Goal: Information Seeking & Learning: Learn about a topic

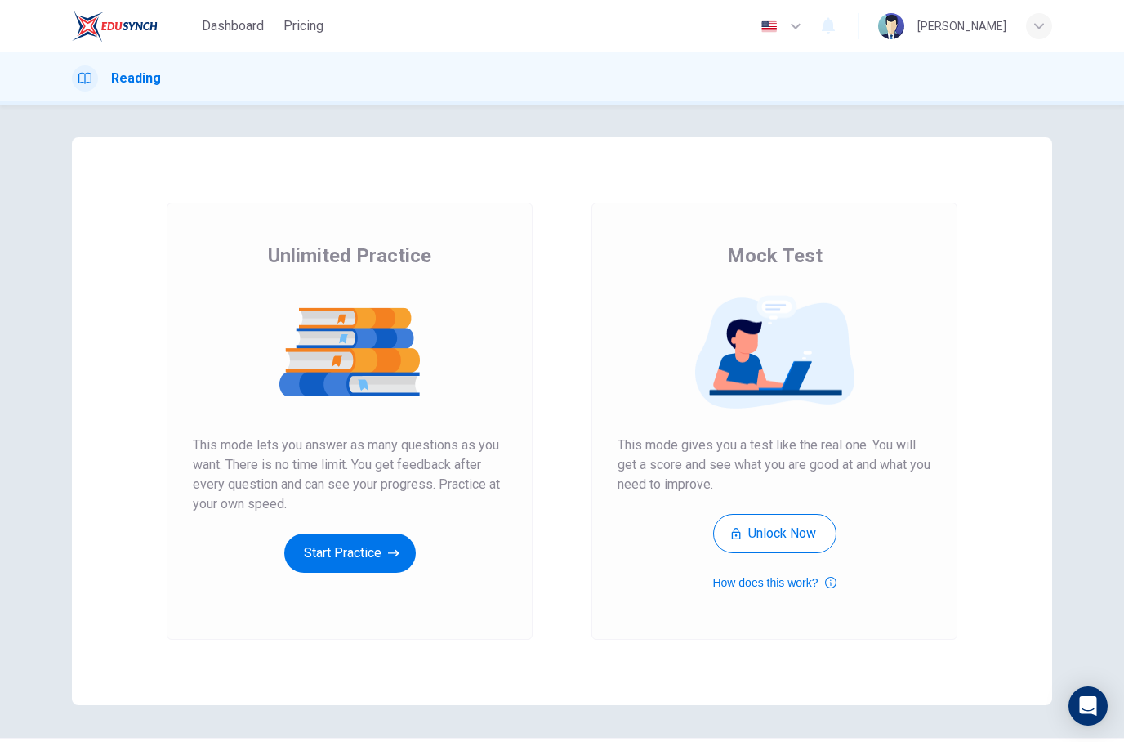
click at [384, 549] on button "Start Practice" at bounding box center [350, 552] width 132 height 39
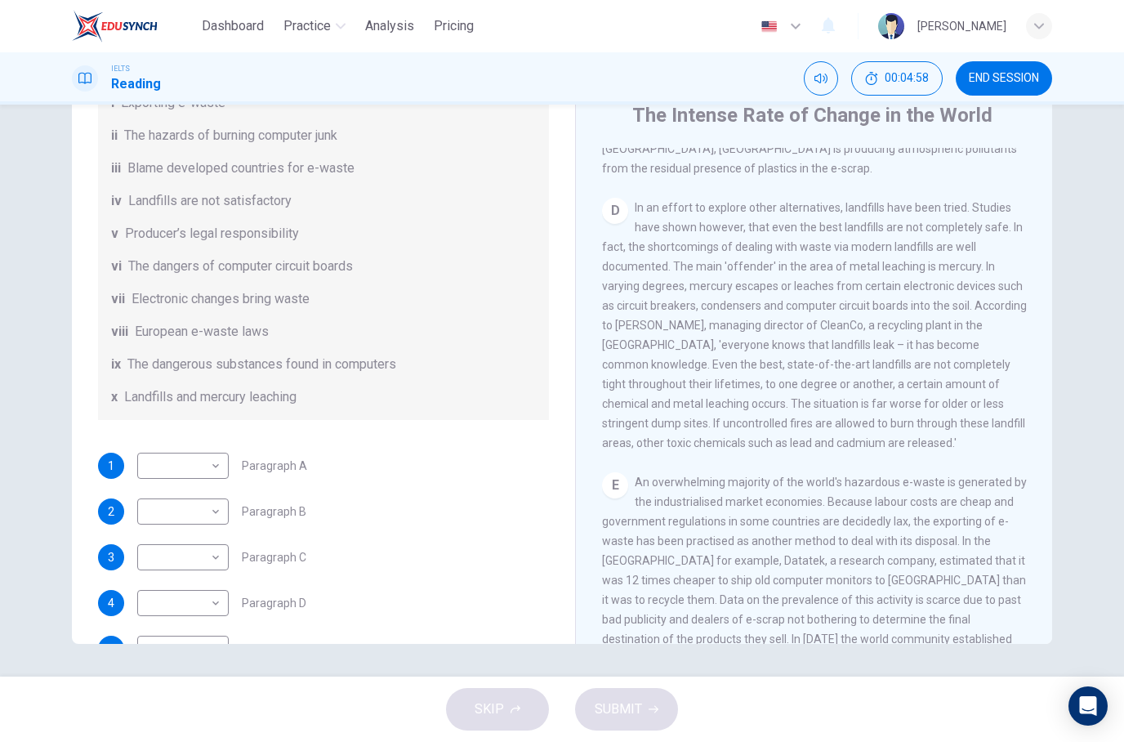
scroll to position [962, 0]
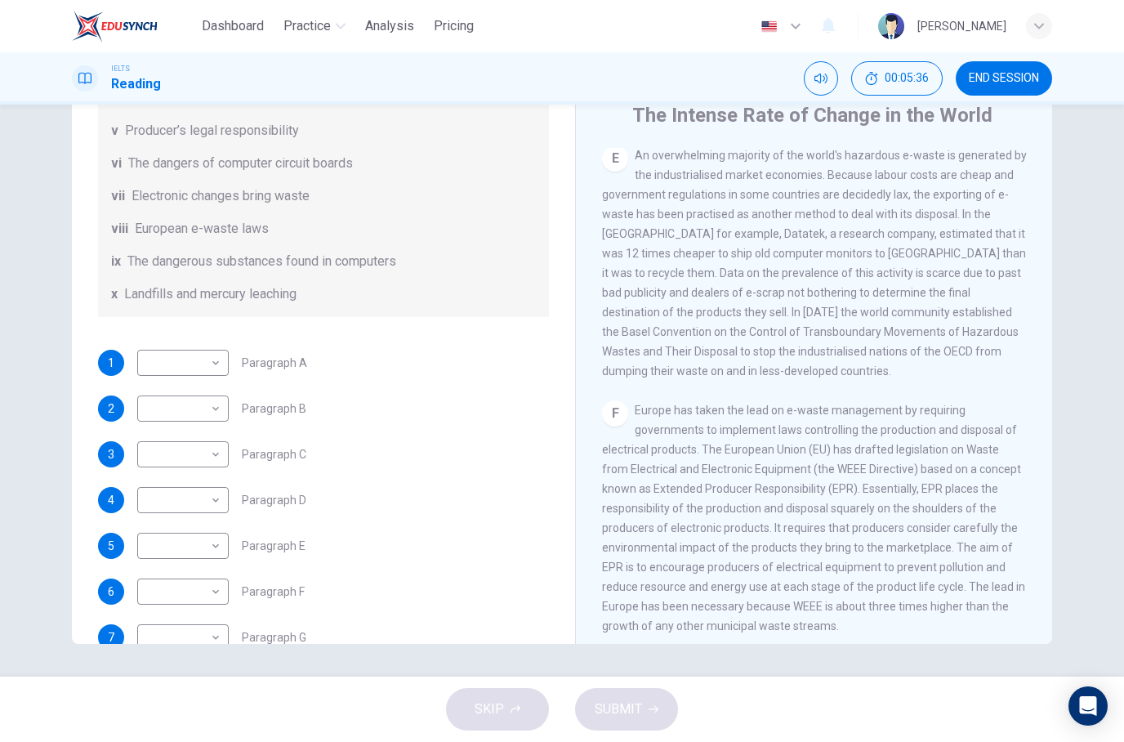
scroll to position [342, 0]
click at [215, 614] on body "Dashboard Practice Analysis Pricing English en ​ [PERSON_NAME] IELTS Reading 00…" at bounding box center [562, 371] width 1124 height 742
type input "viii"
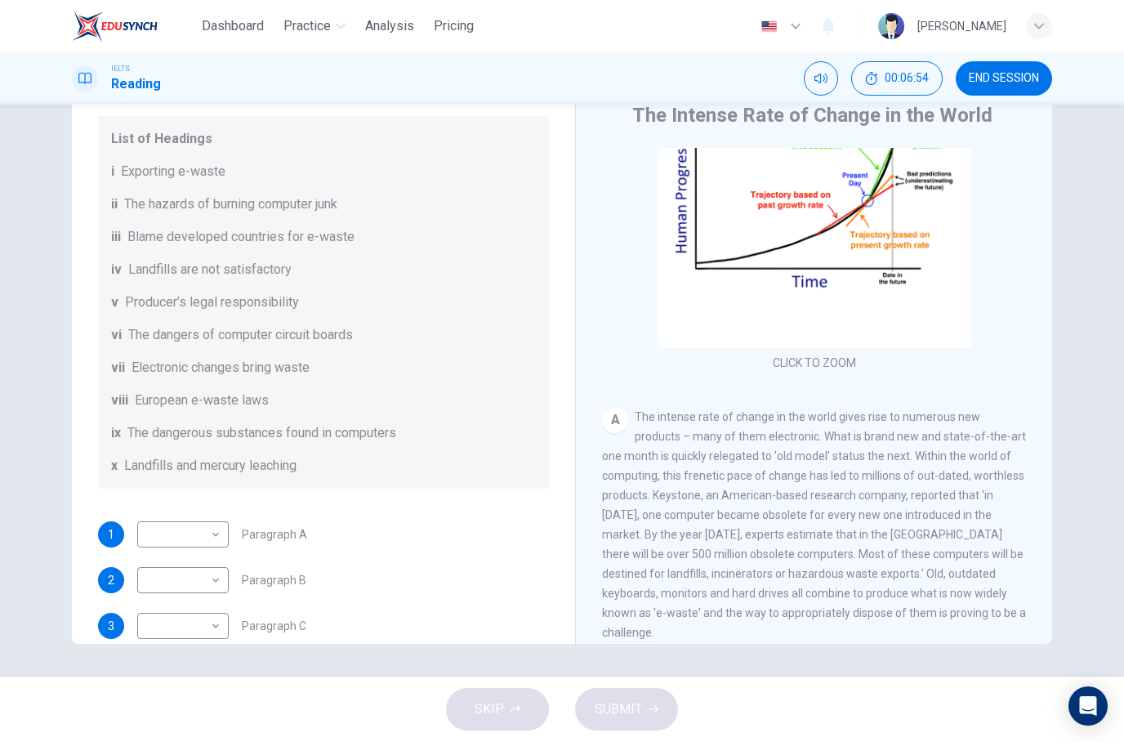
scroll to position [84, 0]
click at [216, 542] on body "Dashboard Practice Analysis Pricing English en ​ [PERSON_NAME] IELTS Reading 00…" at bounding box center [562, 371] width 1124 height 742
type input "vii"
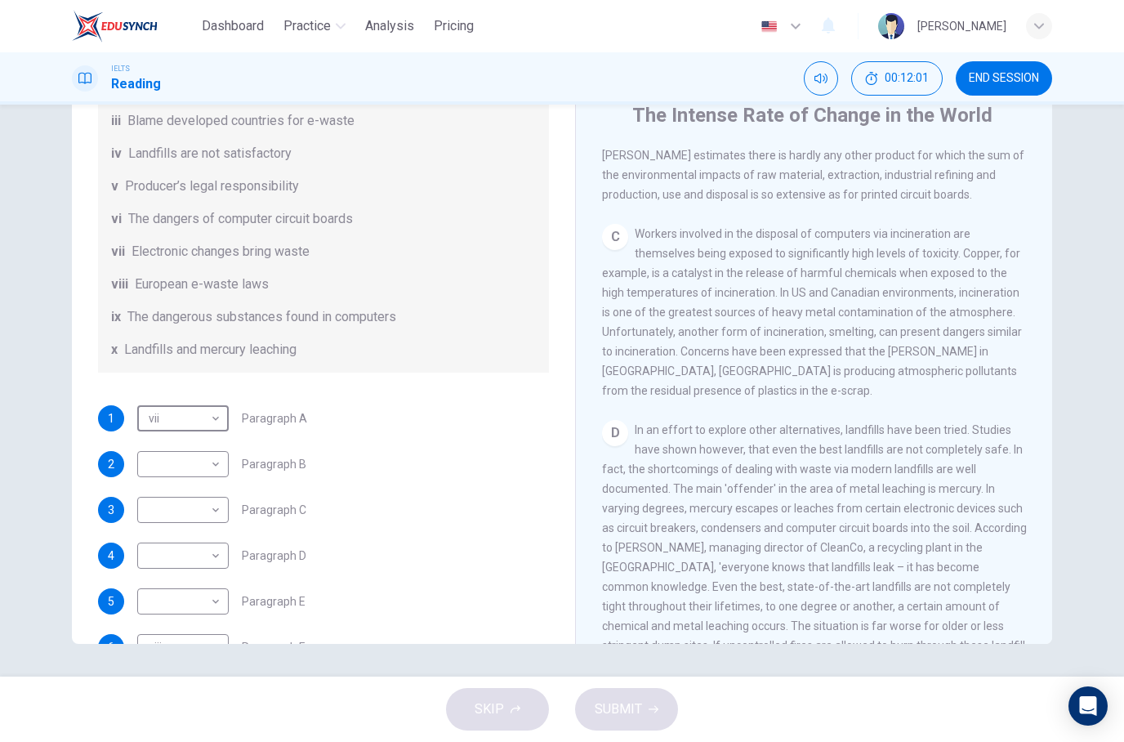
scroll to position [286, 0]
click at [204, 559] on body "Dashboard Practice Analysis Pricing English en ​ [PERSON_NAME] IELTS Reading 00…" at bounding box center [562, 371] width 1124 height 742
click at [332, 741] on div at bounding box center [562, 742] width 1124 height 0
click at [208, 570] on body "Dashboard Practice Analysis Pricing English en ​ [PERSON_NAME] IELTS Reading 00…" at bounding box center [562, 371] width 1124 height 742
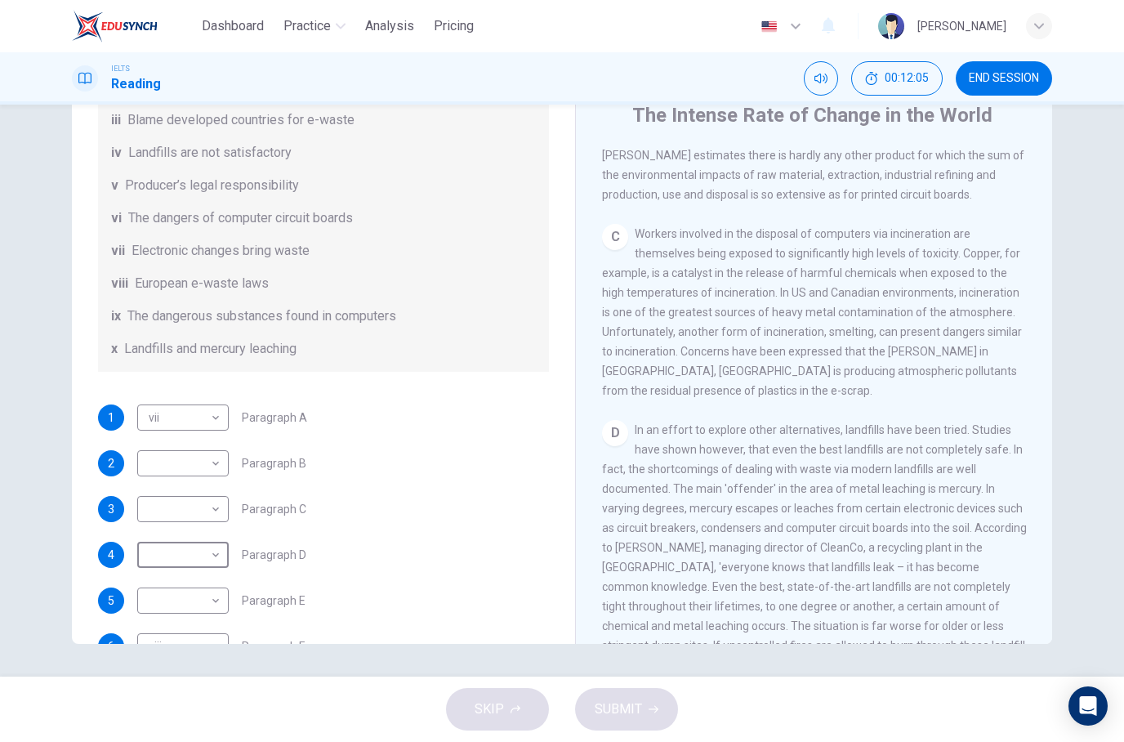
type input "x"
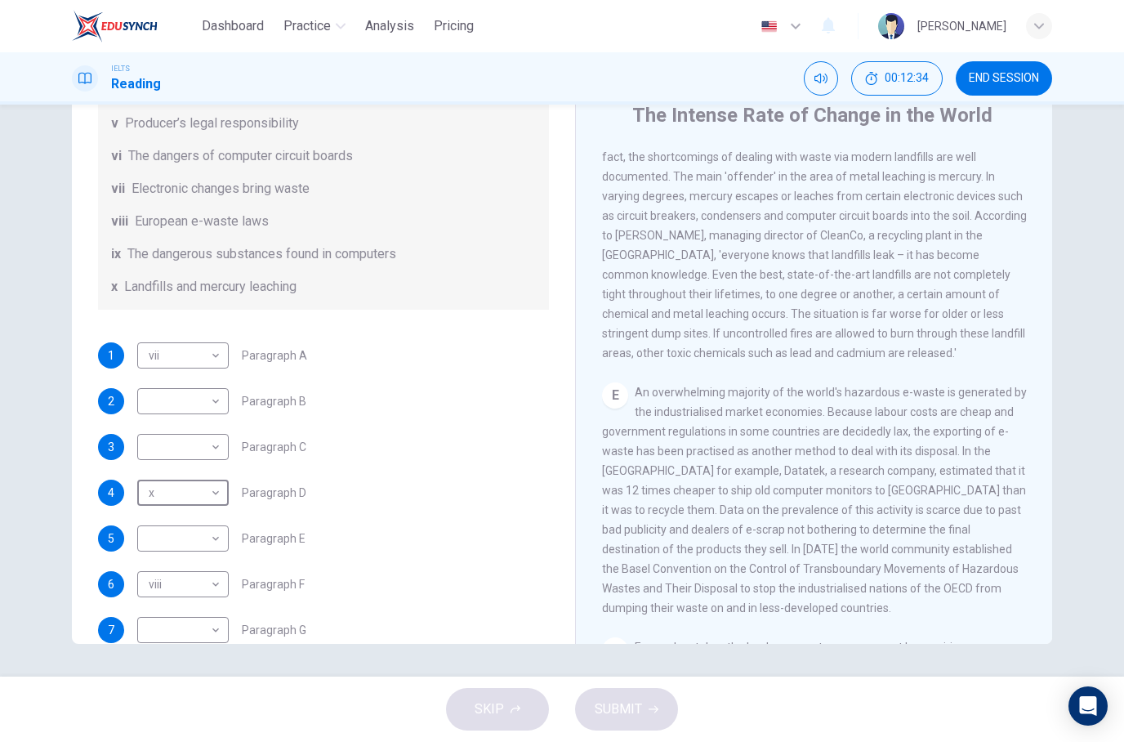
scroll to position [349, 0]
click at [216, 564] on body "Dashboard Practice Analysis Pricing English en ​ [PERSON_NAME] IELTS Reading 00…" at bounding box center [562, 371] width 1124 height 742
click at [200, 741] on li "i" at bounding box center [562, 752] width 1124 height 20
type input "i"
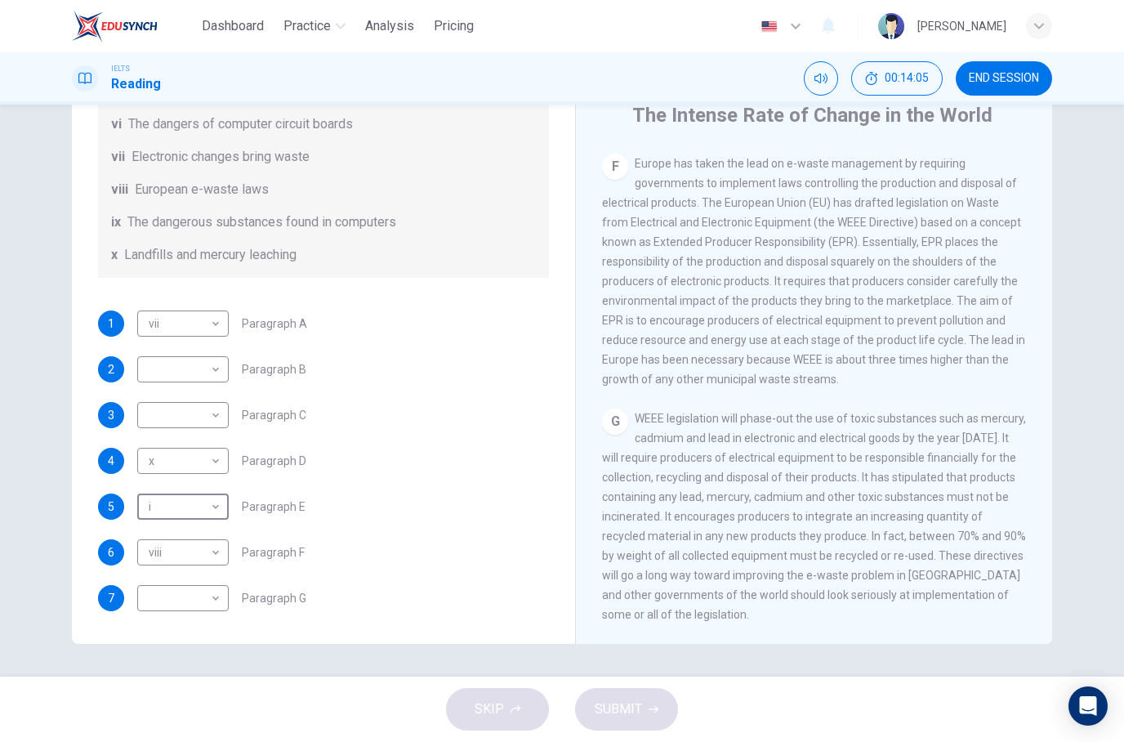
scroll to position [400, 0]
click at [215, 610] on body "Dashboard Practice Analysis Pricing English en ​ [PERSON_NAME] IELTS Reading 00…" at bounding box center [562, 371] width 1124 height 742
type input "v"
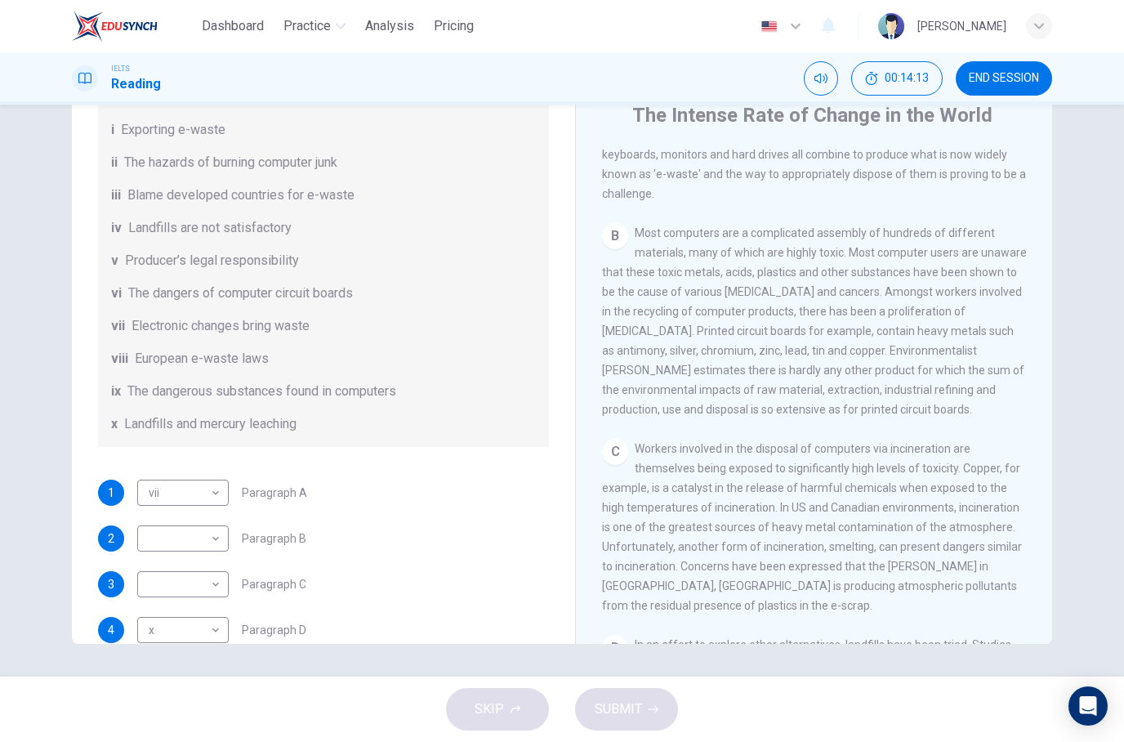
scroll to position [207, 0]
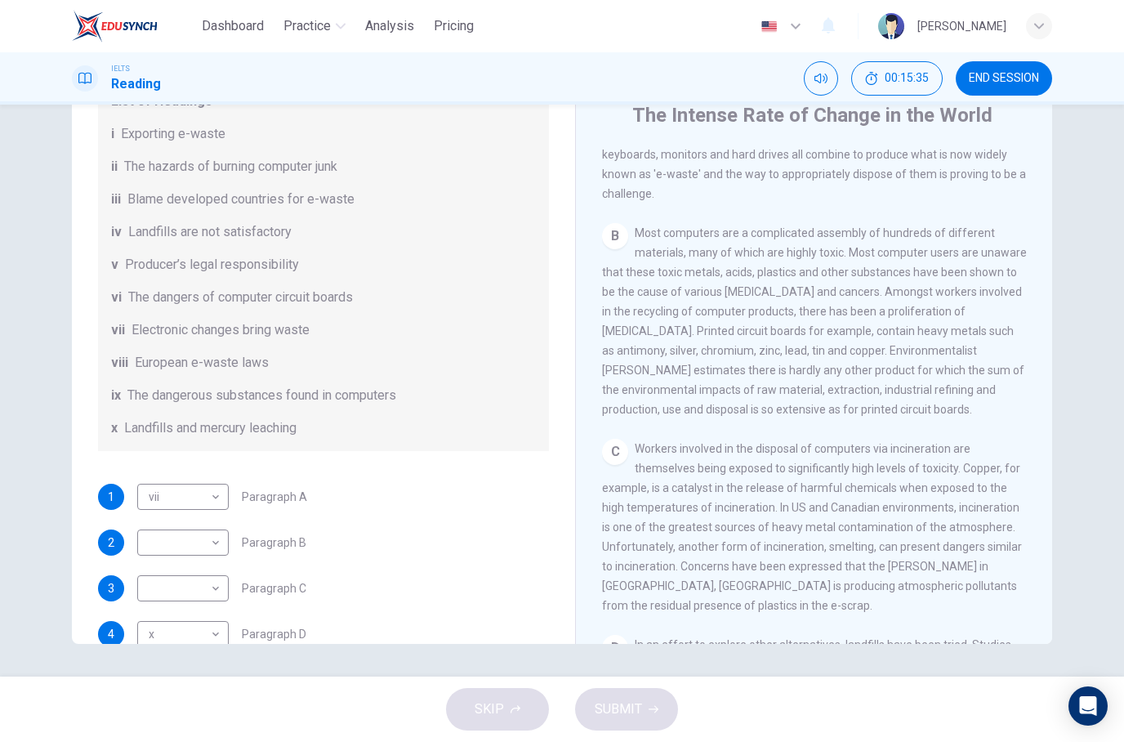
click at [203, 562] on body "Dashboard Practice Analysis Pricing English en ​ [PERSON_NAME] IELTS Reading 00…" at bounding box center [562, 371] width 1124 height 742
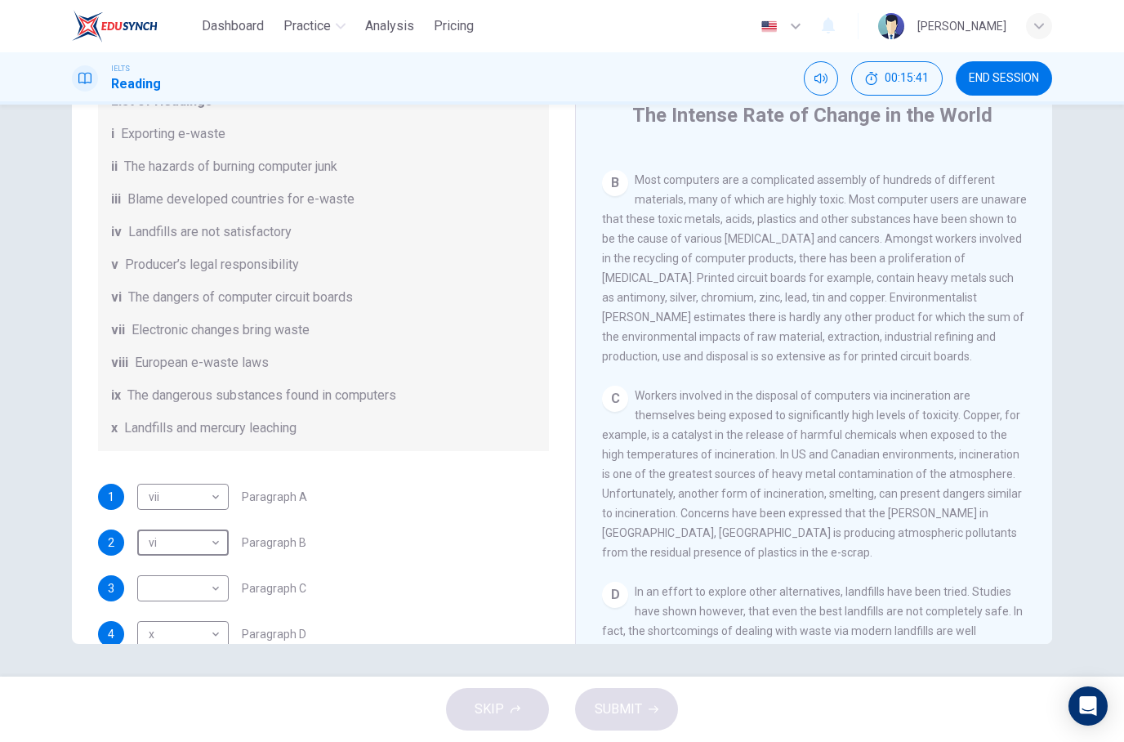
scroll to position [576, 0]
click at [205, 572] on body "Dashboard Practice Analysis Pricing English en ​ [PERSON_NAME] IELTS Reading 00…" at bounding box center [562, 371] width 1124 height 742
type input "ix"
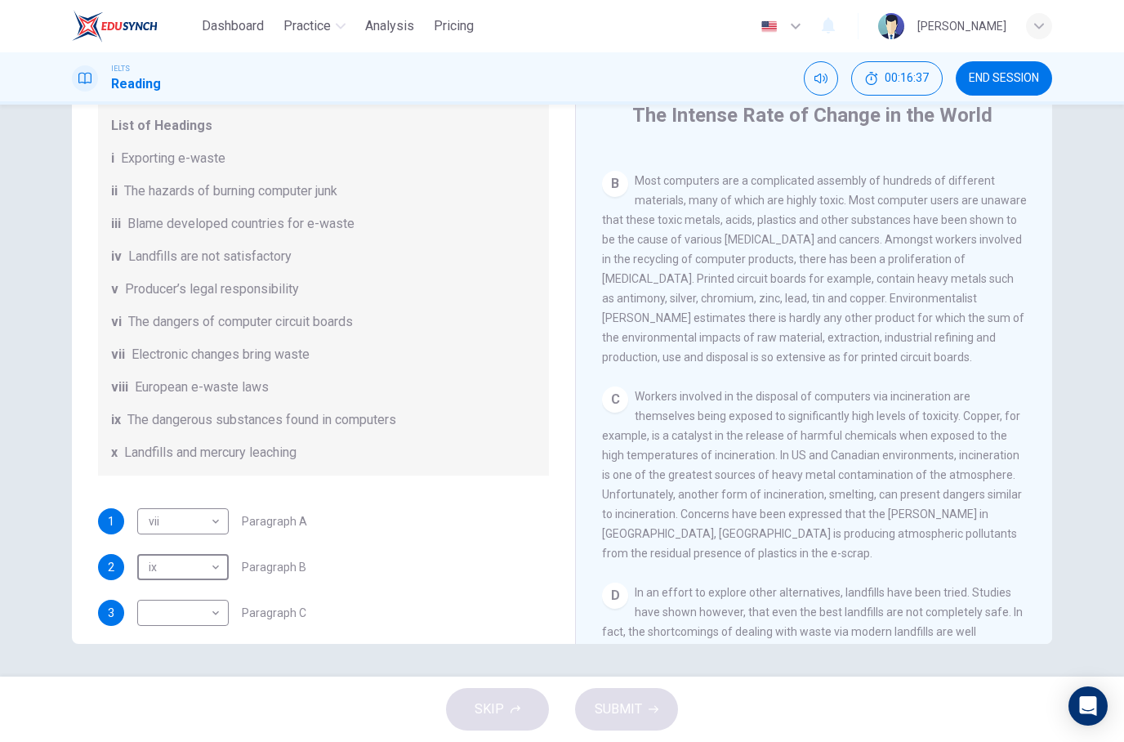
scroll to position [194, 0]
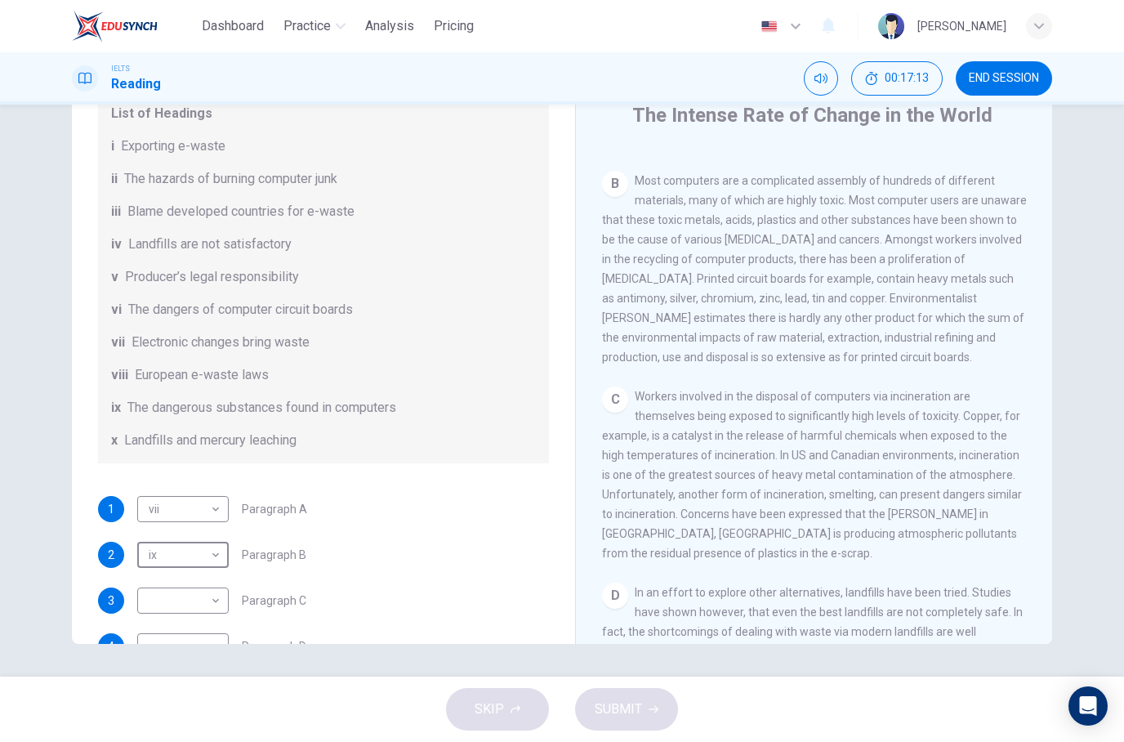
click at [198, 616] on body "Dashboard Practice Analysis Pricing English en ​ [PERSON_NAME] IELTS Reading 00…" at bounding box center [562, 371] width 1124 height 742
type input "iii"
click at [626, 715] on span "SUBMIT" at bounding box center [618, 709] width 47 height 23
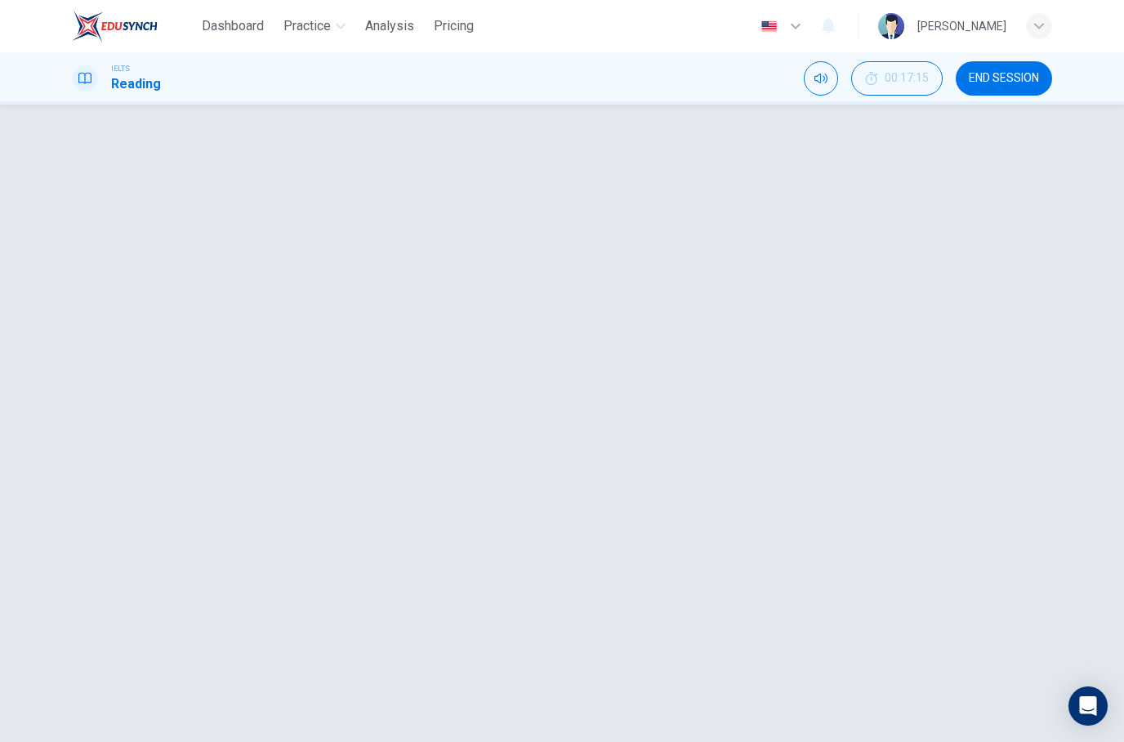
scroll to position [400, 0]
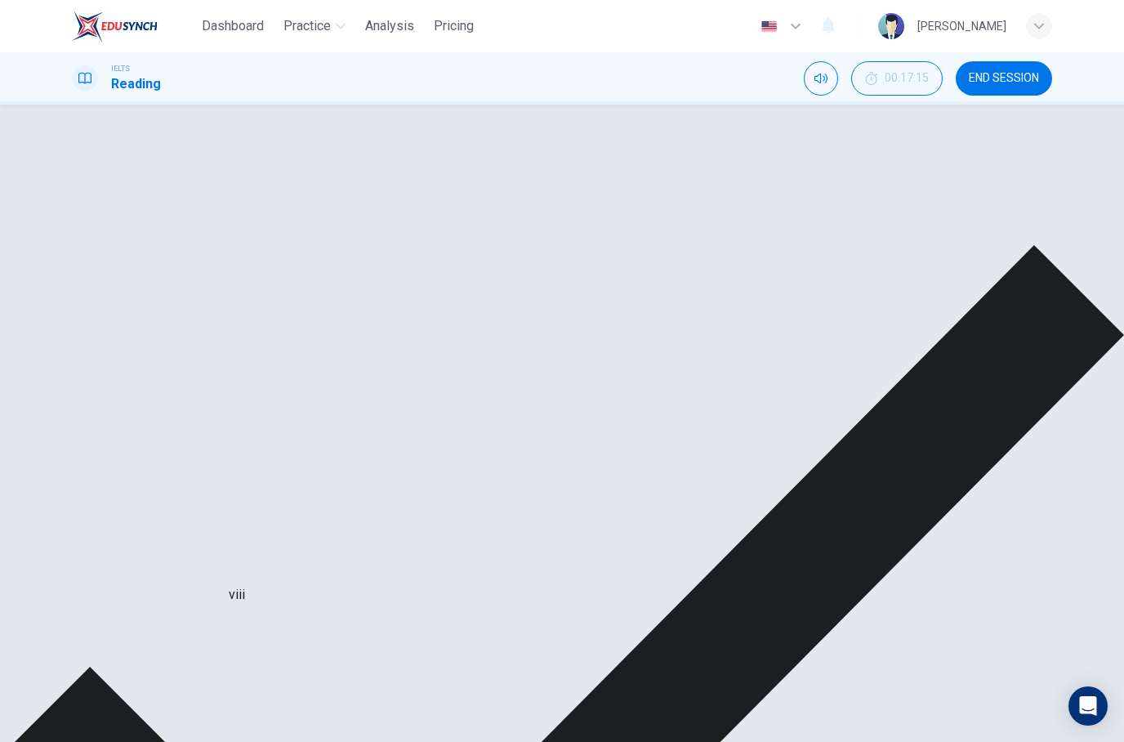
click at [214, 688] on div "v" at bounding box center [201, 711] width 129 height 47
click at [208, 688] on div "v" at bounding box center [201, 711] width 129 height 47
click at [209, 556] on div "i" at bounding box center [201, 579] width 129 height 47
click at [210, 622] on div "viii" at bounding box center [201, 645] width 129 height 47
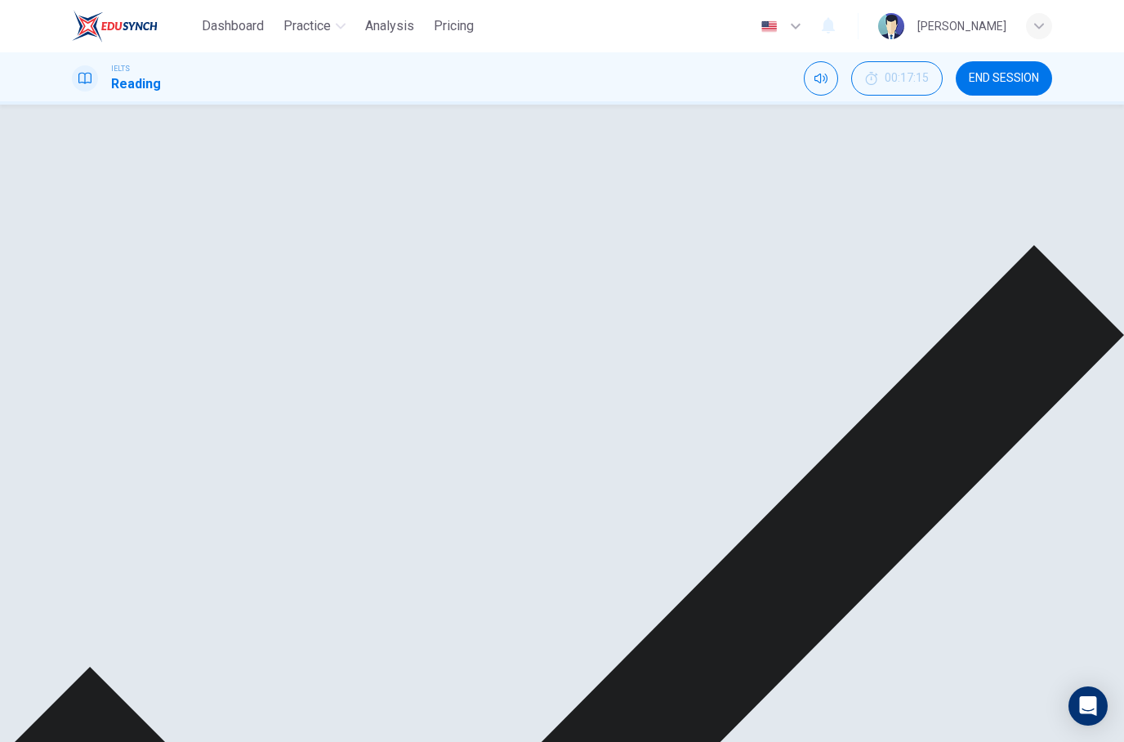
scroll to position [400, 0]
click at [172, 688] on div "v" at bounding box center [201, 711] width 129 height 47
click at [217, 688] on div "v" at bounding box center [201, 711] width 129 height 47
click at [204, 688] on div "v" at bounding box center [201, 711] width 129 height 47
click at [193, 423] on div "iii" at bounding box center [201, 446] width 129 height 47
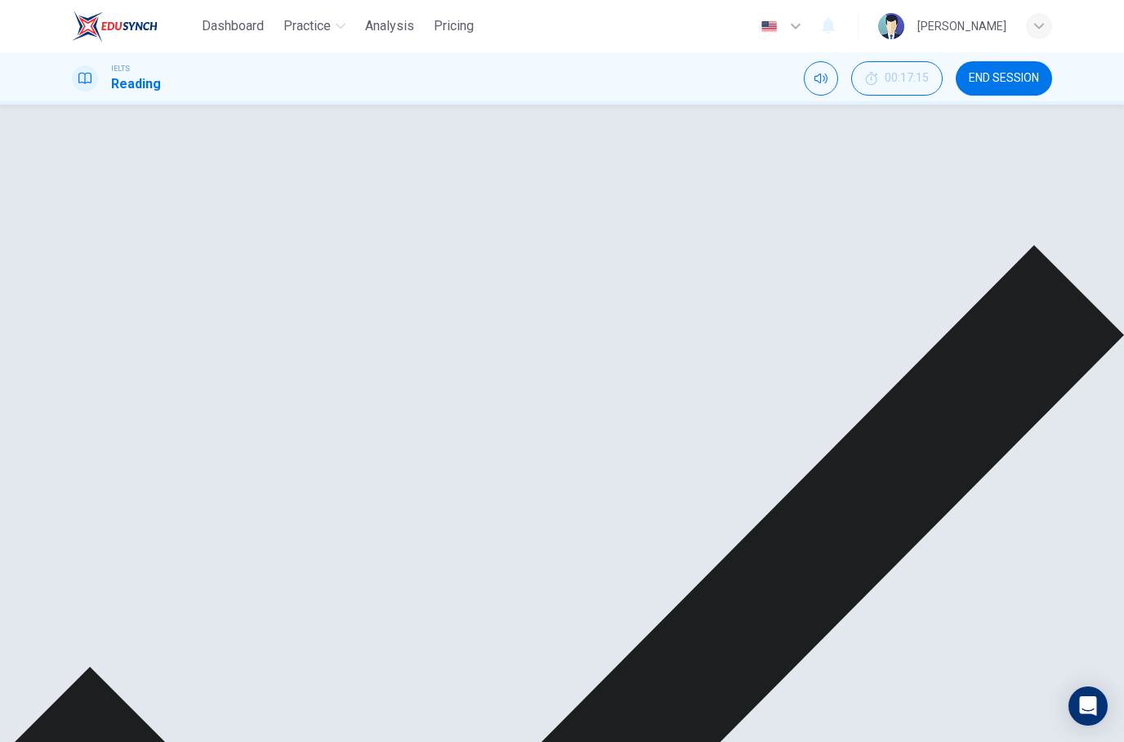
scroll to position [335, 0]
click at [222, 439] on div "ix" at bounding box center [201, 445] width 129 height 47
click at [216, 611] on div "x" at bounding box center [201, 634] width 129 height 47
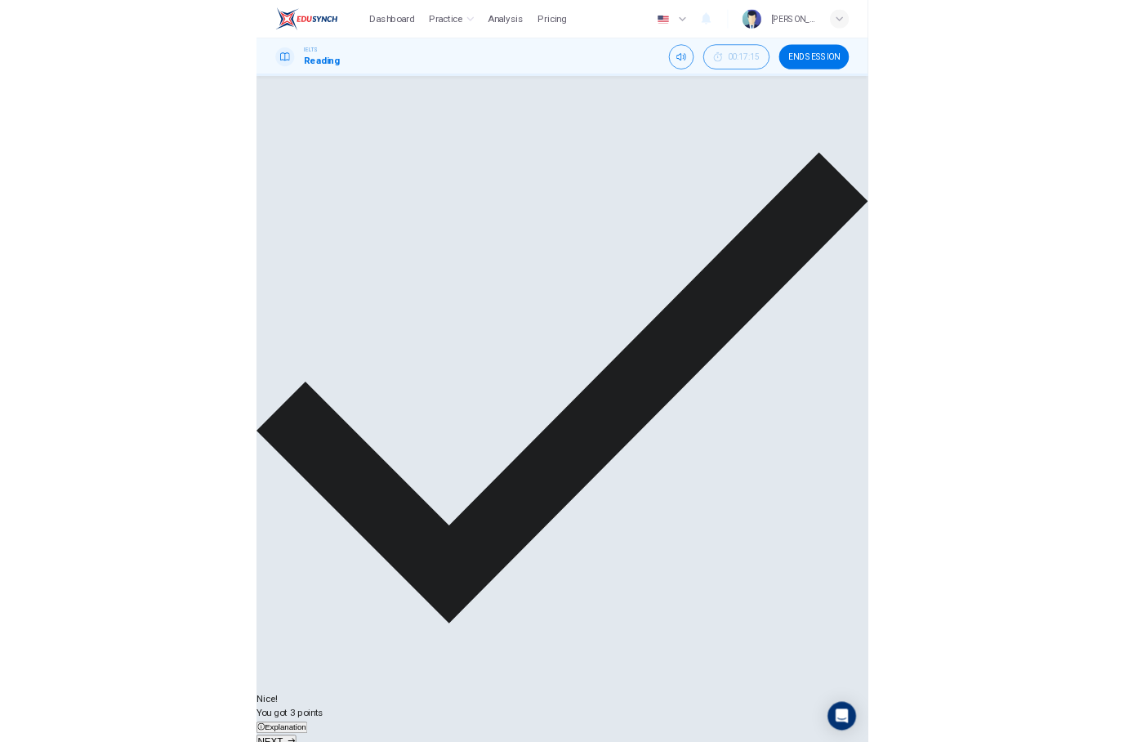
scroll to position [0, 0]
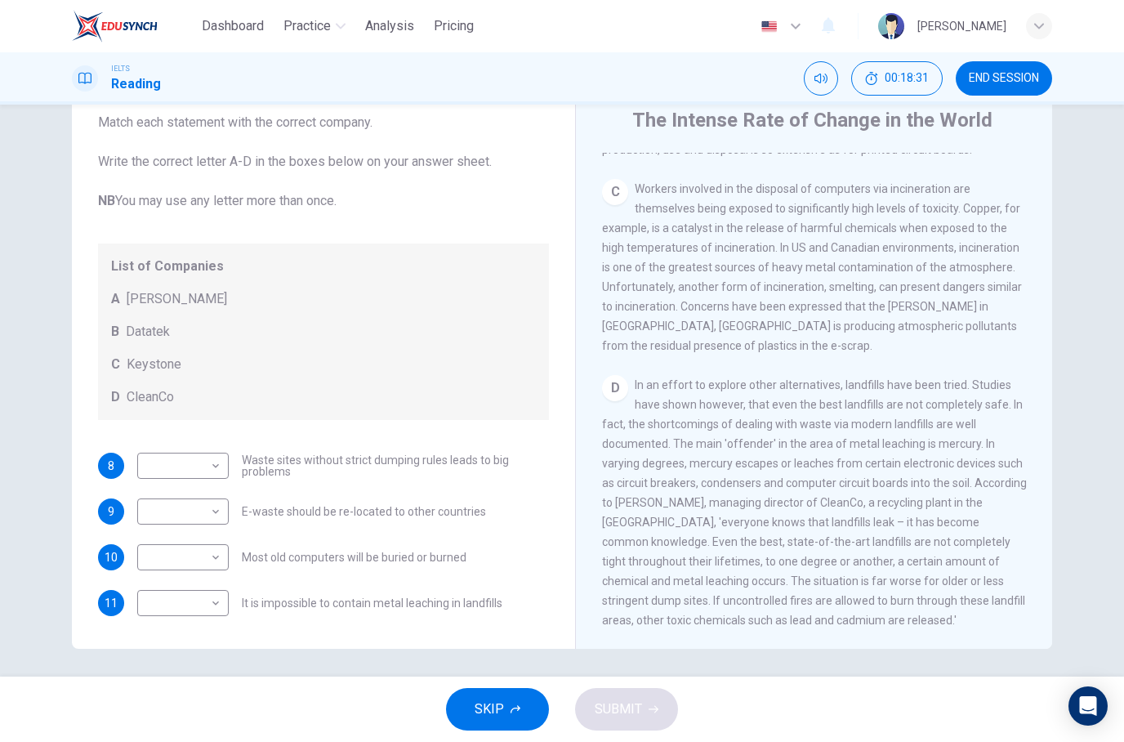
scroll to position [790, 0]
click at [172, 618] on body "Dashboard Practice Analysis Pricing English en ​ [PERSON_NAME] IELTS Reading 00…" at bounding box center [562, 371] width 1124 height 742
type input "D"
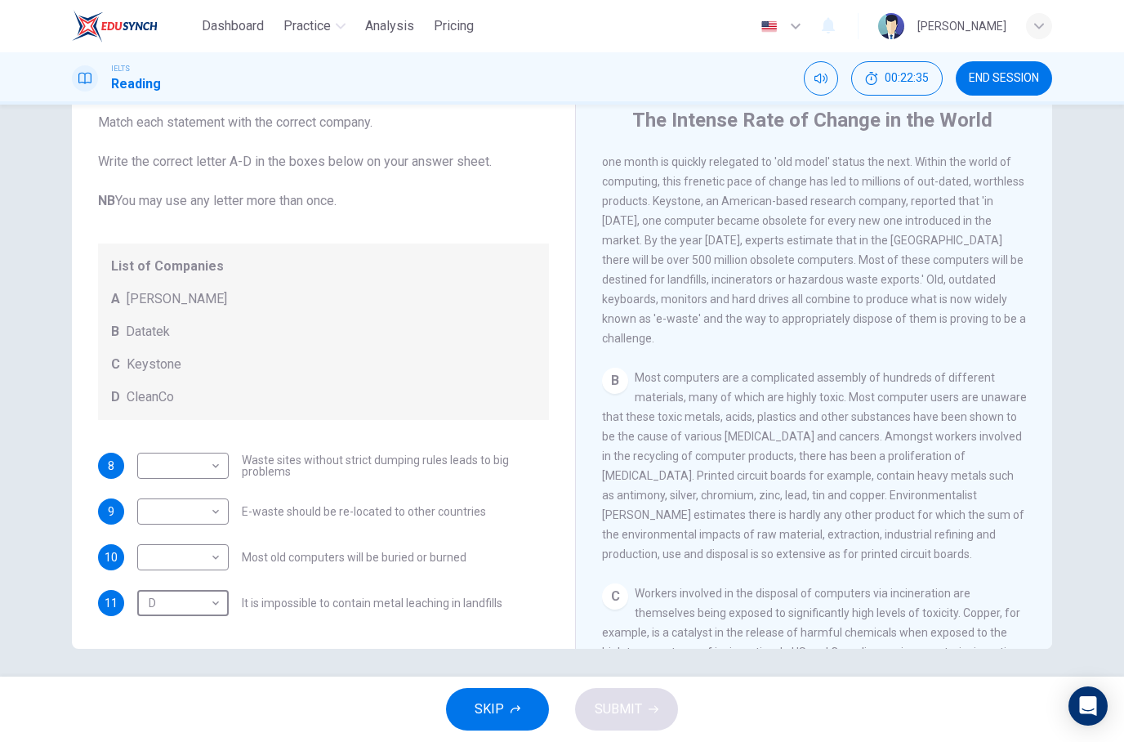
scroll to position [377, 0]
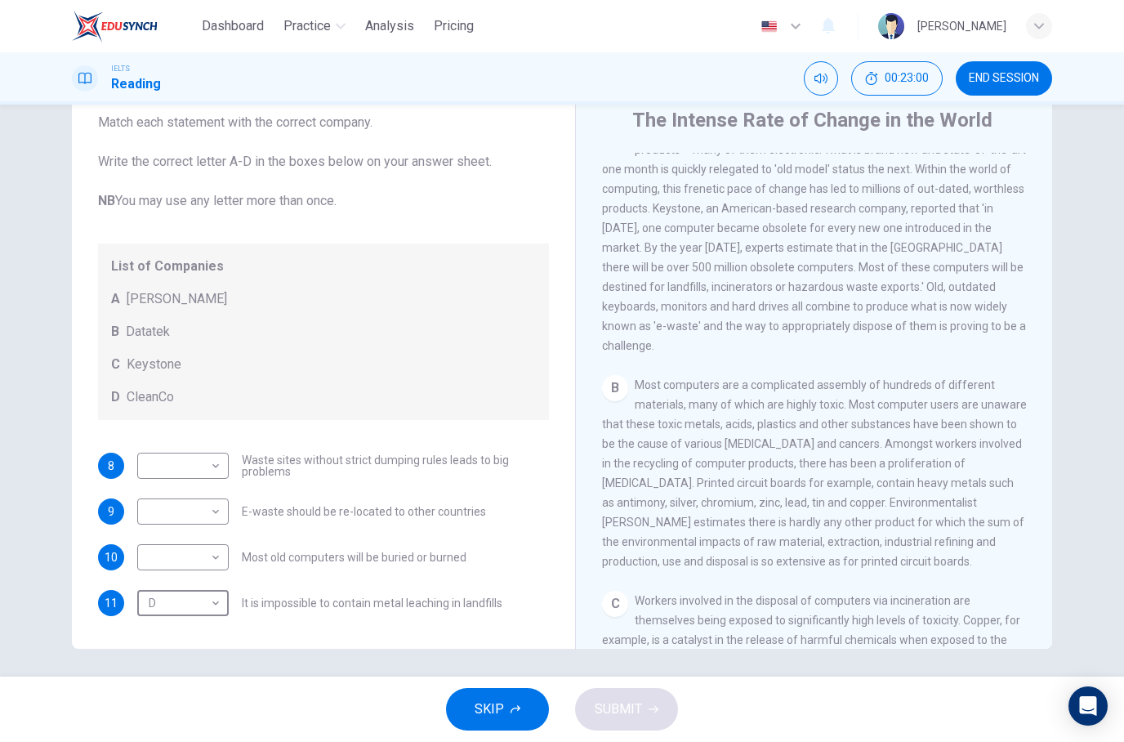
click at [1043, 480] on div "CLICK TO ZOOM Click to Zoom A The intense rate of change in the world gives ris…" at bounding box center [825, 401] width 446 height 496
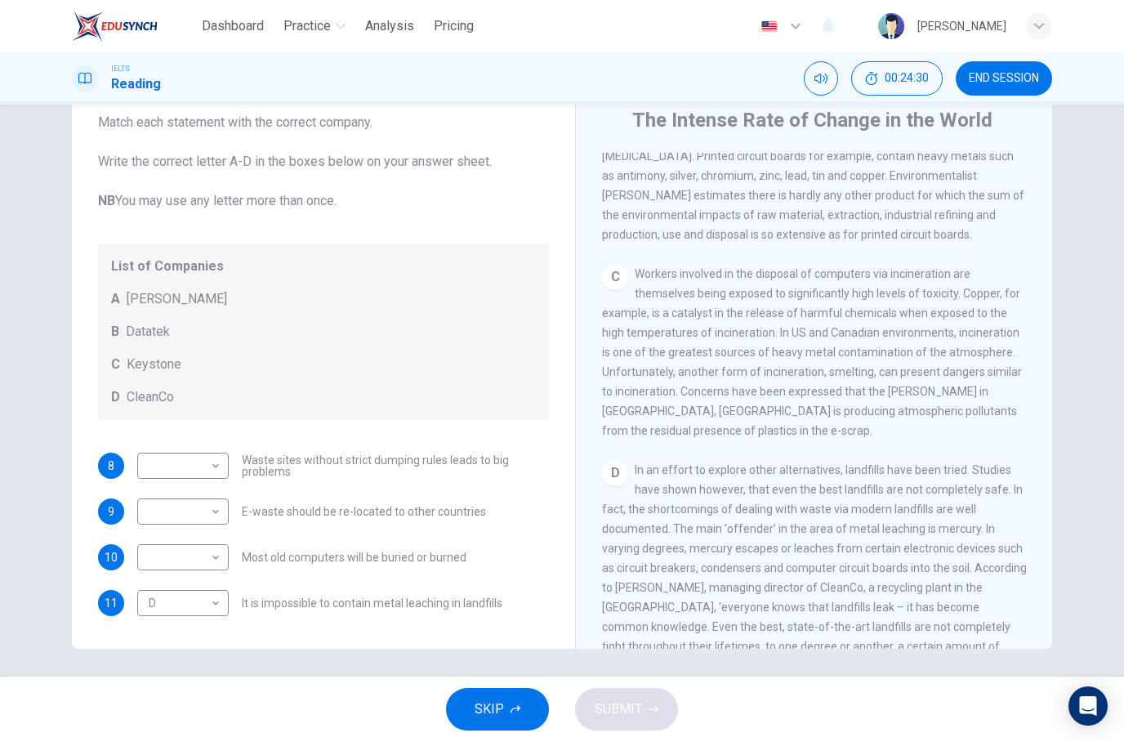
scroll to position [704, 0]
click at [179, 551] on body "Dashboard Practice Analysis Pricing English en ​ [PERSON_NAME] IELTS Reading 00…" at bounding box center [562, 371] width 1124 height 742
click at [167, 741] on li "A" at bounding box center [562, 752] width 1124 height 20
type input "A"
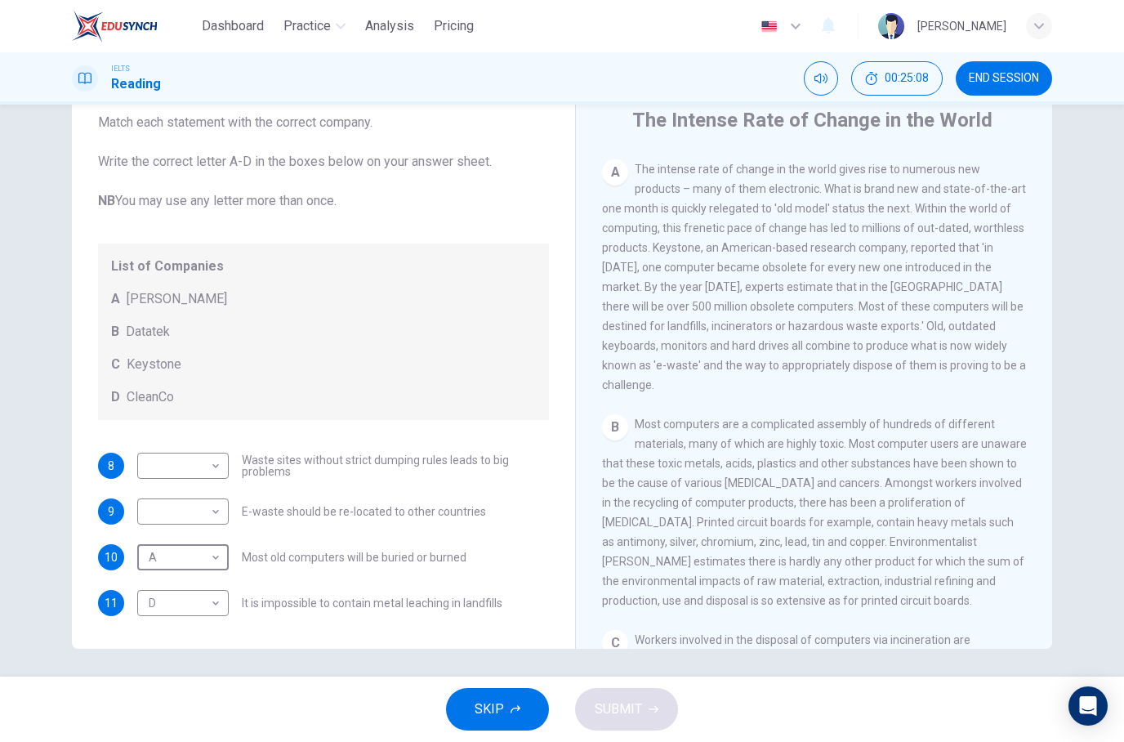
scroll to position [269, 0]
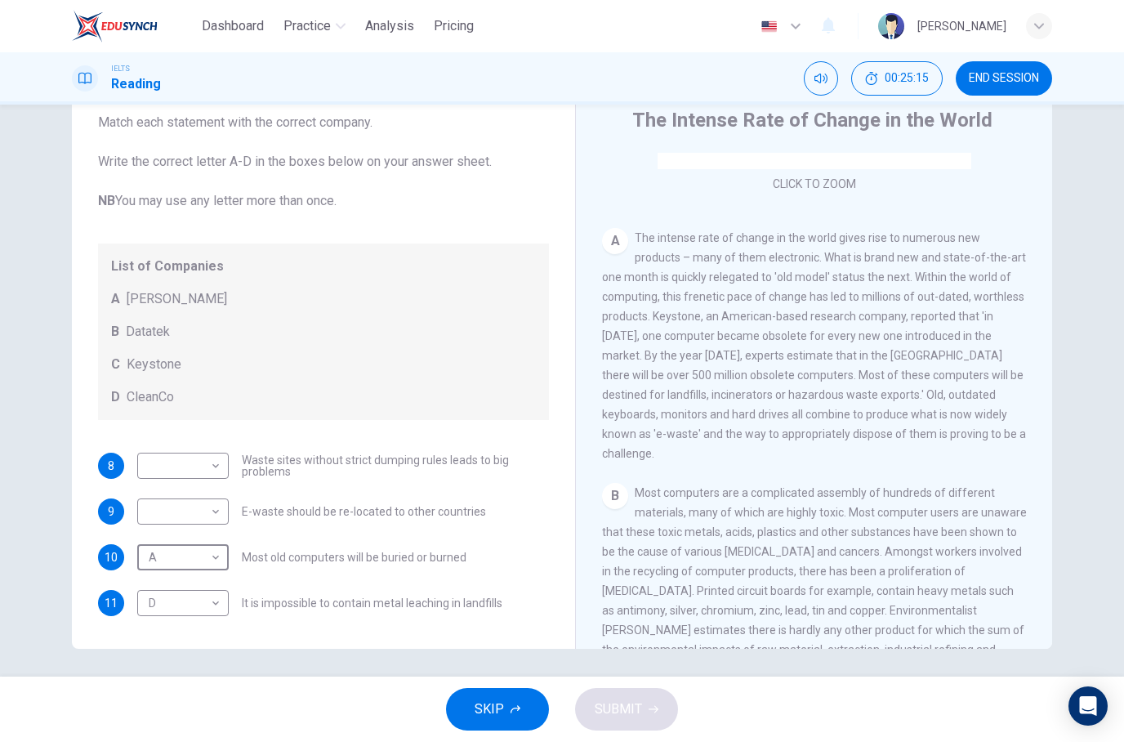
click at [173, 510] on body "Dashboard Practice Analysis Pricing English en ​ [PERSON_NAME] IELTS Reading 00…" at bounding box center [562, 371] width 1124 height 742
type input "C"
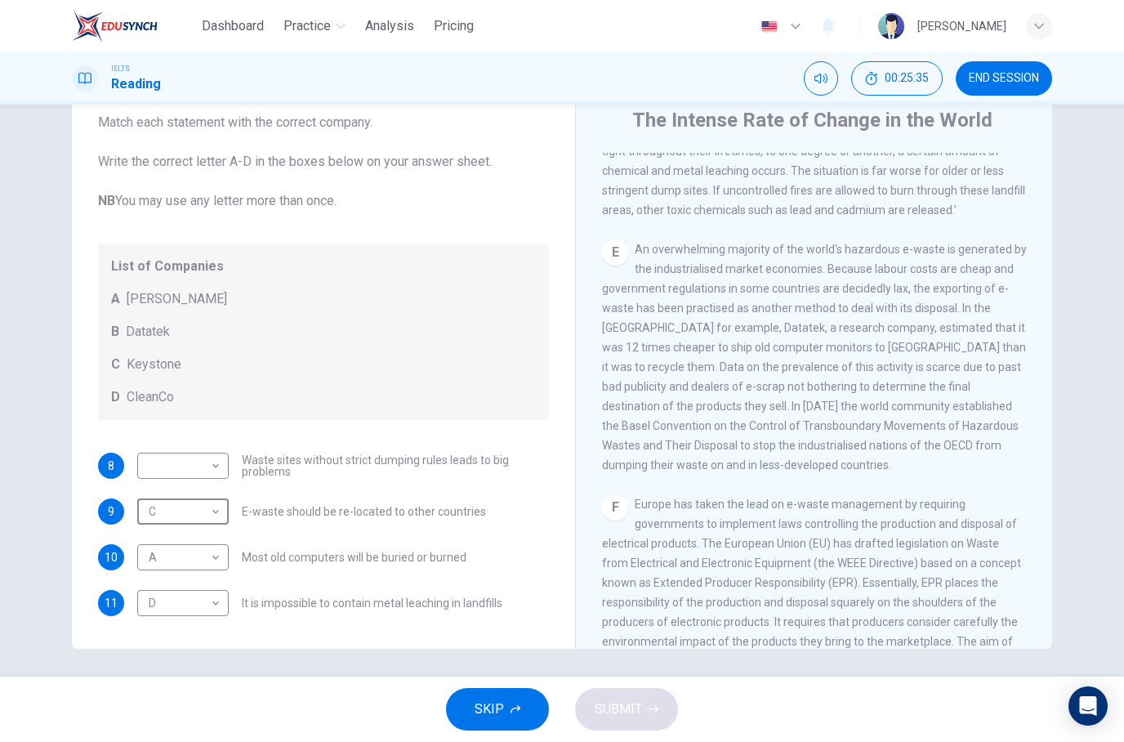
scroll to position [1198, 0]
click at [167, 468] on body "Dashboard Practice Analysis Pricing English en ​ [PERSON_NAME] IELTS Reading 00…" at bounding box center [562, 371] width 1124 height 742
click at [199, 461] on body "Dashboard Practice Analysis Pricing English en ​ [PERSON_NAME] IELTS Reading 00…" at bounding box center [562, 371] width 1124 height 742
click at [402, 741] on div at bounding box center [562, 742] width 1124 height 0
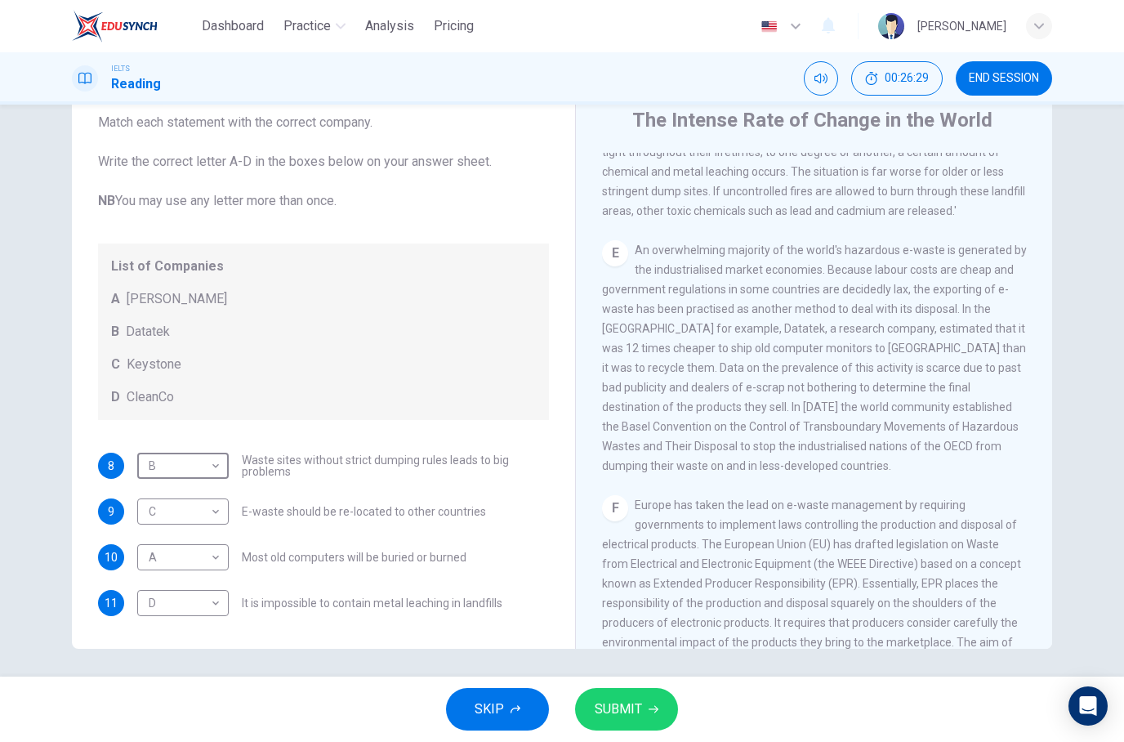
click at [188, 443] on body "Dashboard Practice Analysis Pricing English en ​ [PERSON_NAME] IELTS Reading 00…" at bounding box center [562, 371] width 1124 height 742
click at [201, 741] on li "A" at bounding box center [562, 752] width 1124 height 20
type input "A"
click at [190, 549] on body "Dashboard Practice Analysis Pricing English en ​ [PERSON_NAME] IELTS Reading 00…" at bounding box center [562, 371] width 1124 height 742
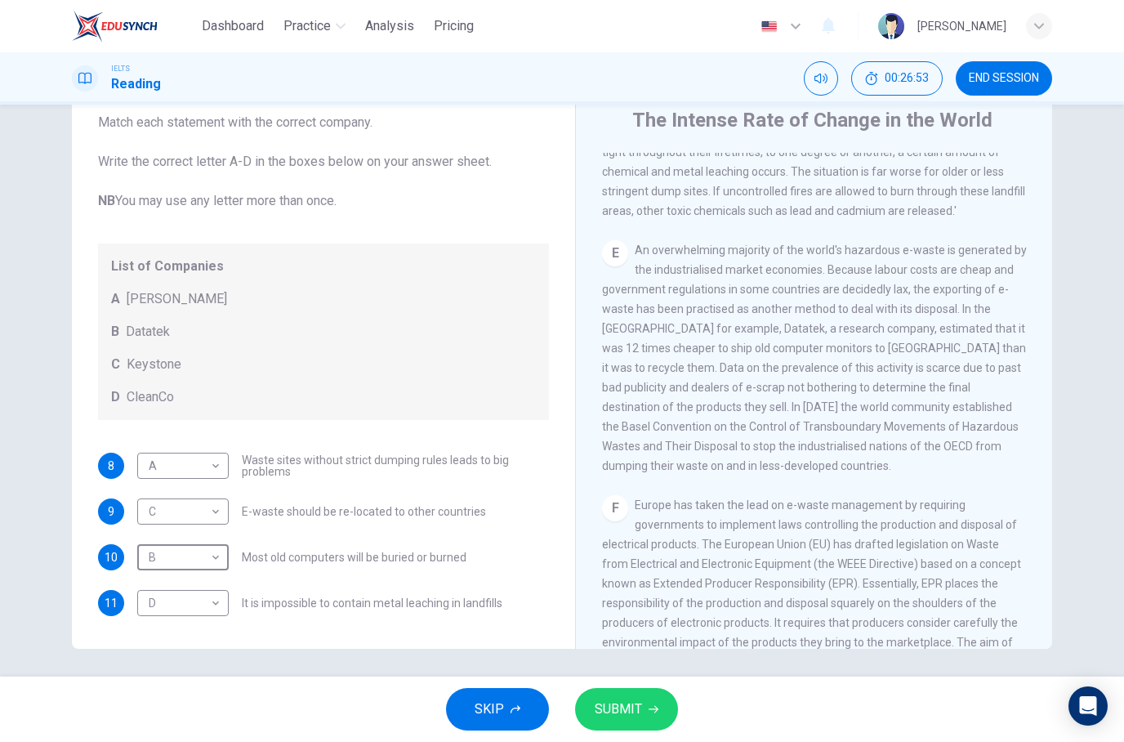
click at [190, 552] on body "Dashboard Practice Analysis Pricing English en ​ [PERSON_NAME] IELTS Reading 00…" at bounding box center [562, 371] width 1124 height 742
click at [189, 741] on li "A" at bounding box center [562, 752] width 1124 height 20
type input "A"
click at [205, 462] on body "Dashboard Practice Analysis Pricing English en ​ [PERSON_NAME] IELTS Reading 00…" at bounding box center [562, 371] width 1124 height 742
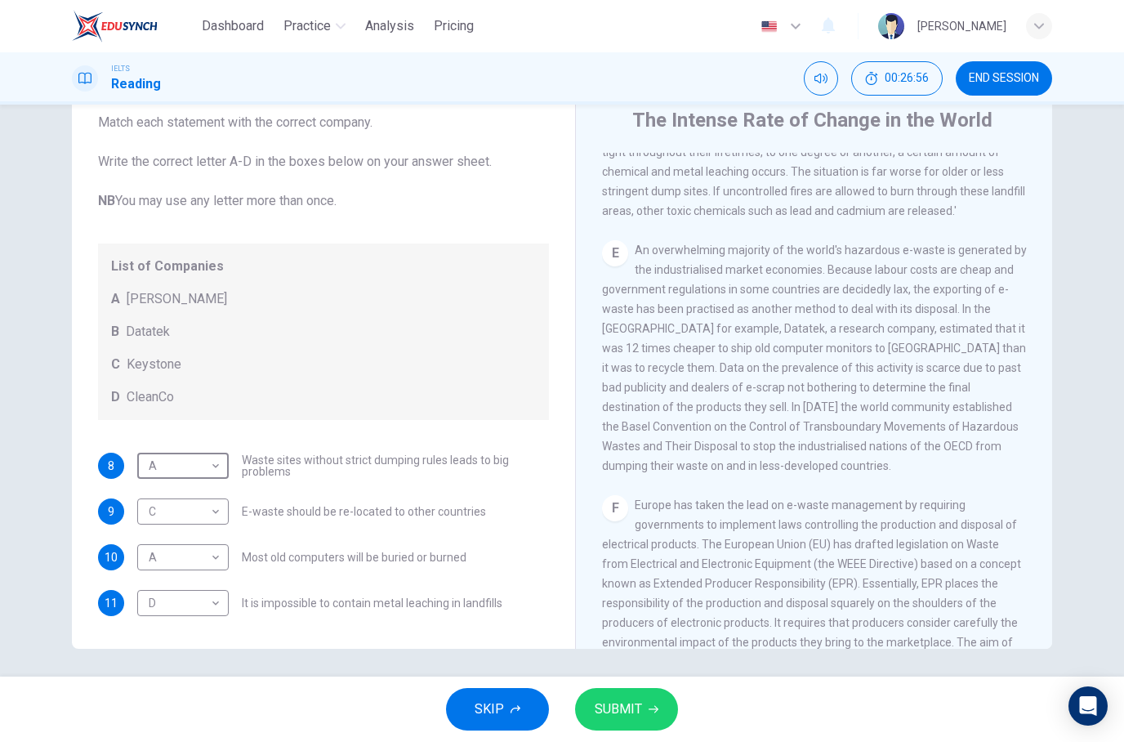
type input "B"
click at [636, 700] on span "SUBMIT" at bounding box center [618, 709] width 47 height 23
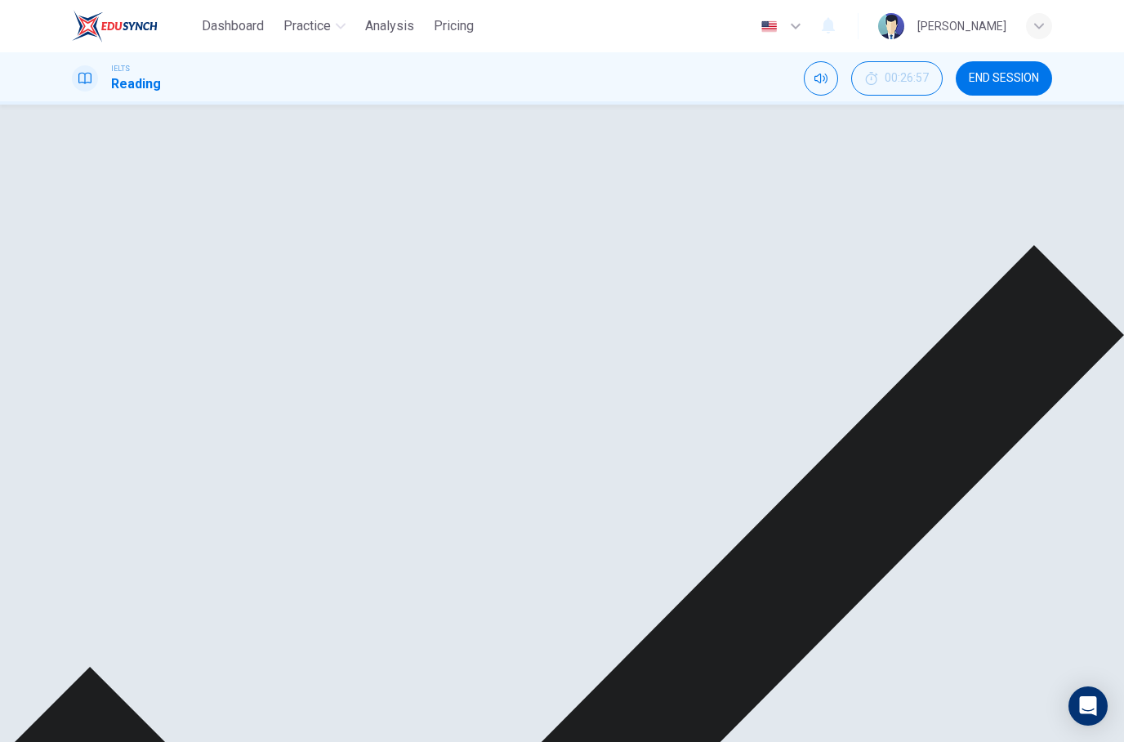
click at [197, 585] on div "A" at bounding box center [201, 608] width 129 height 47
click at [195, 519] on div "C" at bounding box center [201, 542] width 129 height 47
click at [181, 474] on div "B" at bounding box center [201, 476] width 129 height 47
click at [175, 466] on div "B" at bounding box center [201, 476] width 129 height 47
click at [176, 651] on div "D" at bounding box center [201, 674] width 129 height 47
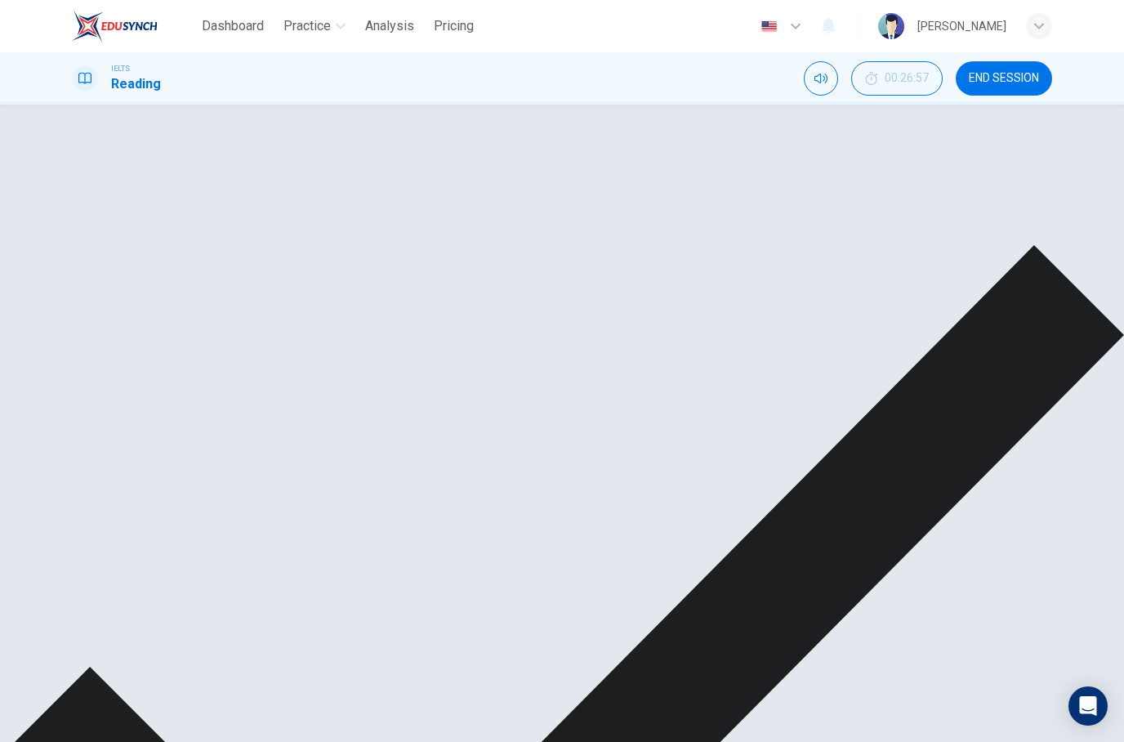
click at [156, 476] on div "B" at bounding box center [201, 476] width 129 height 47
click at [163, 519] on div "C" at bounding box center [201, 542] width 129 height 47
click at [167, 585] on div "A" at bounding box center [201, 608] width 129 height 47
click at [157, 519] on div "C" at bounding box center [201, 542] width 129 height 47
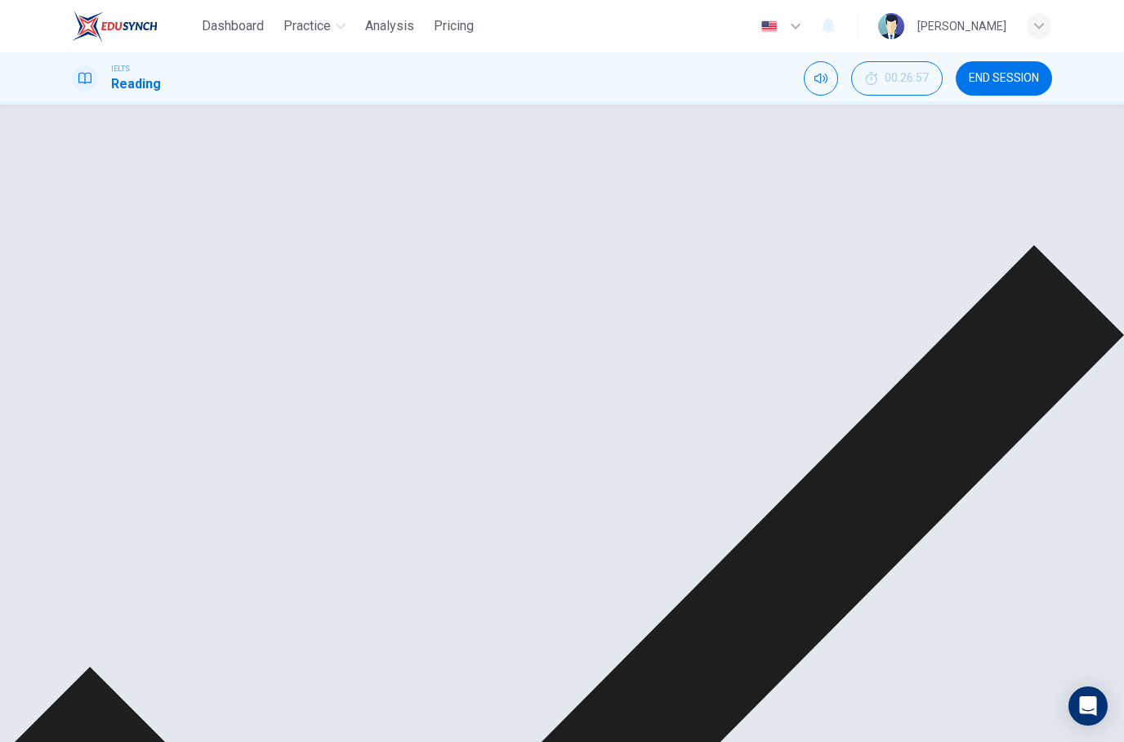
click at [159, 585] on div "A" at bounding box center [201, 608] width 129 height 47
click at [150, 585] on div "A" at bounding box center [201, 608] width 129 height 47
click at [138, 585] on div "A" at bounding box center [201, 608] width 129 height 47
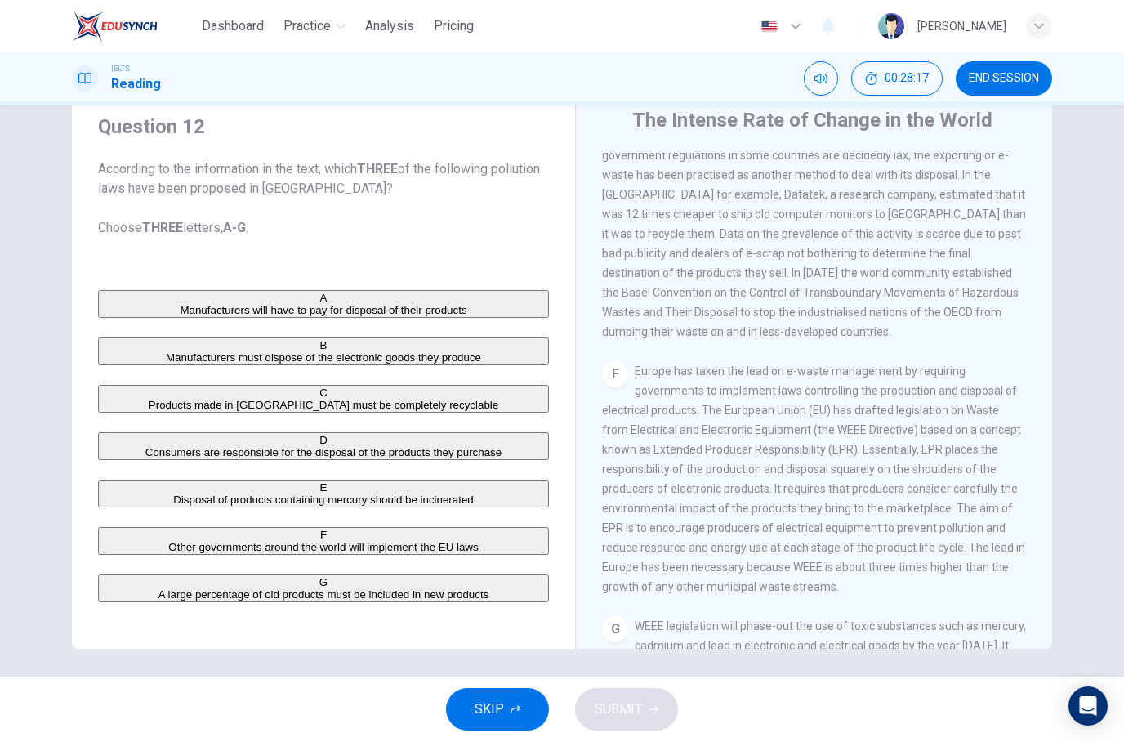
scroll to position [91, 0]
click at [123, 339] on div "B" at bounding box center [324, 345] width 448 height 12
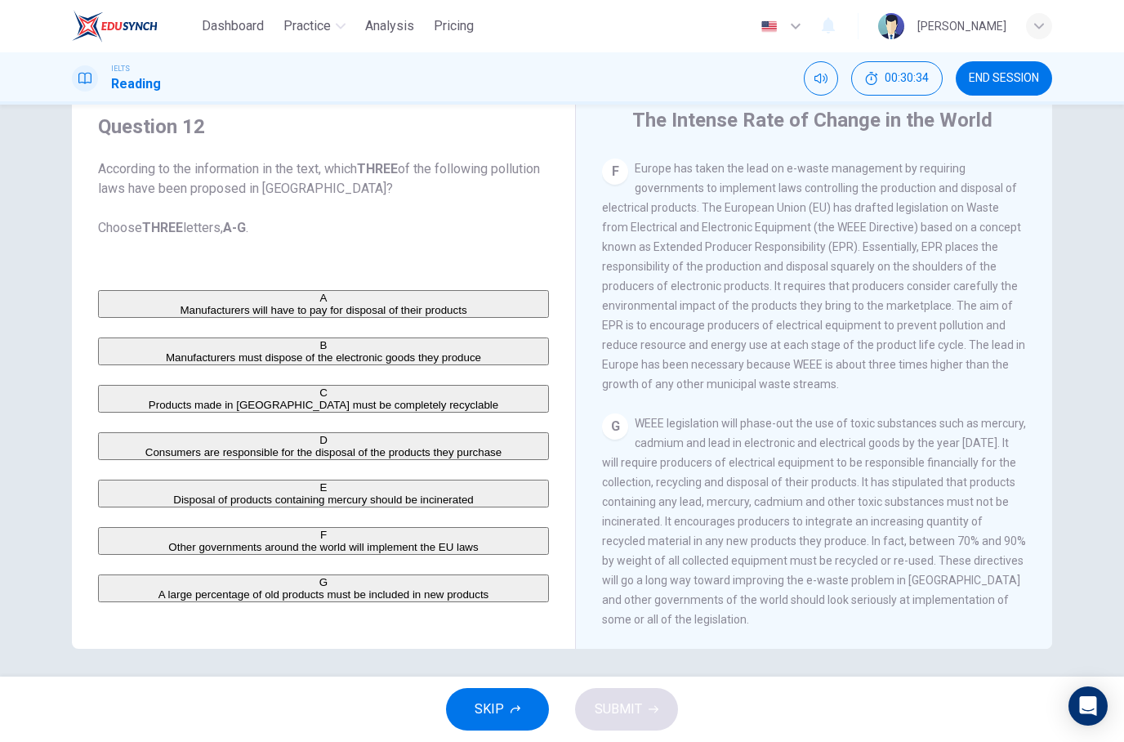
scroll to position [1562, 0]
click at [368, 385] on button "C Products made in [GEOGRAPHIC_DATA] must be completely recyclable" at bounding box center [323, 399] width 451 height 28
click at [486, 527] on button "F Other governments around the world will implement the EU laws" at bounding box center [323, 541] width 451 height 28
click at [644, 711] on button "SUBMIT" at bounding box center [626, 709] width 103 height 42
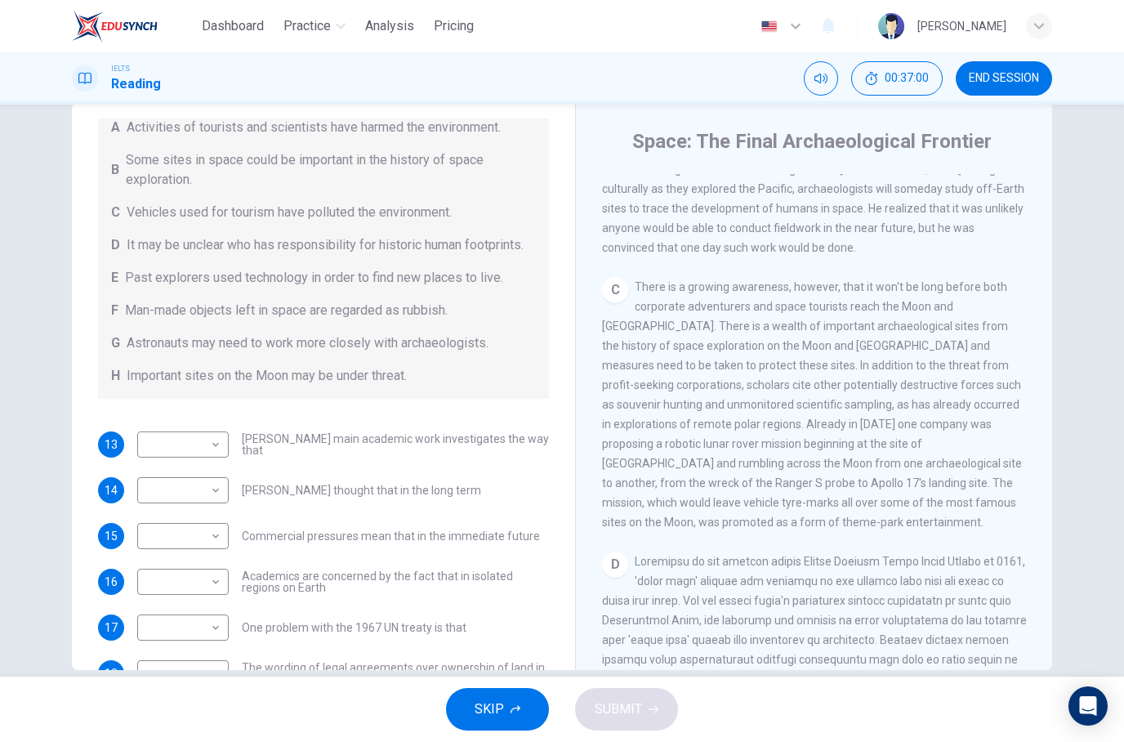
scroll to position [558, 0]
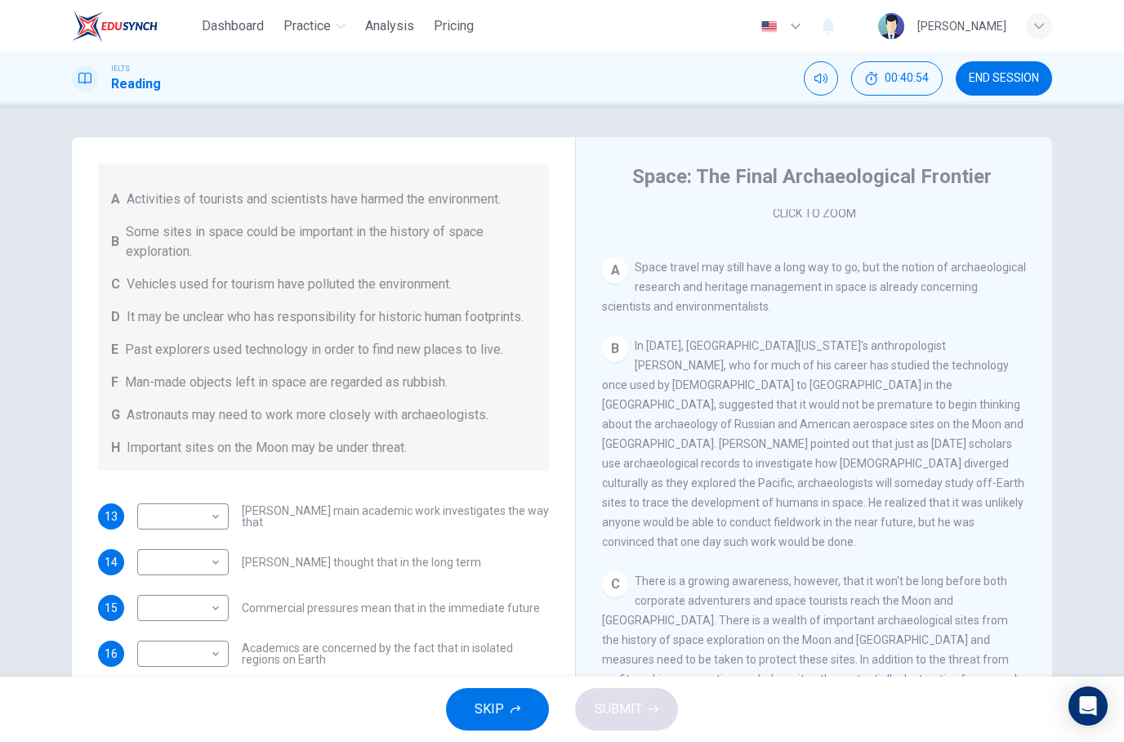
scroll to position [294, 0]
click at [171, 507] on body "Dashboard Practice Analysis Pricing English en ​ Ng [PERSON_NAME] IELTS Reading…" at bounding box center [562, 371] width 1124 height 742
type input "G"
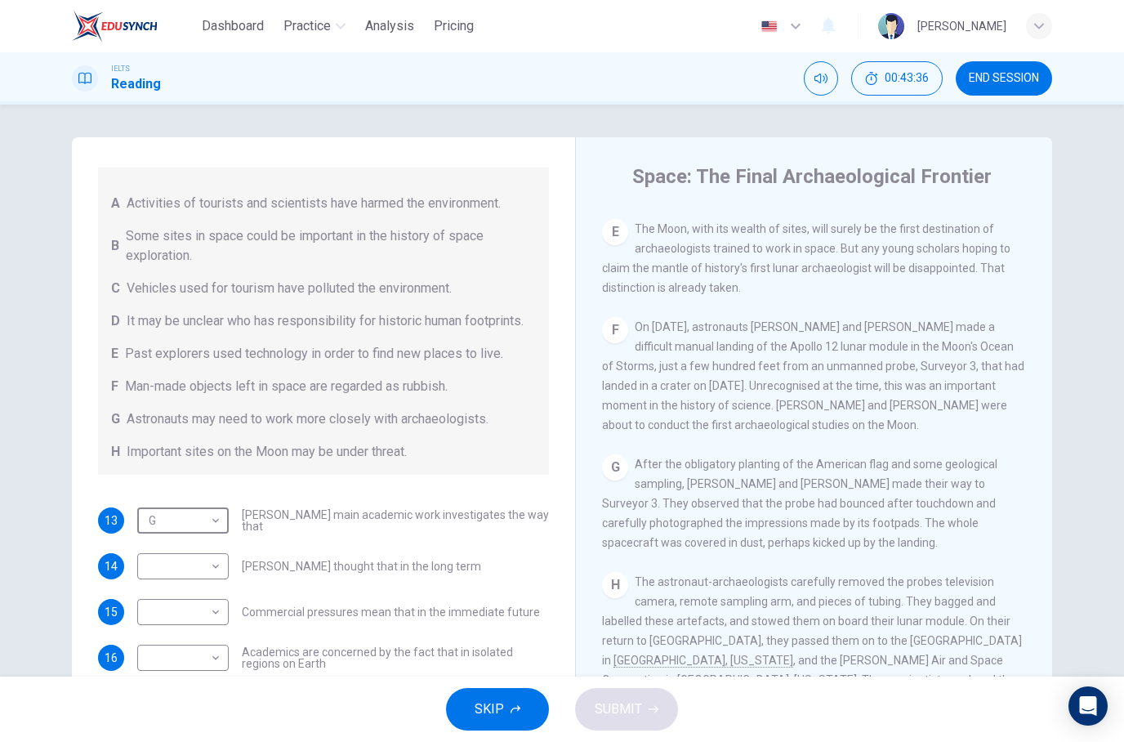
scroll to position [141, 0]
click at [158, 563] on body "Dashboard Practice Analysis Pricing English en ​ [PERSON_NAME] IELTS Reading 00…" at bounding box center [562, 371] width 1124 height 742
type input "C"
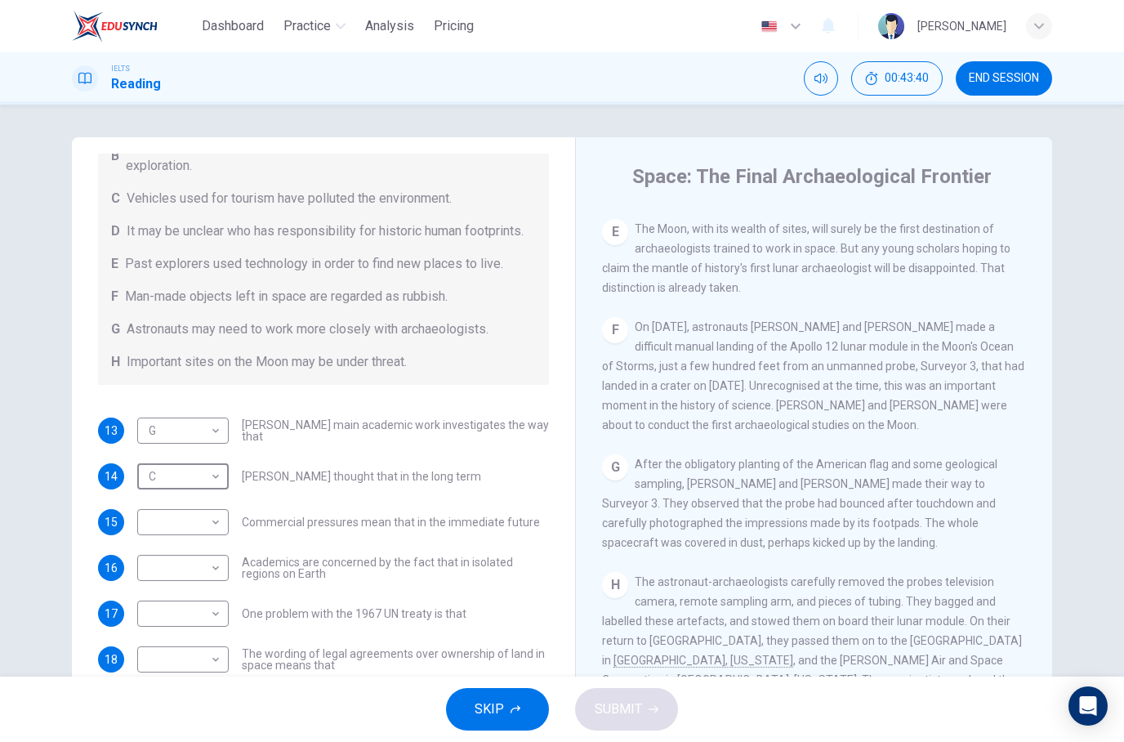
scroll to position [230, 0]
click at [156, 546] on body "Dashboard Practice Analysis Pricing English en ​ [PERSON_NAME] IELTS Reading 00…" at bounding box center [562, 371] width 1124 height 742
type input "B"
click at [153, 525] on body "Dashboard Practice Analysis Pricing English en ​ [PERSON_NAME] IELTS Reading 00…" at bounding box center [562, 371] width 1124 height 742
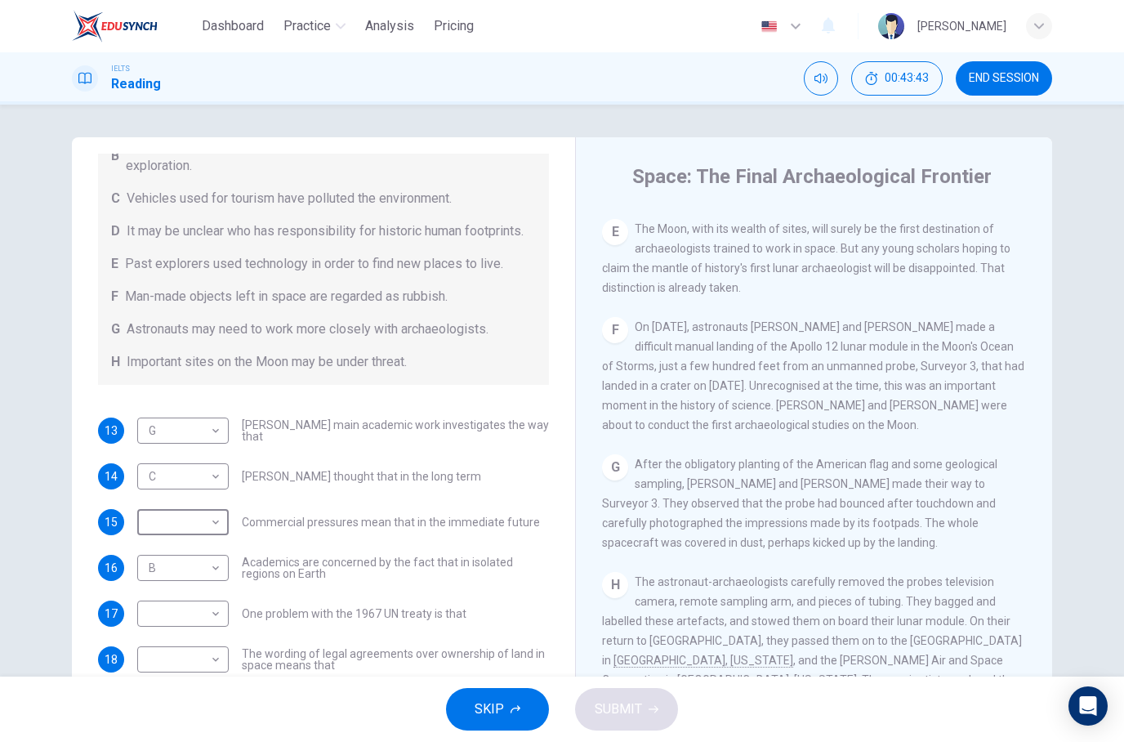
click at [155, 741] on li "A" at bounding box center [562, 752] width 1124 height 20
type input "A"
click at [150, 621] on body "Dashboard Practice Analysis Pricing English en ​ Ng [PERSON_NAME] IELTS Reading…" at bounding box center [562, 371] width 1124 height 742
type input "E"
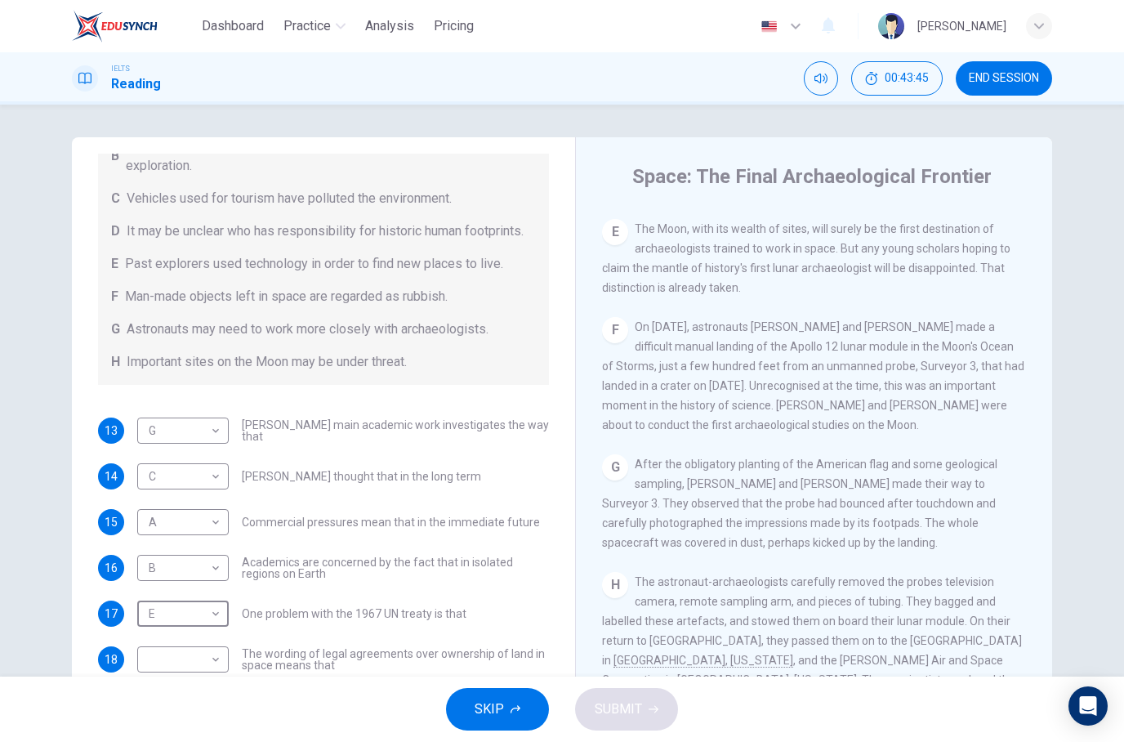
click at [141, 654] on body "Dashboard Practice Analysis Pricing English en ​ Ng [PERSON_NAME] IELTS Reading…" at bounding box center [562, 371] width 1124 height 742
type input "G"
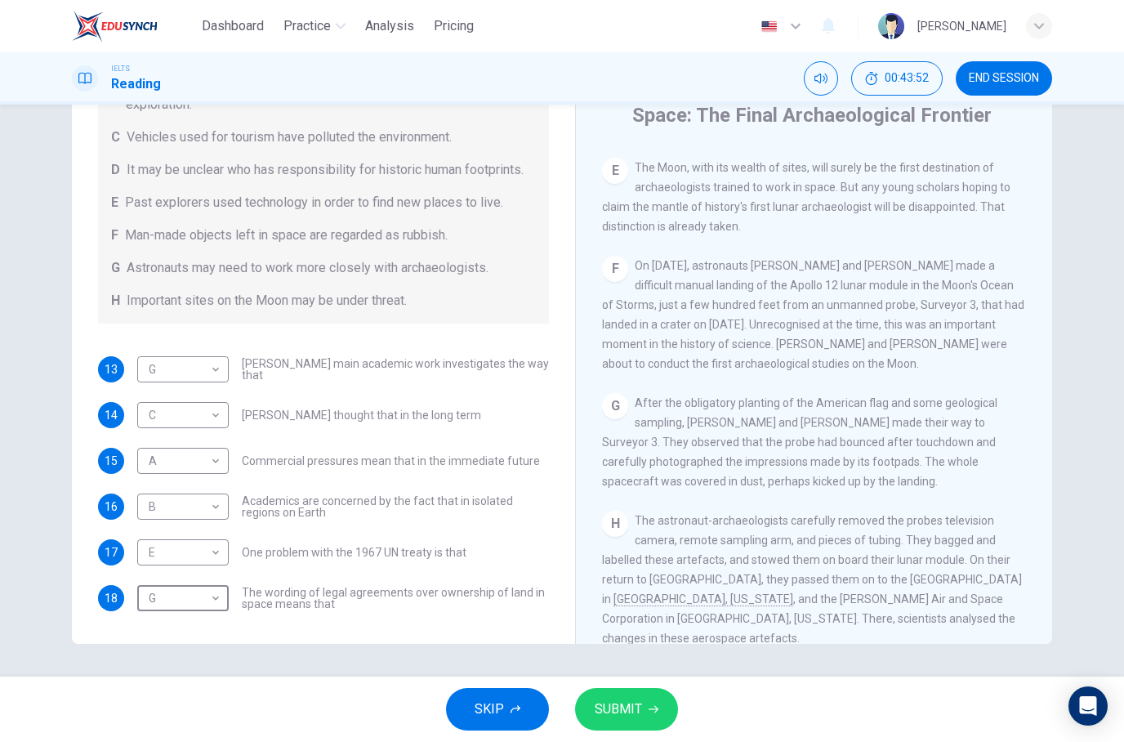
scroll to position [61, 0]
click at [637, 725] on button "SUBMIT" at bounding box center [626, 709] width 103 height 42
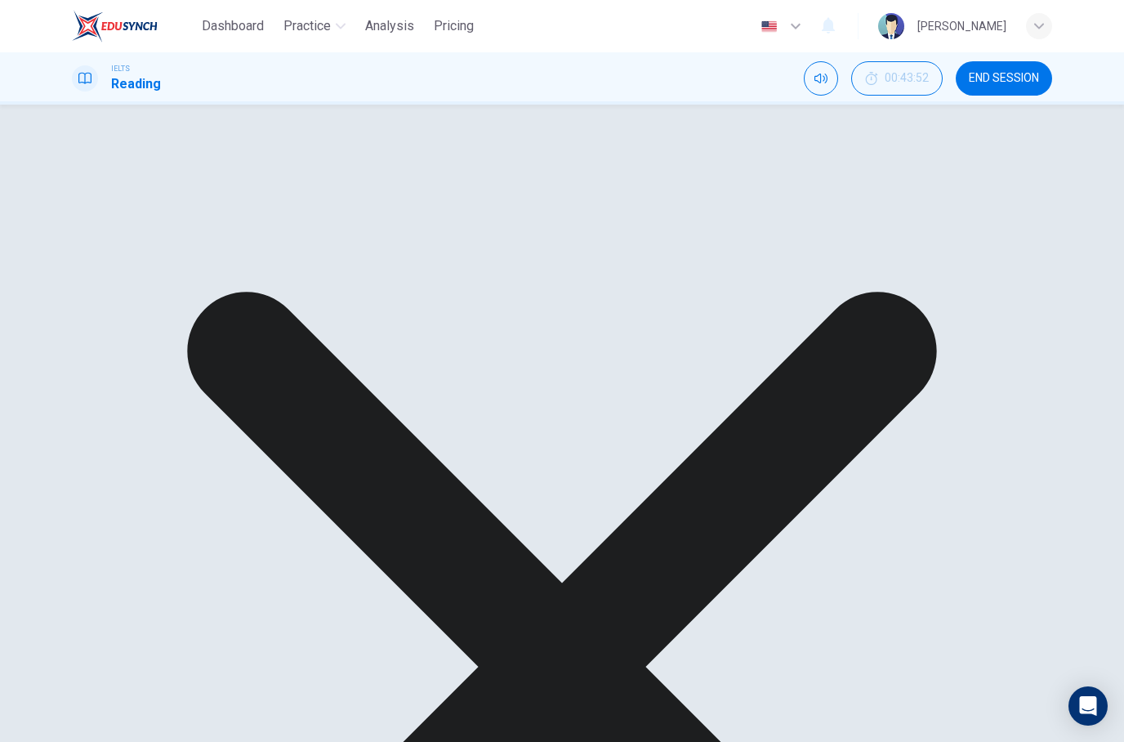
click at [167, 380] on div "G" at bounding box center [201, 379] width 129 height 47
click at [149, 422] on div "C" at bounding box center [201, 445] width 129 height 47
click at [146, 375] on div "G" at bounding box center [201, 379] width 129 height 47
click at [153, 520] on div "C" at bounding box center [201, 543] width 129 height 47
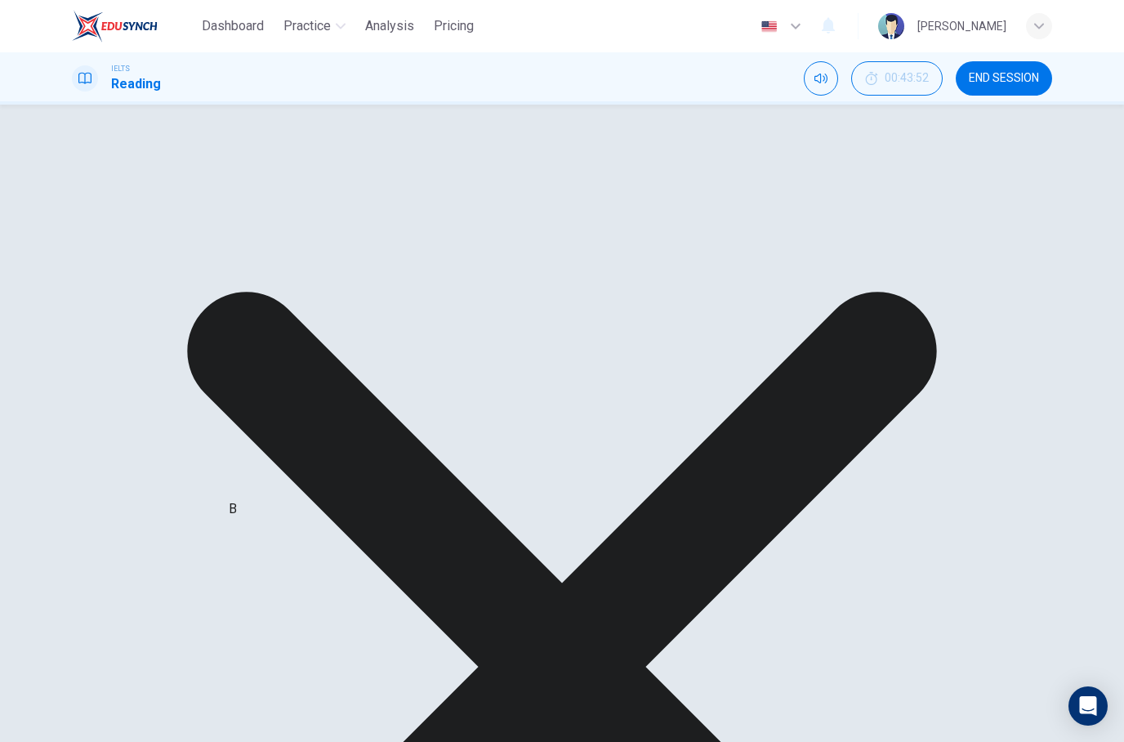
click at [158, 586] on div "A" at bounding box center [201, 609] width 129 height 47
click at [146, 594] on div "B" at bounding box center [201, 617] width 129 height 47
click at [150, 660] on div "E" at bounding box center [201, 683] width 129 height 47
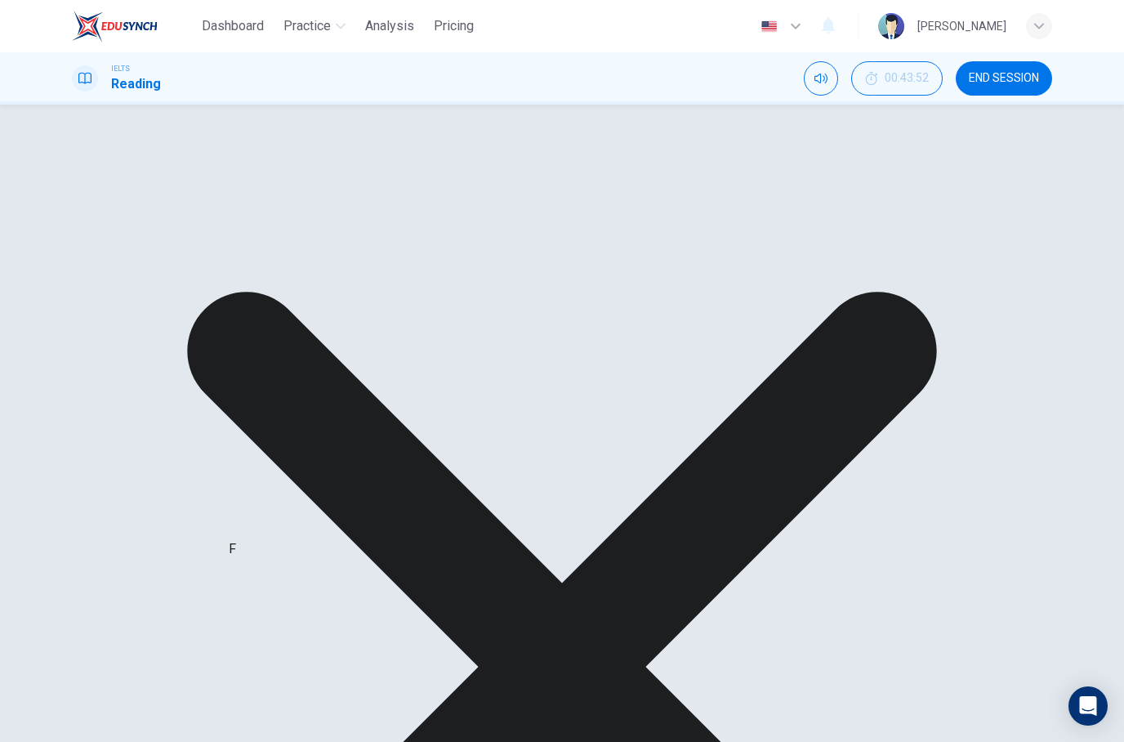
click at [152, 687] on div "G" at bounding box center [201, 710] width 129 height 47
click at [155, 489] on div "A" at bounding box center [201, 512] width 129 height 47
click at [159, 422] on div "C" at bounding box center [201, 445] width 129 height 47
click at [162, 382] on div "G" at bounding box center [201, 379] width 129 height 47
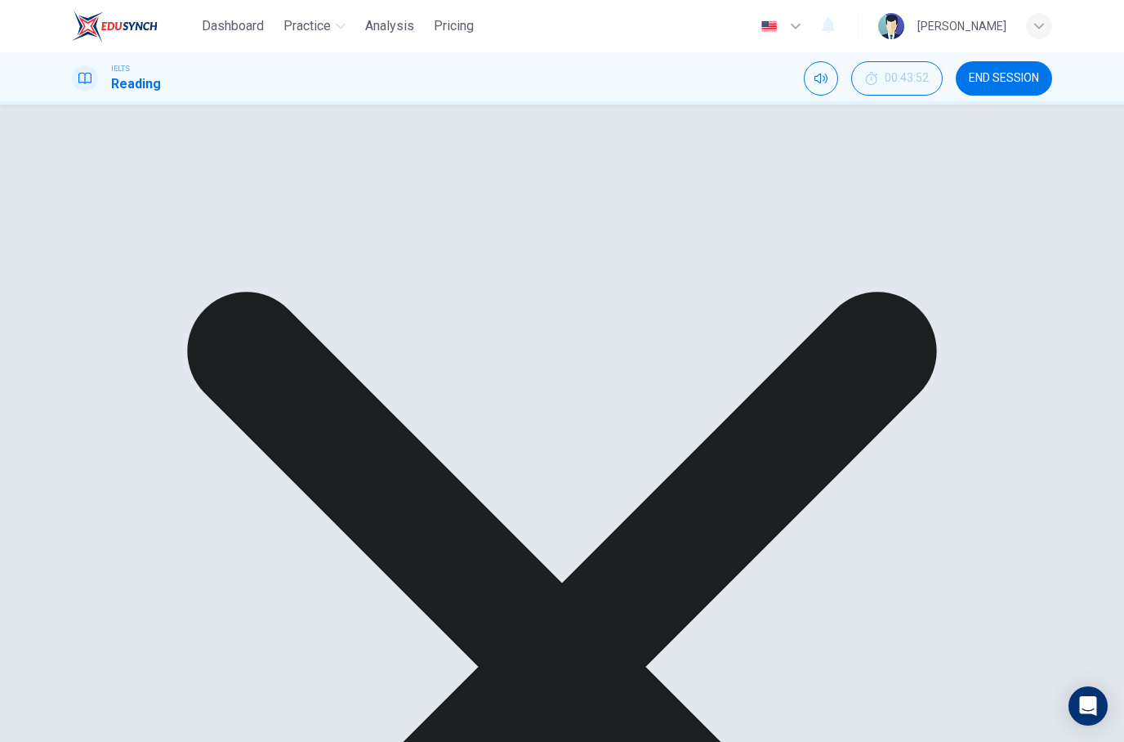
click at [137, 607] on div "C" at bounding box center [201, 630] width 129 height 47
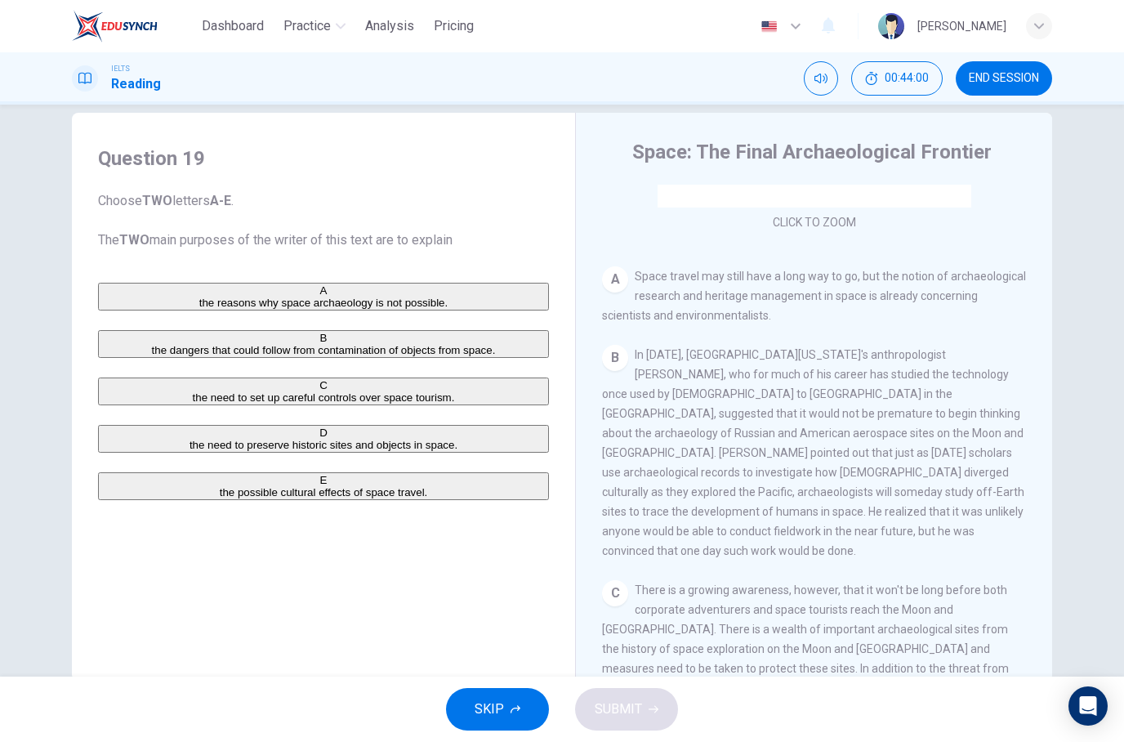
scroll to position [275, 0]
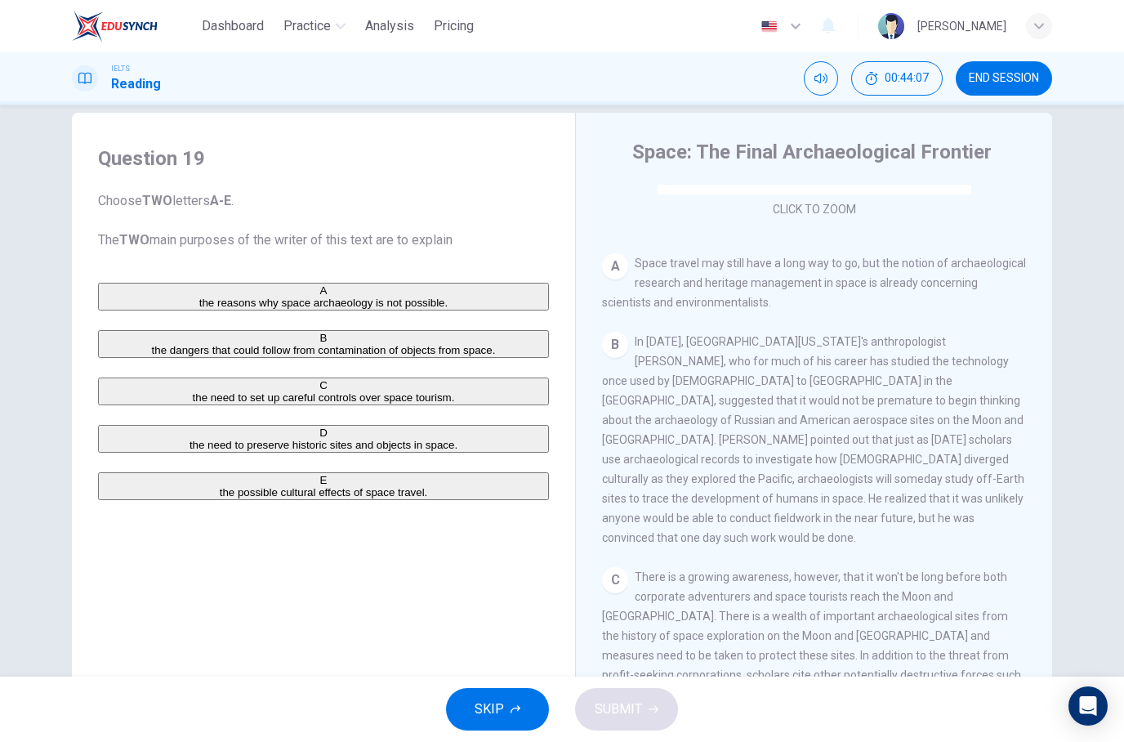
click at [401, 358] on button "B the dangers that could follow from contamination of objects from space." at bounding box center [323, 344] width 451 height 28
click at [400, 453] on button "D the need to preserve historic sites and objects in space." at bounding box center [323, 439] width 451 height 28
click at [645, 713] on button "SUBMIT" at bounding box center [626, 709] width 103 height 42
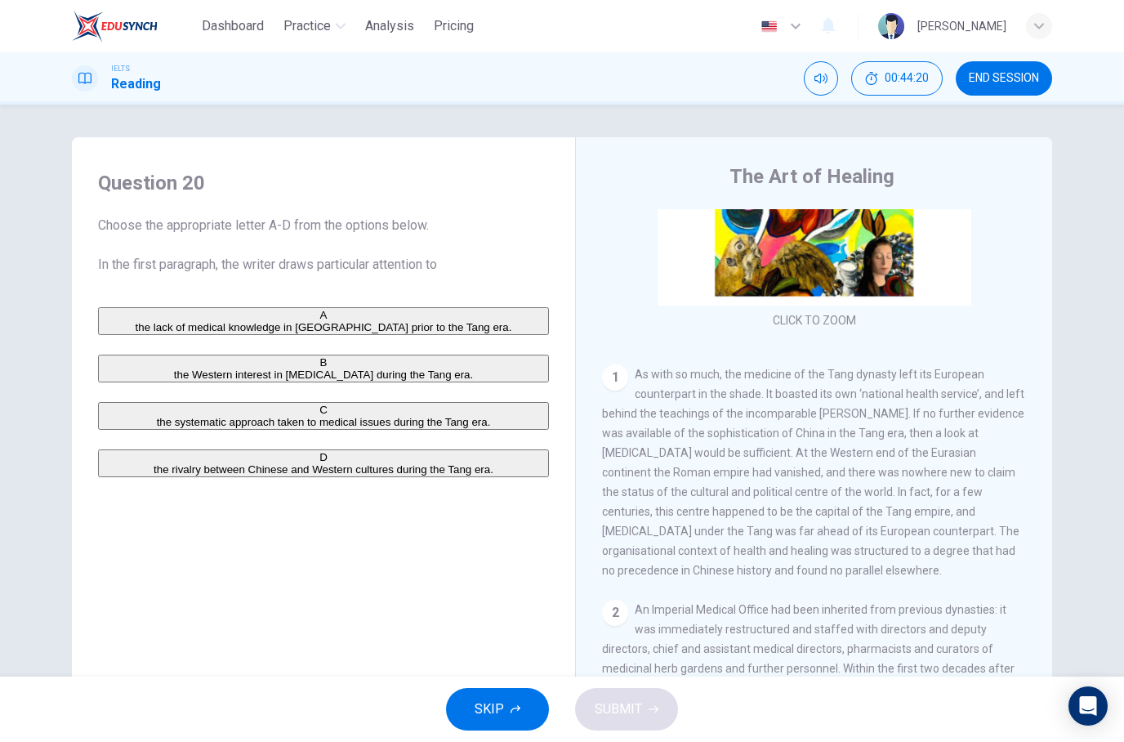
scroll to position [0, 0]
click at [123, 463] on div "D" at bounding box center [324, 457] width 448 height 12
click at [658, 728] on button "SUBMIT" at bounding box center [626, 709] width 103 height 42
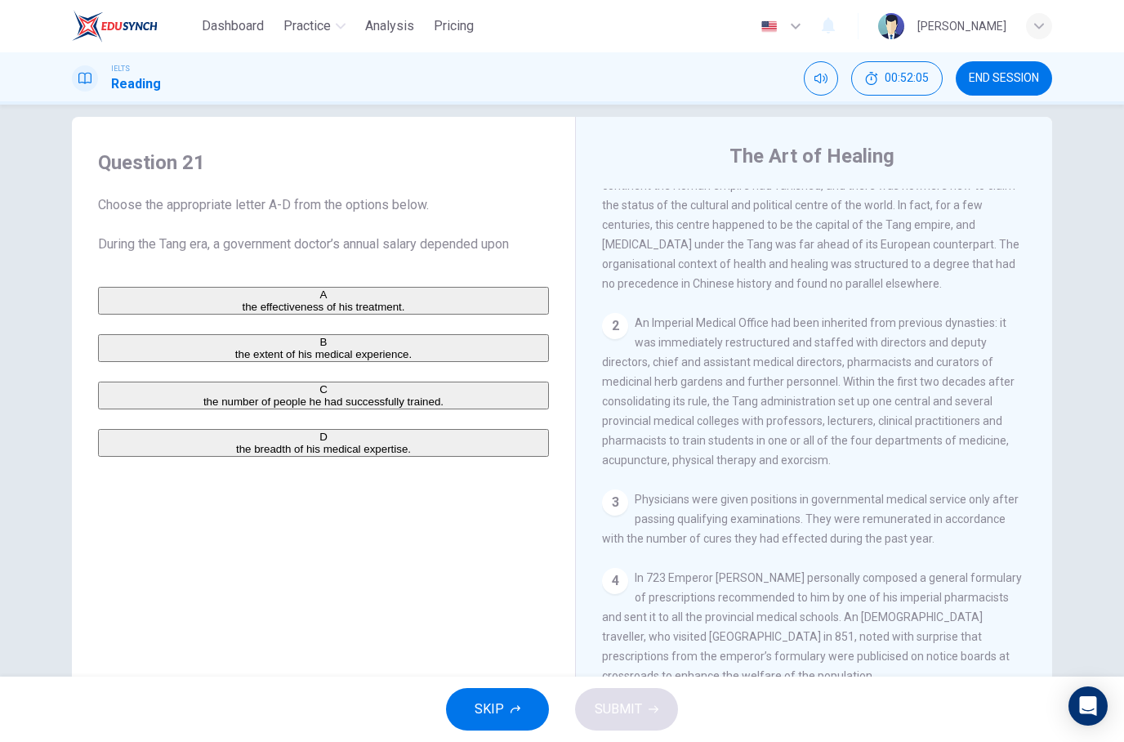
scroll to position [453, 0]
click at [125, 409] on button "C the number of people he had successfully trained." at bounding box center [323, 396] width 451 height 28
click at [601, 690] on button "SUBMIT" at bounding box center [626, 709] width 103 height 42
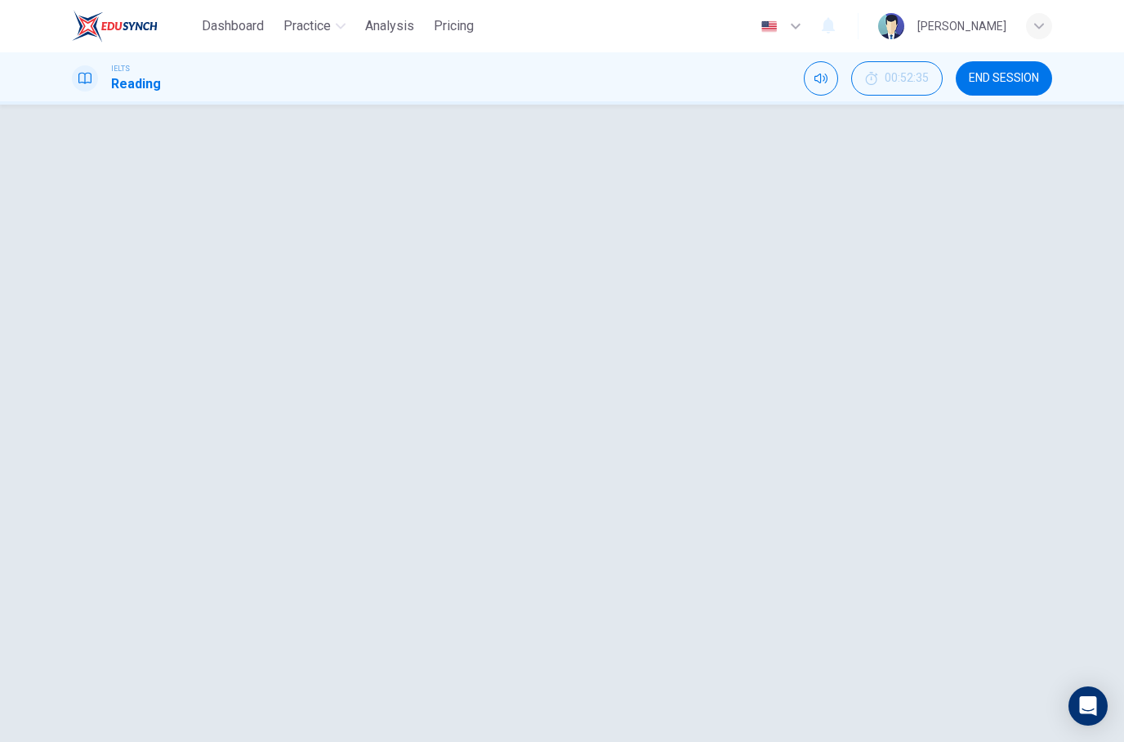
scroll to position [724, 0]
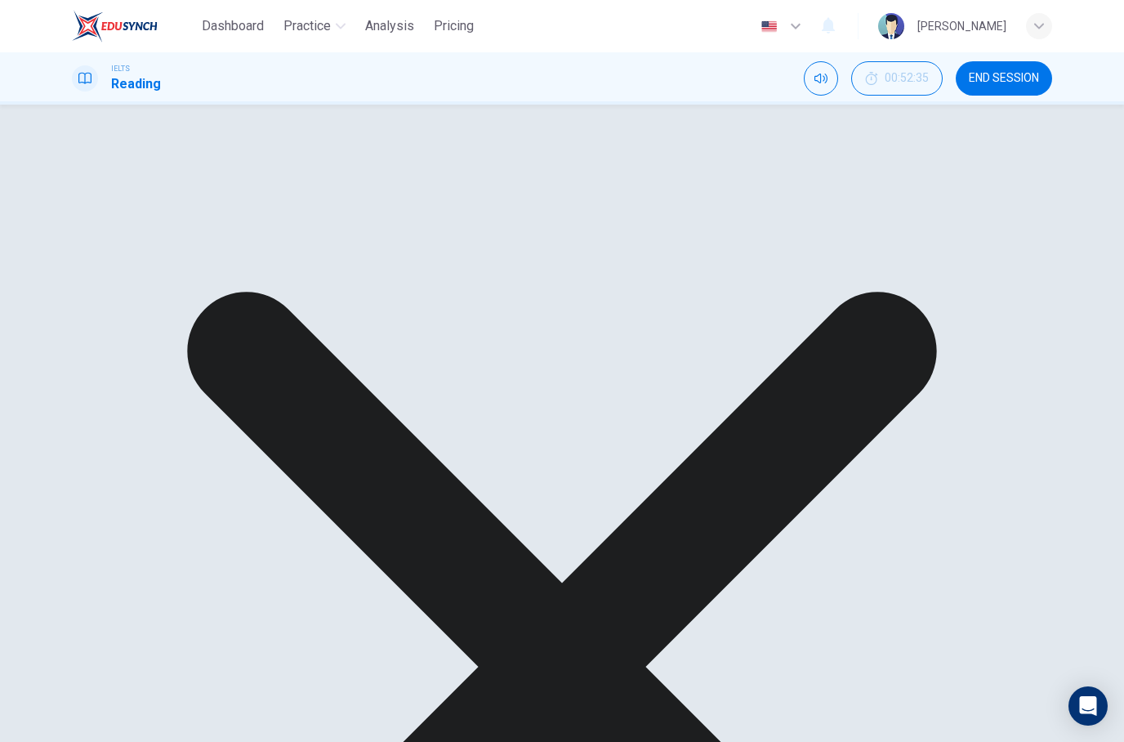
click at [172, 305] on div "A the effectiveness of his treatment. B the extent of his medical experience. C…" at bounding box center [323, 372] width 451 height 170
click at [131, 336] on div "A the effectiveness of his treatment. B the extent of his medical experience. C…" at bounding box center [323, 372] width 451 height 170
click at [165, 408] on div "A the effectiveness of his treatment. B the extent of his medical experience. C…" at bounding box center [323, 372] width 451 height 170
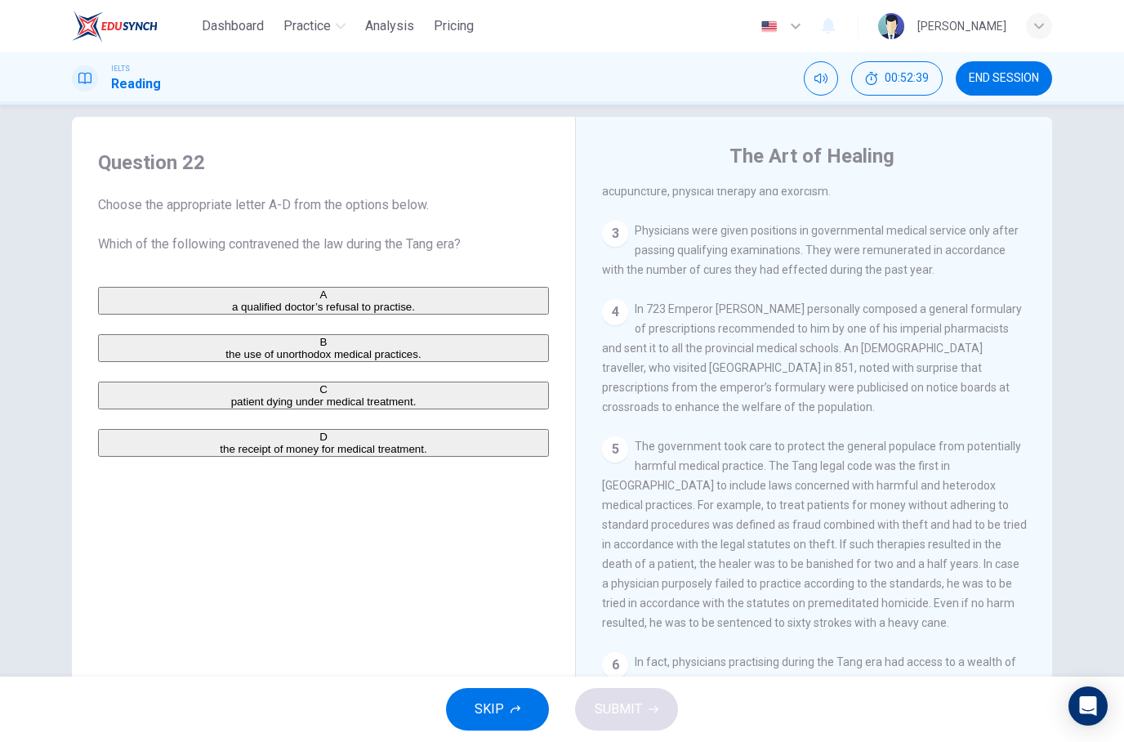
click at [270, 243] on span "Choose the appropriate letter A-D from the options below. Which of the followin…" at bounding box center [323, 224] width 451 height 59
click at [265, 252] on span "Choose the appropriate letter A-D from the options below. Which of the followin…" at bounding box center [323, 224] width 451 height 59
click at [1060, 315] on div "Question 22 Choose the appropriate letter A-D from the options below. Which of …" at bounding box center [562, 401] width 1033 height 568
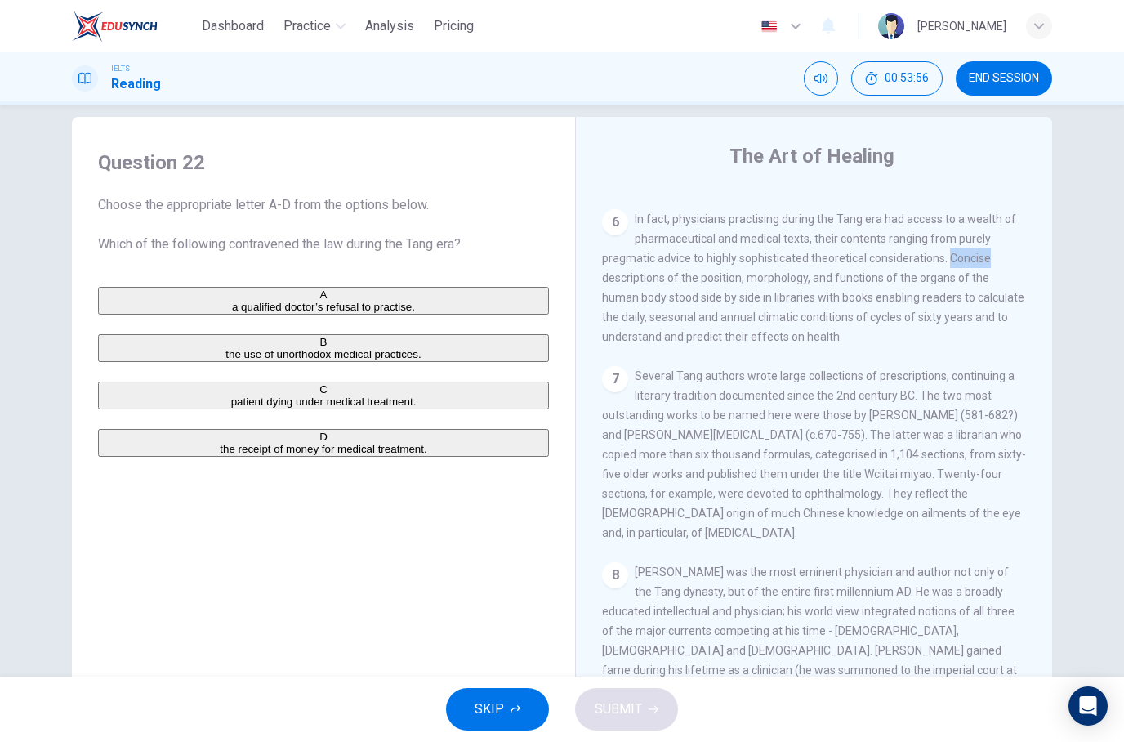
scroll to position [1167, 0]
click at [1021, 542] on div "7 Several Tang authors wrote large collections of prescriptions, continuing a l…" at bounding box center [814, 453] width 425 height 176
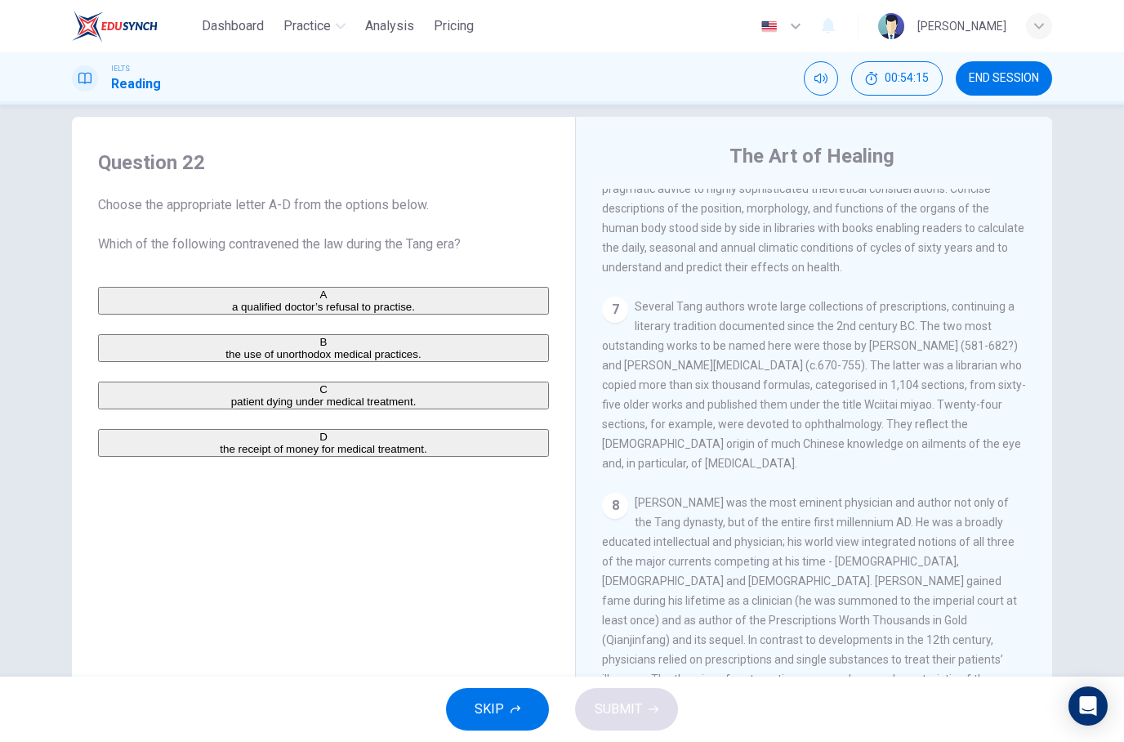
scroll to position [1238, 0]
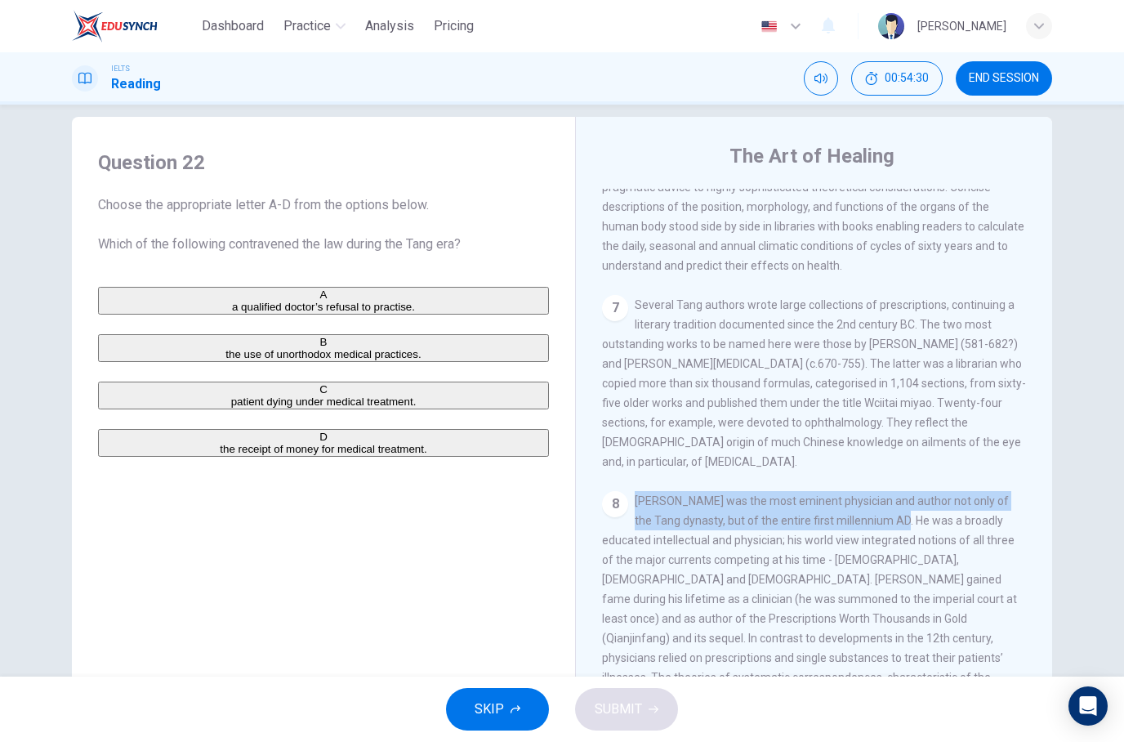
click at [1076, 262] on div "Question 22 Choose the appropriate letter A-D from the options below. Which of …" at bounding box center [562, 401] width 1033 height 568
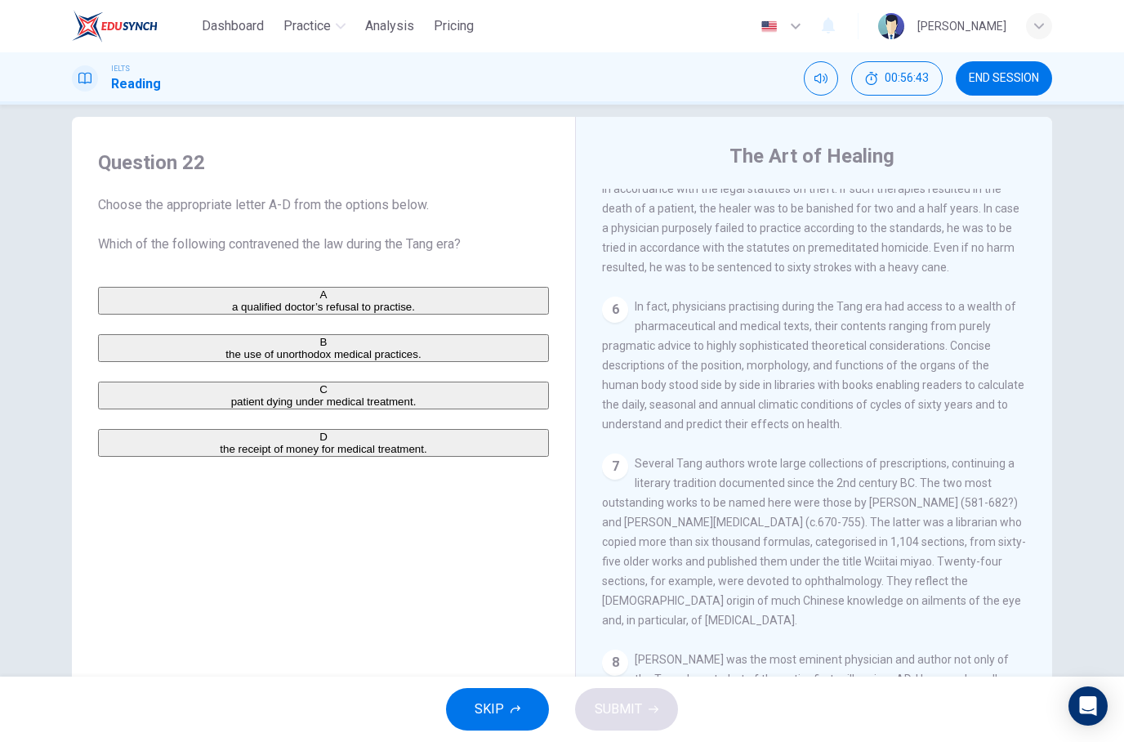
scroll to position [1081, 0]
click at [431, 349] on button "B the use of unorthodox medical practices." at bounding box center [323, 348] width 451 height 28
click at [629, 704] on span "SUBMIT" at bounding box center [618, 709] width 47 height 23
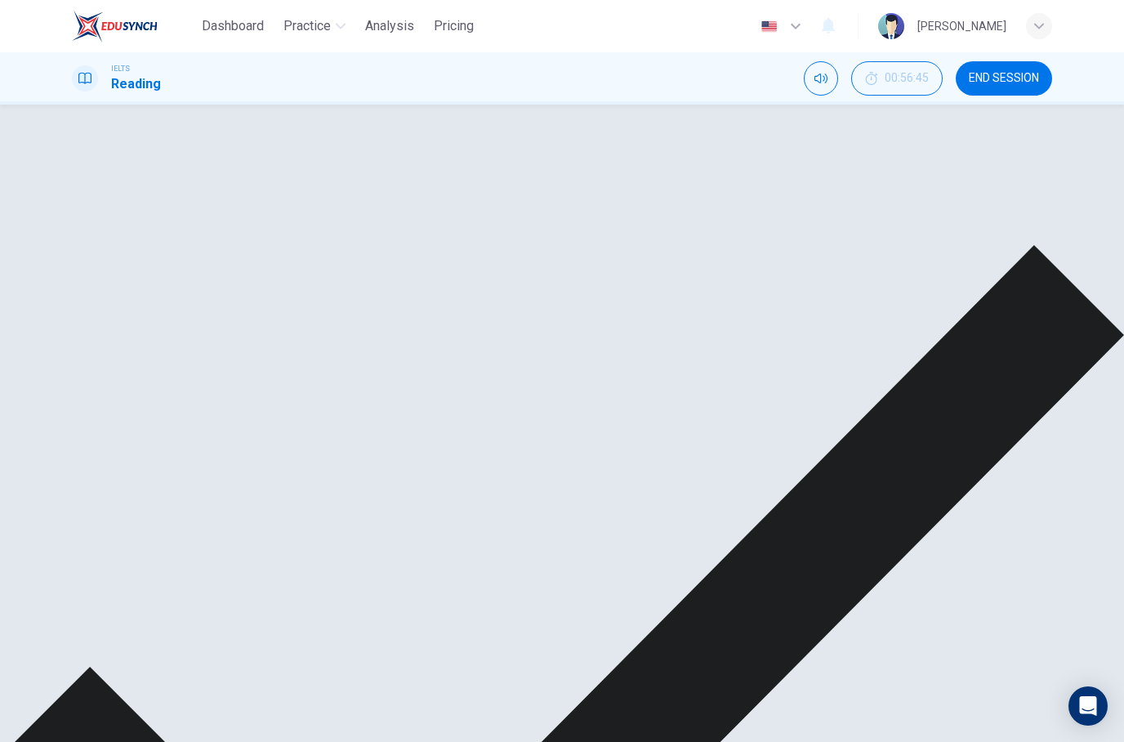
scroll to position [741, 0]
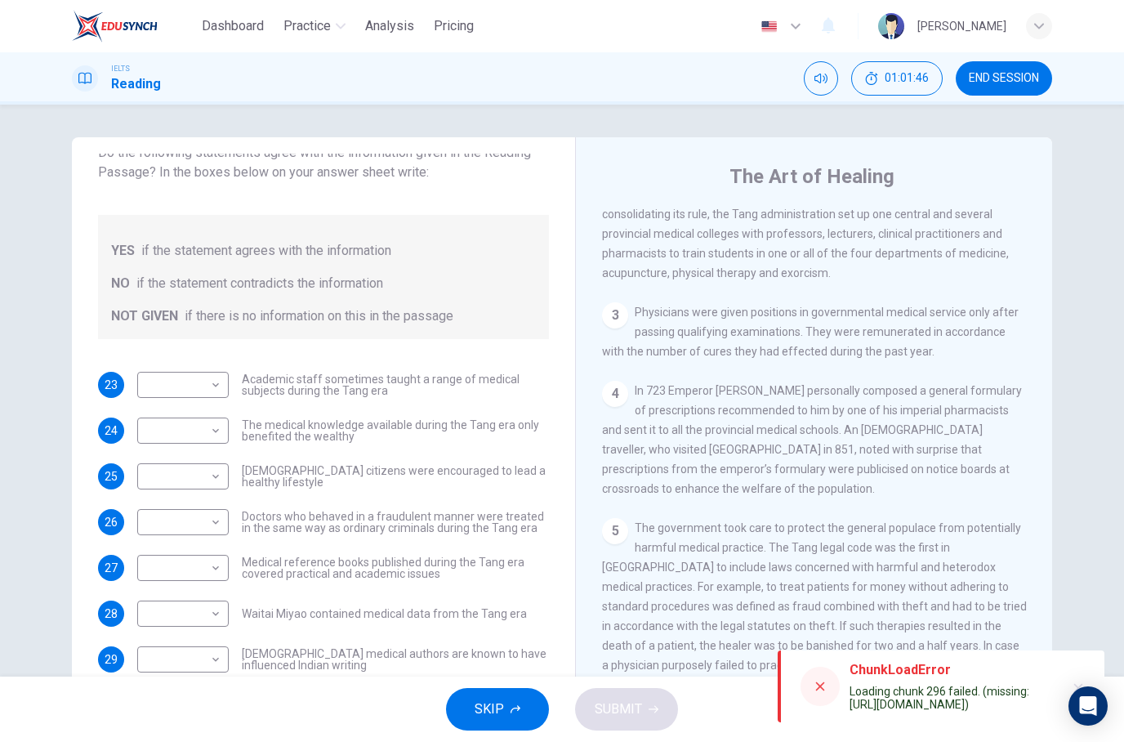
scroll to position [662, 0]
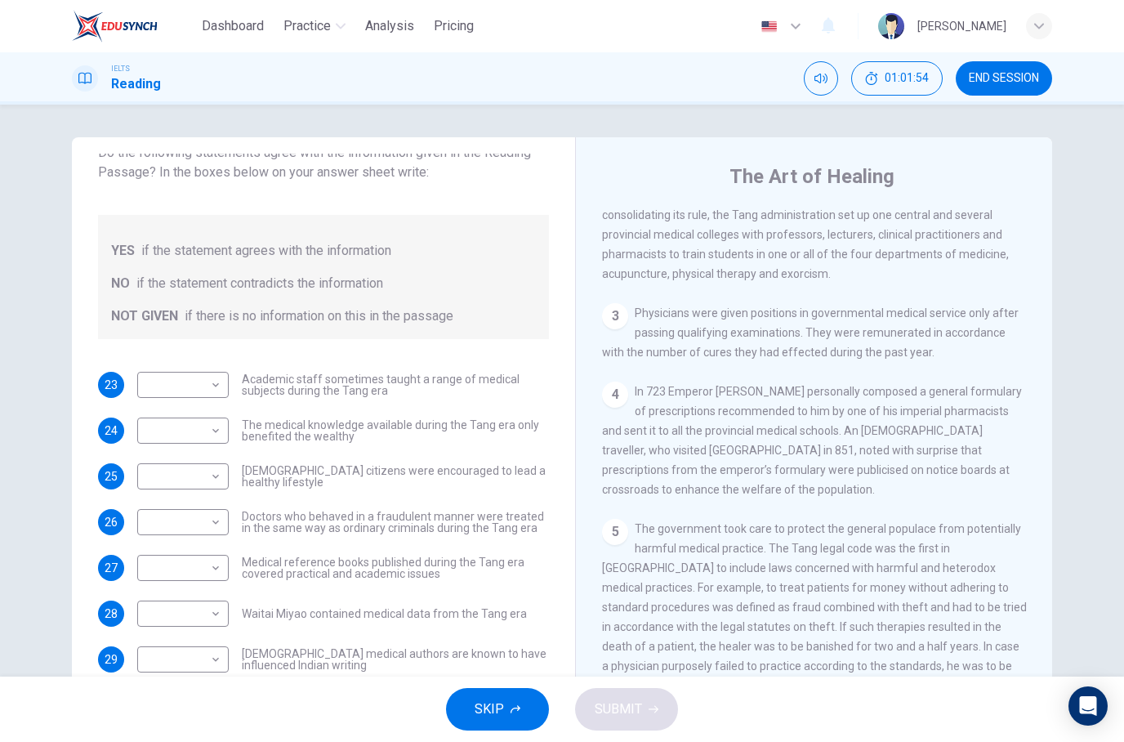
click at [205, 619] on body "Dashboard Practice Analysis Pricing English en ​ [PERSON_NAME] IELTS Reading 01…" at bounding box center [562, 371] width 1124 height 742
type input "NOT GIVEN"
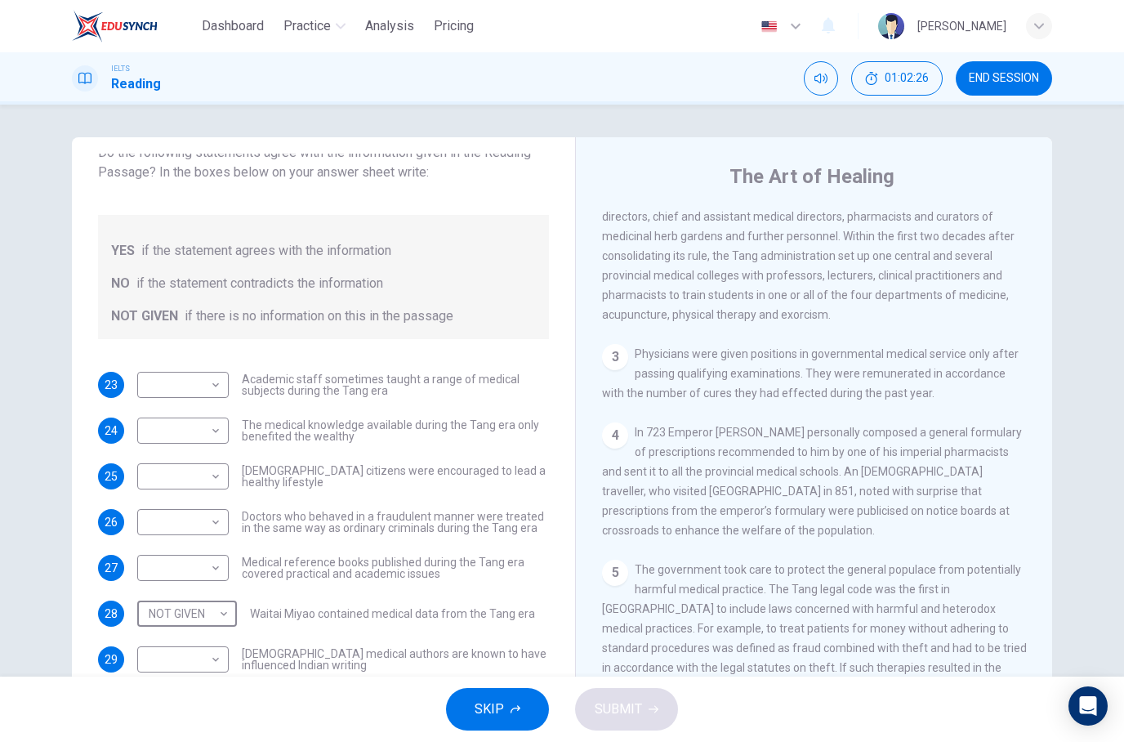
scroll to position [622, 0]
click at [212, 529] on body "Dashboard Practice Analysis Pricing English en ​ [PERSON_NAME] IELTS Reading 01…" at bounding box center [562, 371] width 1124 height 742
click at [217, 741] on li "YES" at bounding box center [562, 752] width 1124 height 20
type input "YES"
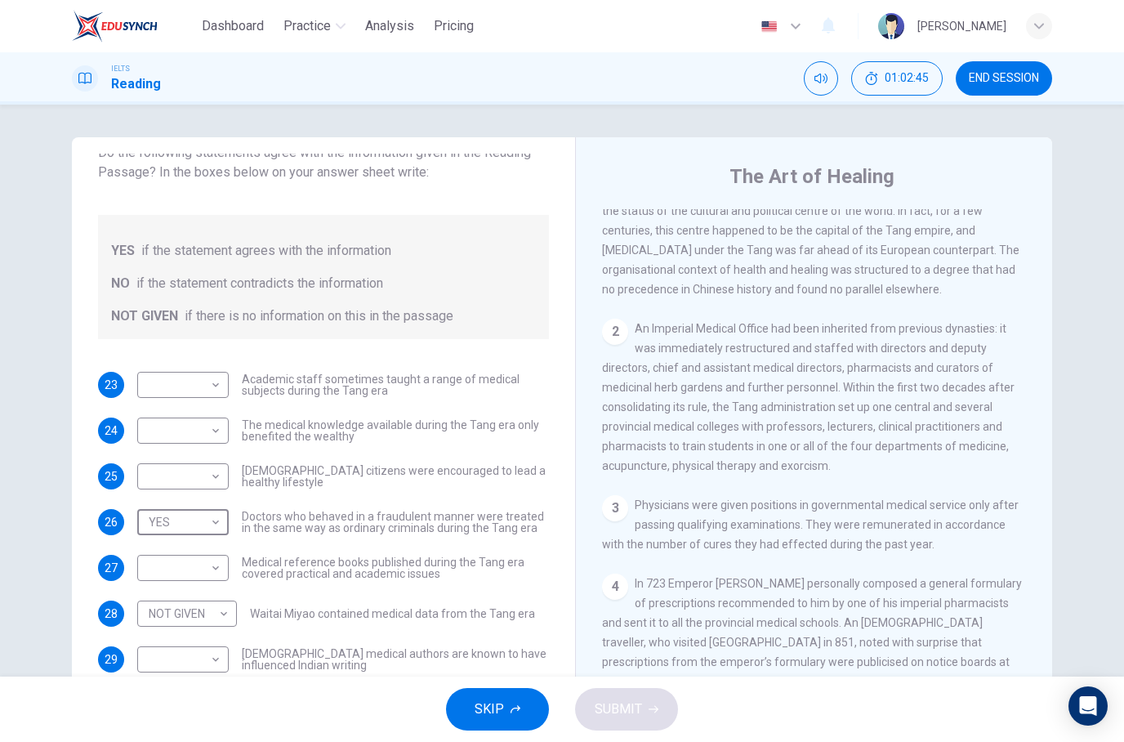
scroll to position [469, 0]
click at [211, 377] on body "Dashboard Practice Analysis Pricing English en ​ [PERSON_NAME] IELTS Reading 01…" at bounding box center [562, 371] width 1124 height 742
click at [194, 741] on li "YES" at bounding box center [562, 752] width 1124 height 20
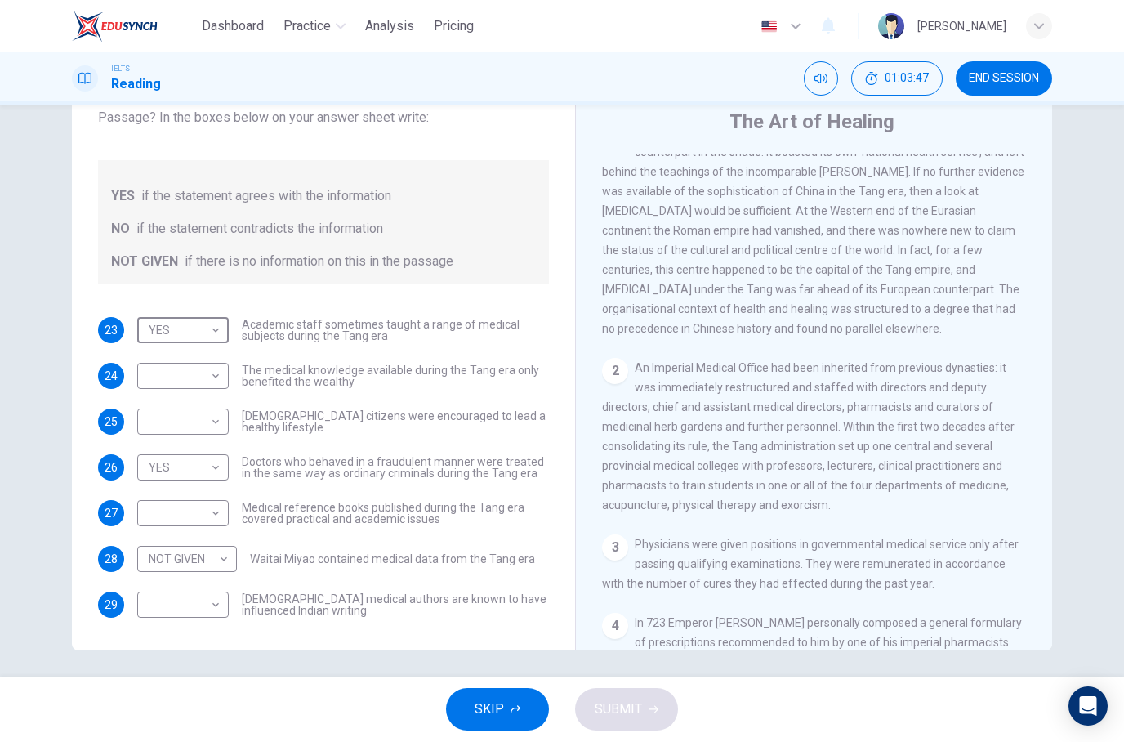
scroll to position [377, 0]
click at [174, 328] on body "Dashboard Practice Analysis Pricing English en ​ [PERSON_NAME] IELTS Reading 01…" at bounding box center [562, 371] width 1124 height 742
type input "NO"
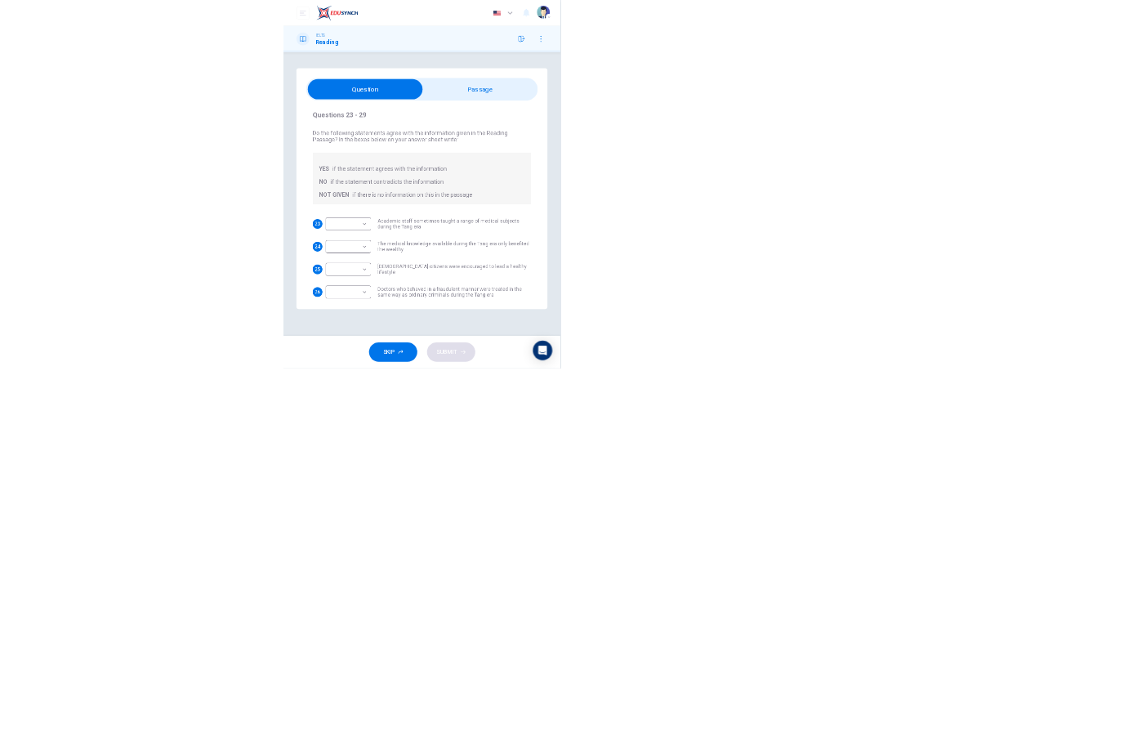
scroll to position [0, 0]
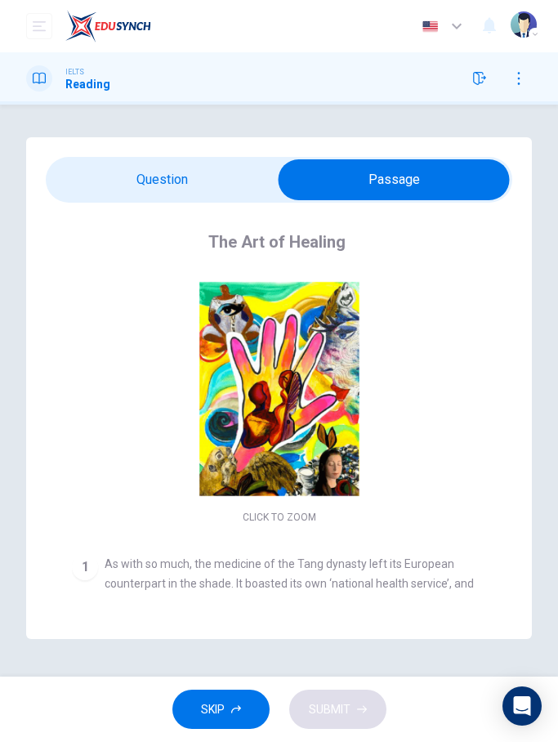
checkbox input "false"
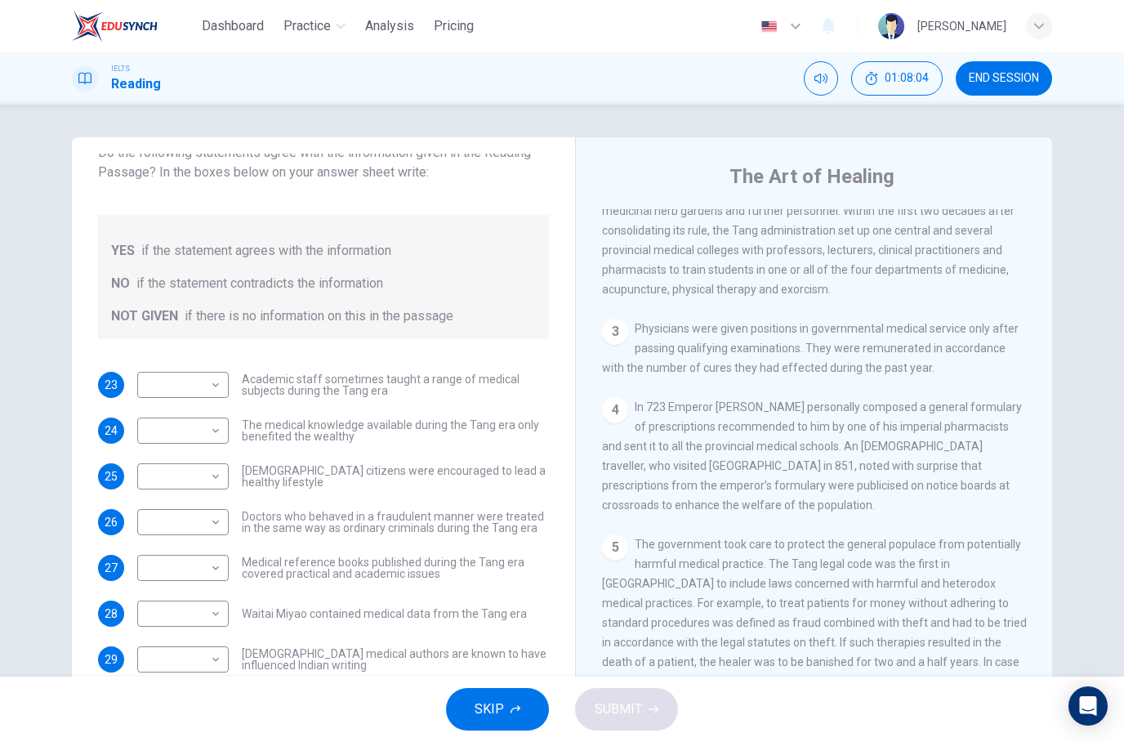
scroll to position [654, 0]
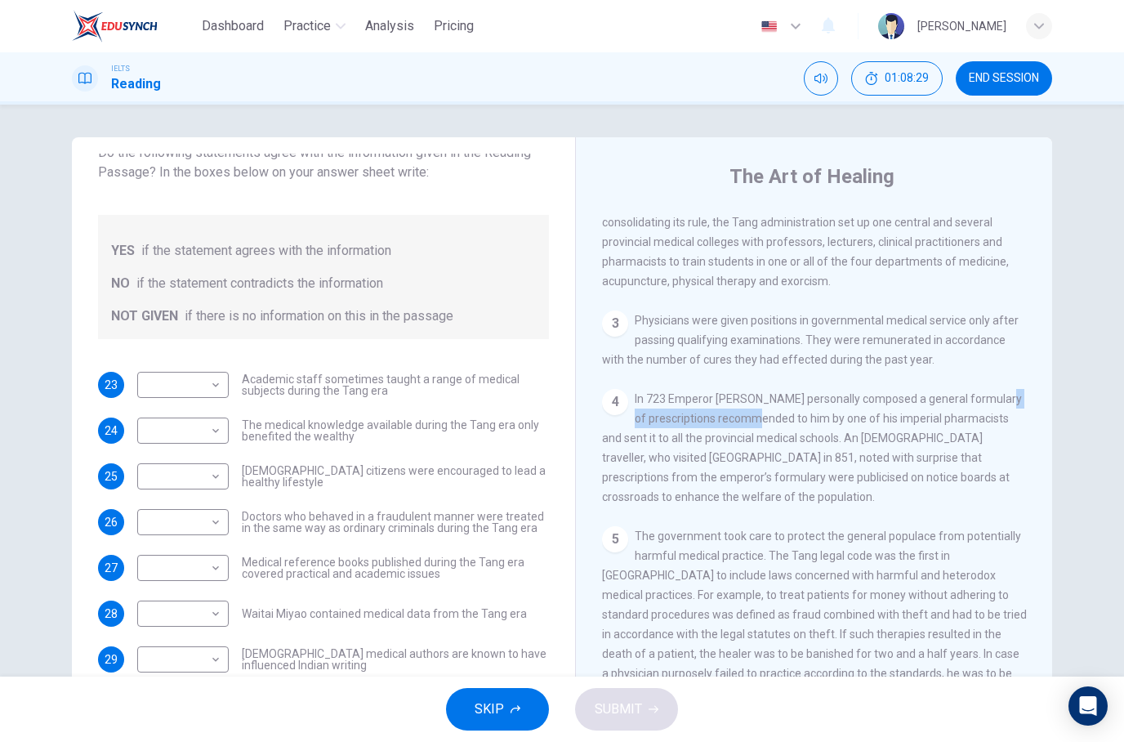
click at [960, 369] on div "3 Physicians were given positions in governmental medical service only after pa…" at bounding box center [814, 339] width 425 height 59
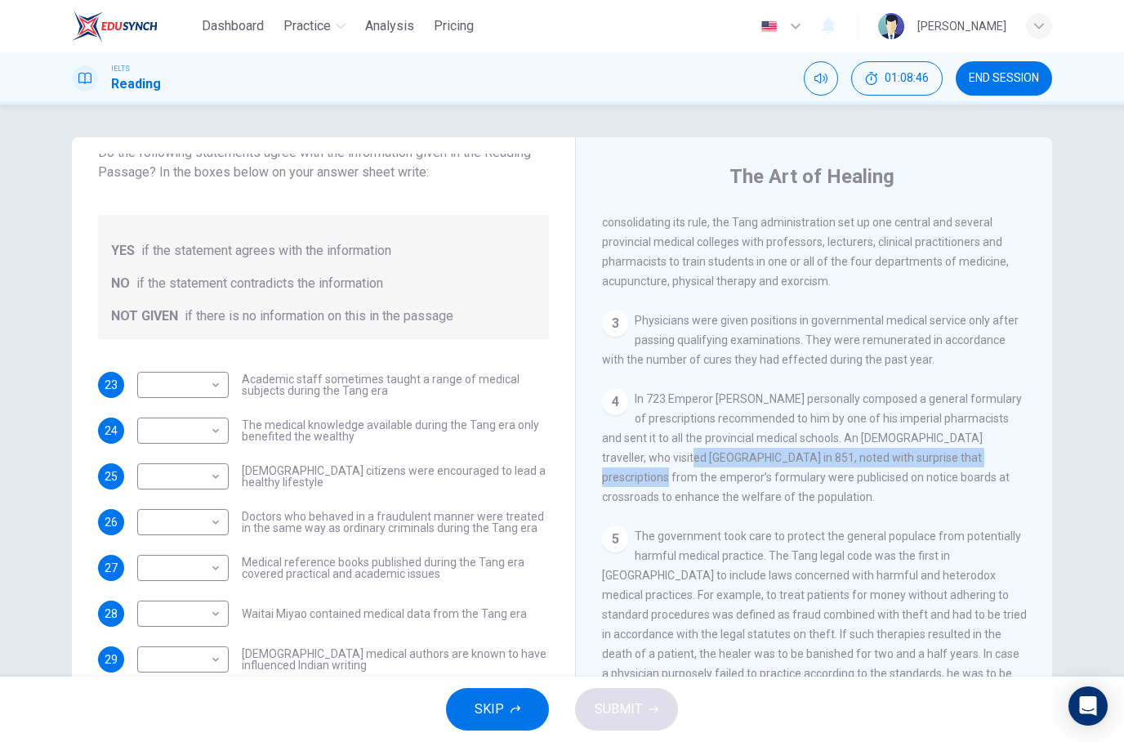
click at [803, 586] on span "The government took care to protect the general populace from potentially harmf…" at bounding box center [814, 624] width 425 height 190
click at [666, 556] on span "The government took care to protect the general populace from potentially harmf…" at bounding box center [814, 624] width 425 height 190
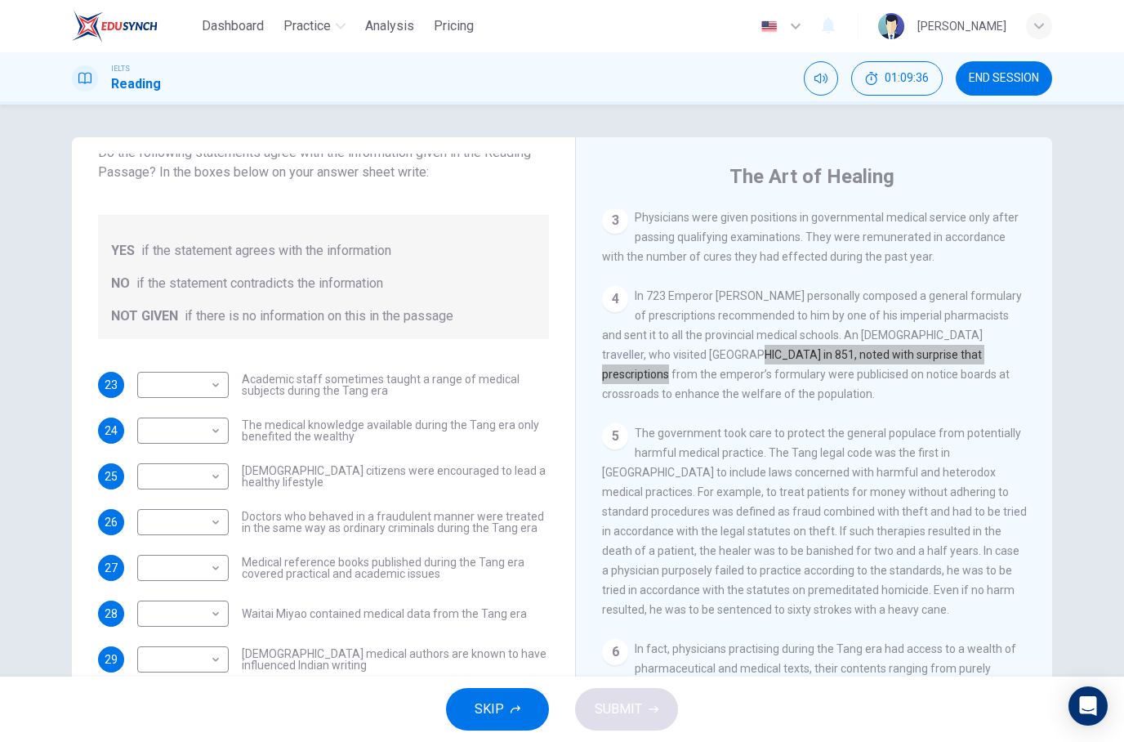
scroll to position [765, 0]
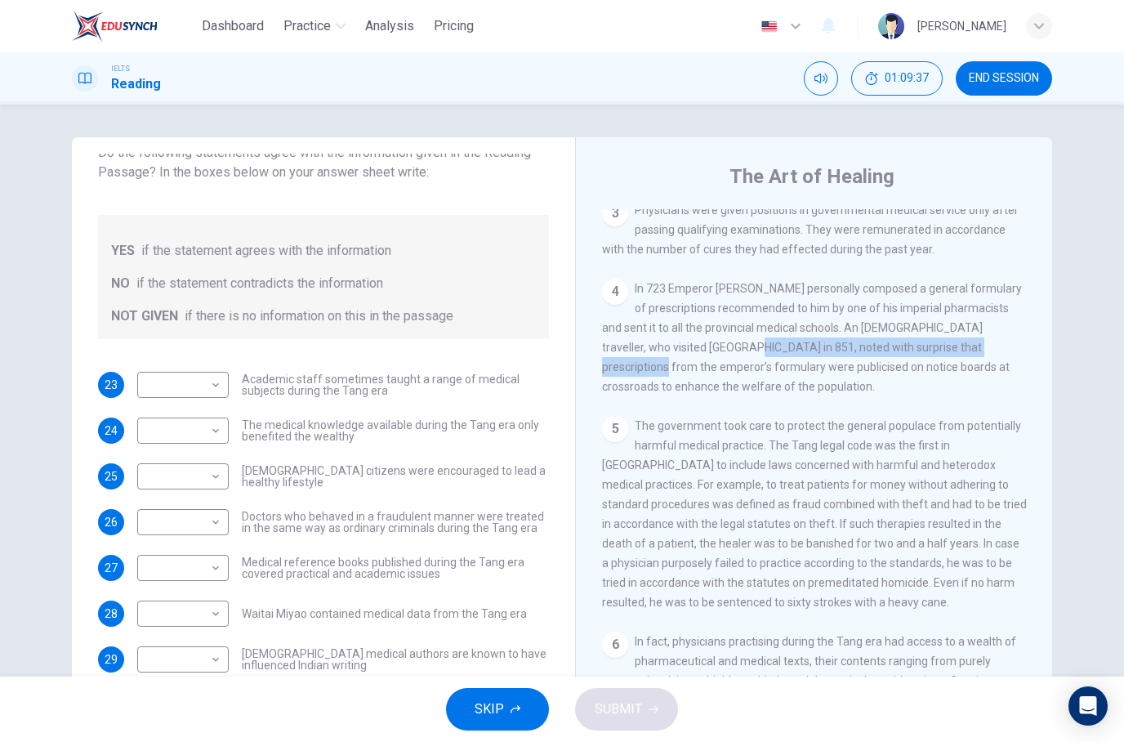
click at [866, 353] on span "In 723 Emperor [PERSON_NAME] personally composed a general formulary of prescri…" at bounding box center [812, 337] width 420 height 111
click at [832, 364] on span "In 723 Emperor [PERSON_NAME] personally composed a general formulary of prescri…" at bounding box center [812, 337] width 420 height 111
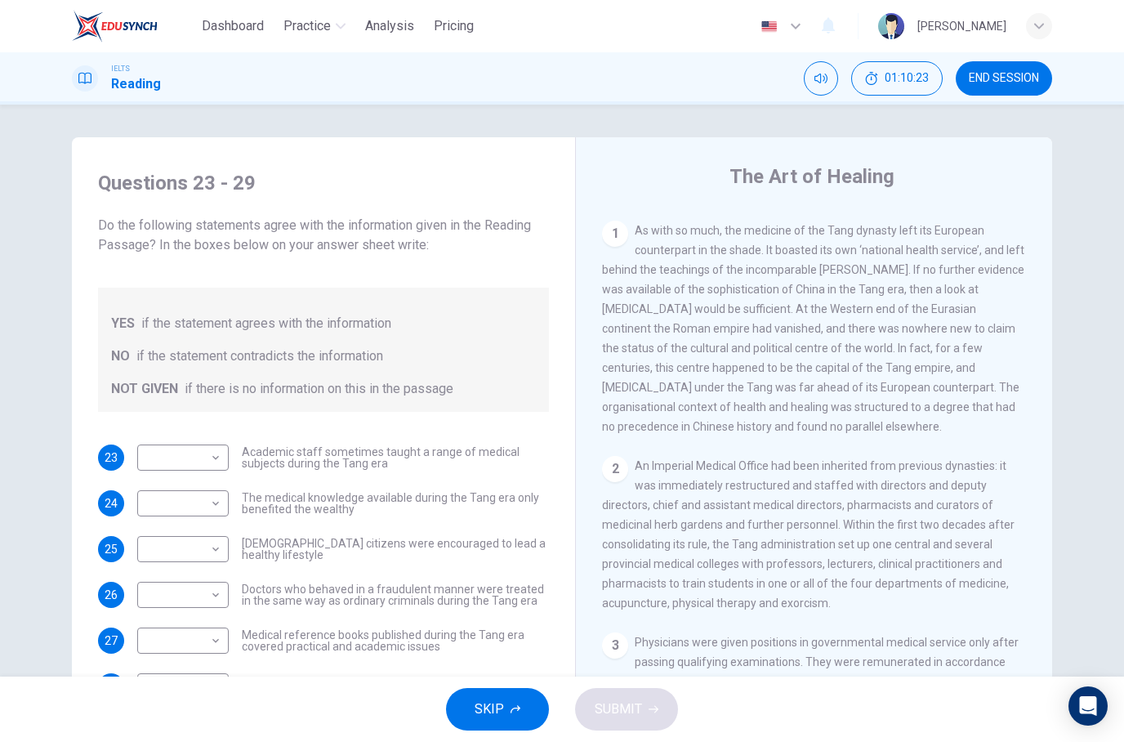
scroll to position [-16, 0]
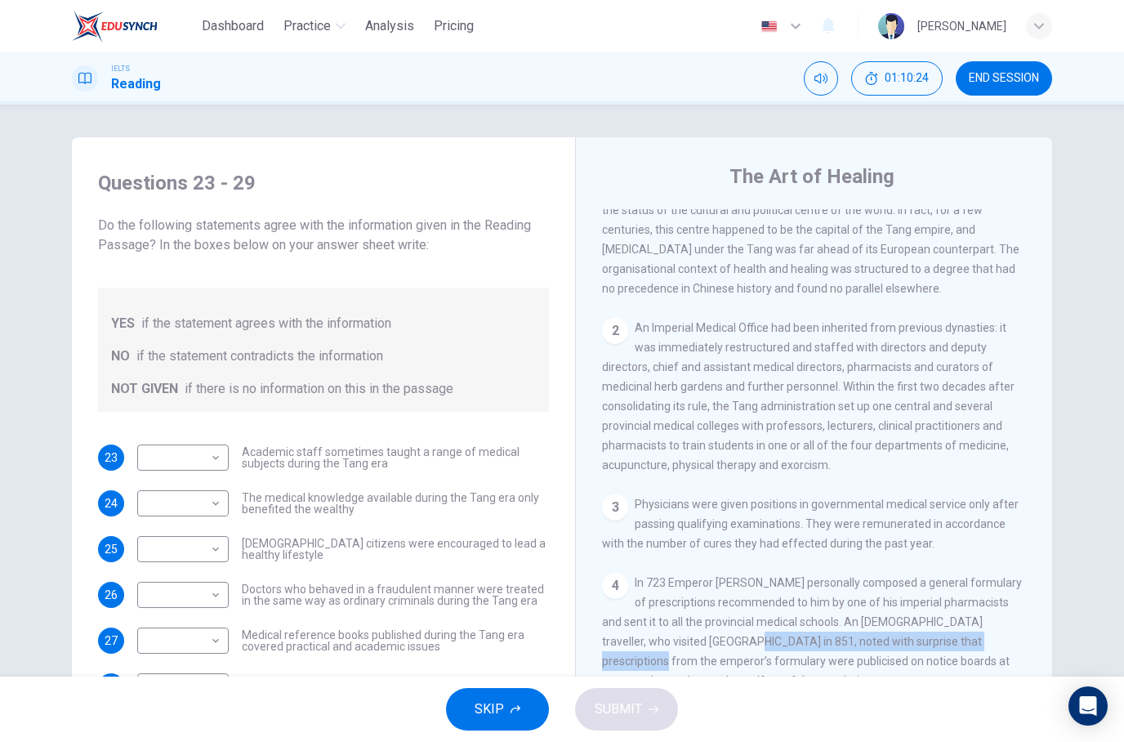
click at [205, 443] on body "Dashboard Practice Analysis Pricing English en ​ [PERSON_NAME] IELTS Reading 01…" at bounding box center [562, 371] width 1124 height 742
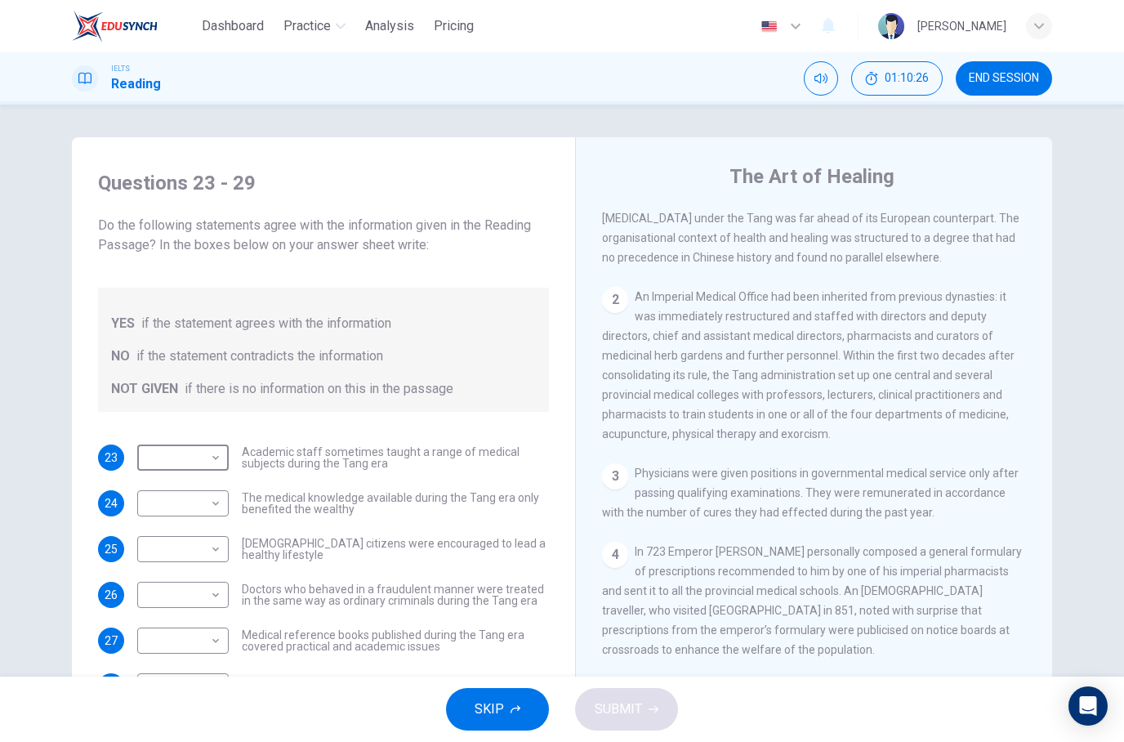
scroll to position [502, 0]
type input "NO"
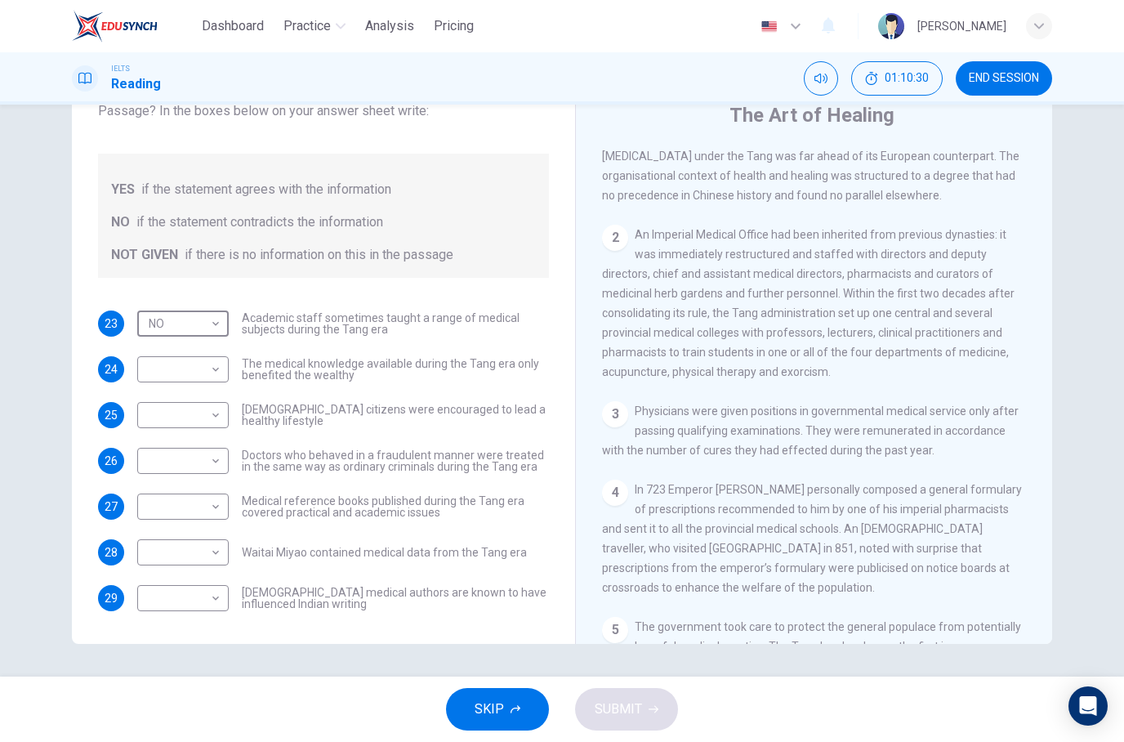
scroll to position [61, 0]
click at [218, 463] on body "Dashboard Practice Analysis Pricing English en ​ [PERSON_NAME] IELTS Reading 01…" at bounding box center [562, 371] width 1124 height 742
click at [292, 741] on div at bounding box center [562, 742] width 1124 height 0
click at [217, 548] on body "Dashboard Practice Analysis Pricing English en ​ [PERSON_NAME] IELTS Reading 01…" at bounding box center [562, 371] width 1124 height 742
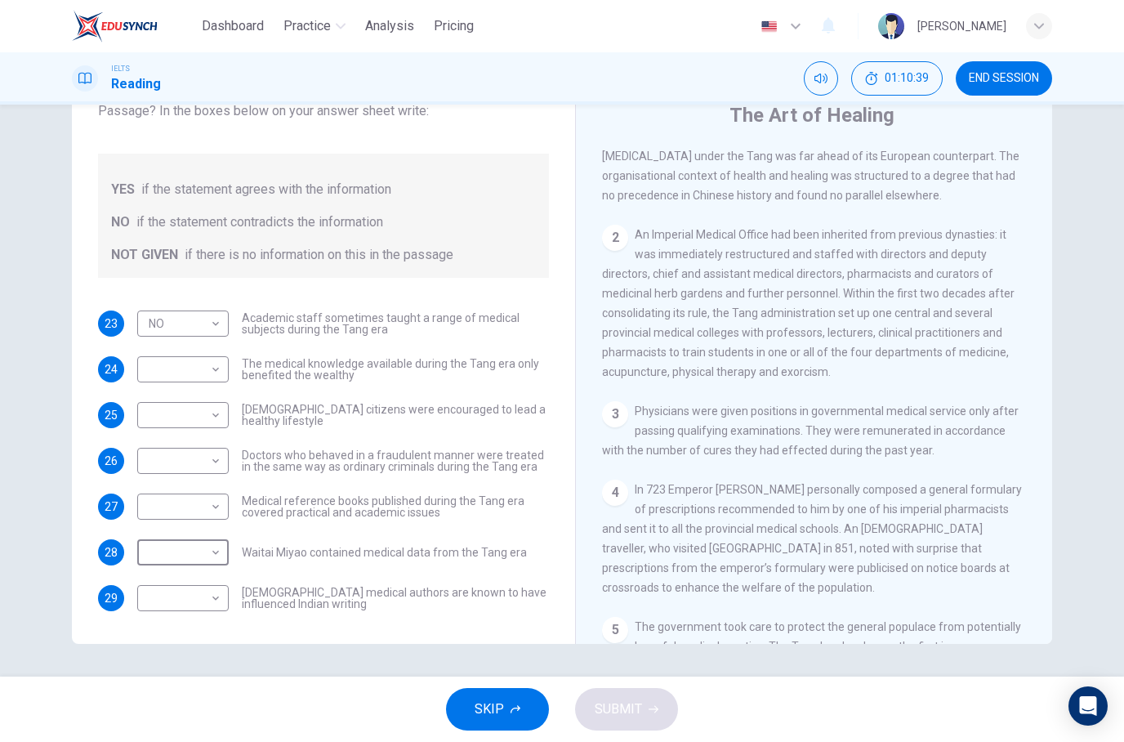
type input "NOT GIVEN"
click at [209, 449] on body "Dashboard Practice Analysis Pricing English en ​ [PERSON_NAME] IELTS Reading 01…" at bounding box center [562, 371] width 1124 height 742
click at [212, 741] on li "YES" at bounding box center [562, 752] width 1124 height 20
type input "YES"
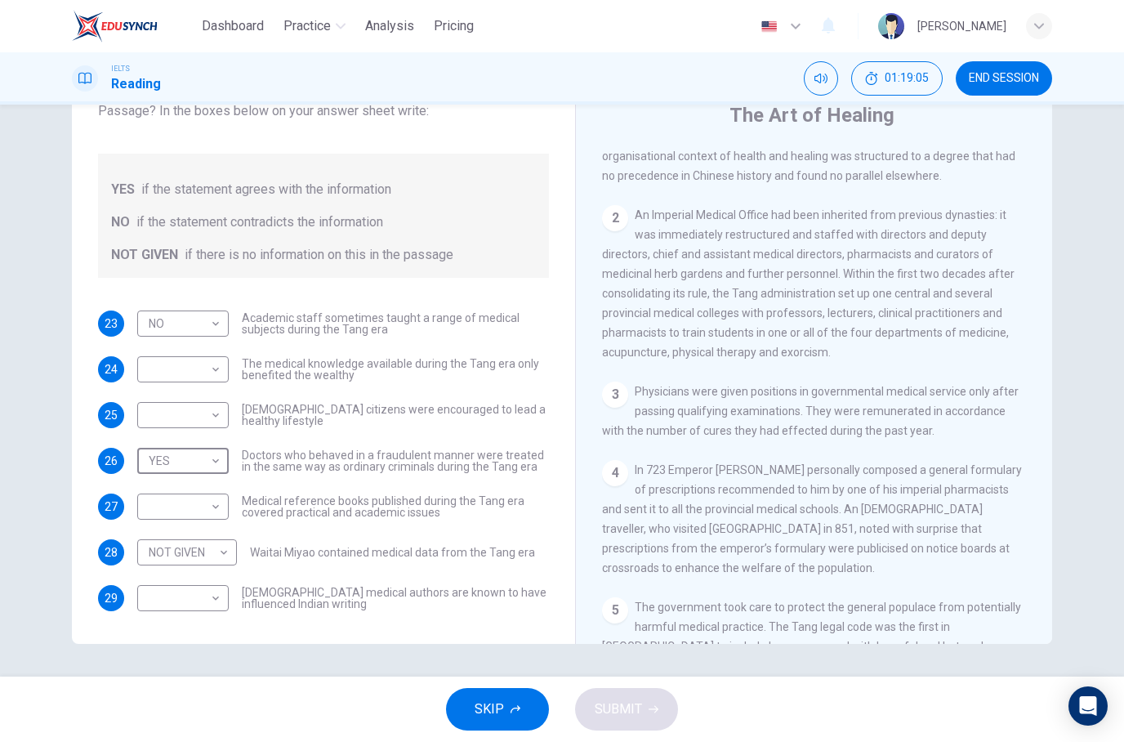
scroll to position [509, 0]
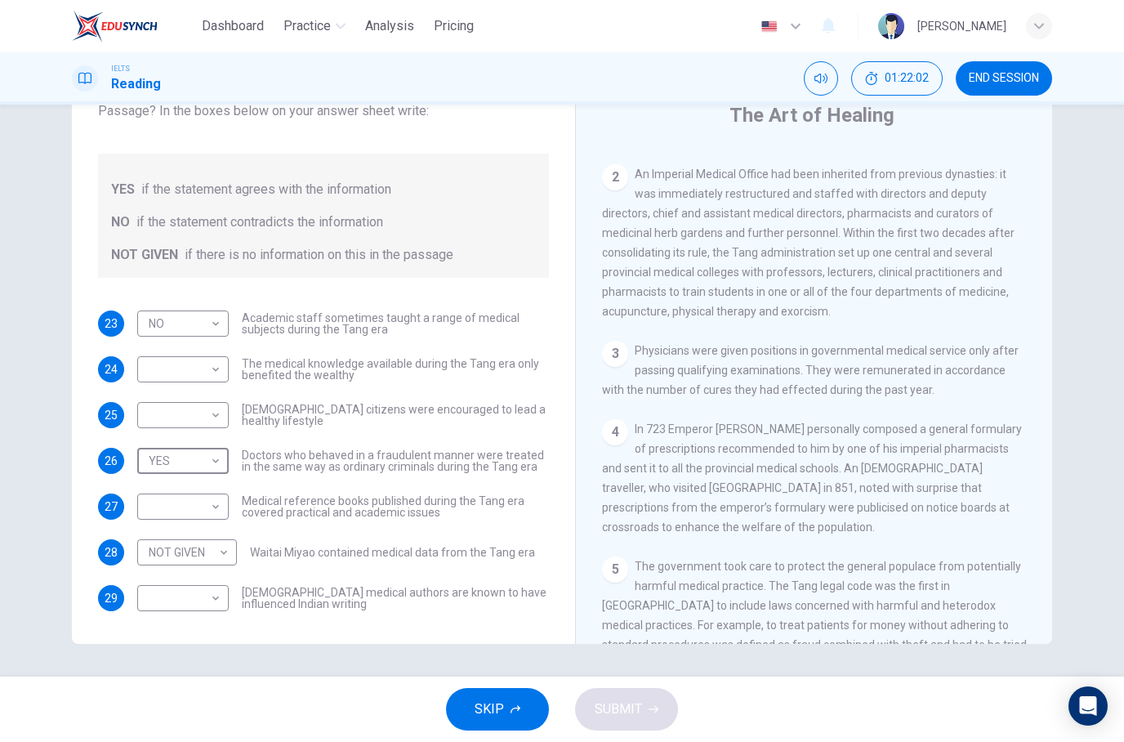
scroll to position [564, 0]
click at [173, 367] on body "Dashboard Practice Analysis Pricing English en ​ [PERSON_NAME] IELTS Reading 01…" at bounding box center [562, 371] width 1124 height 742
click at [163, 369] on body "Dashboard Practice Analysis Pricing English en ​ [PERSON_NAME] IELTS Reading 01…" at bounding box center [562, 371] width 1124 height 742
click at [162, 741] on li "YES" at bounding box center [562, 752] width 1124 height 20
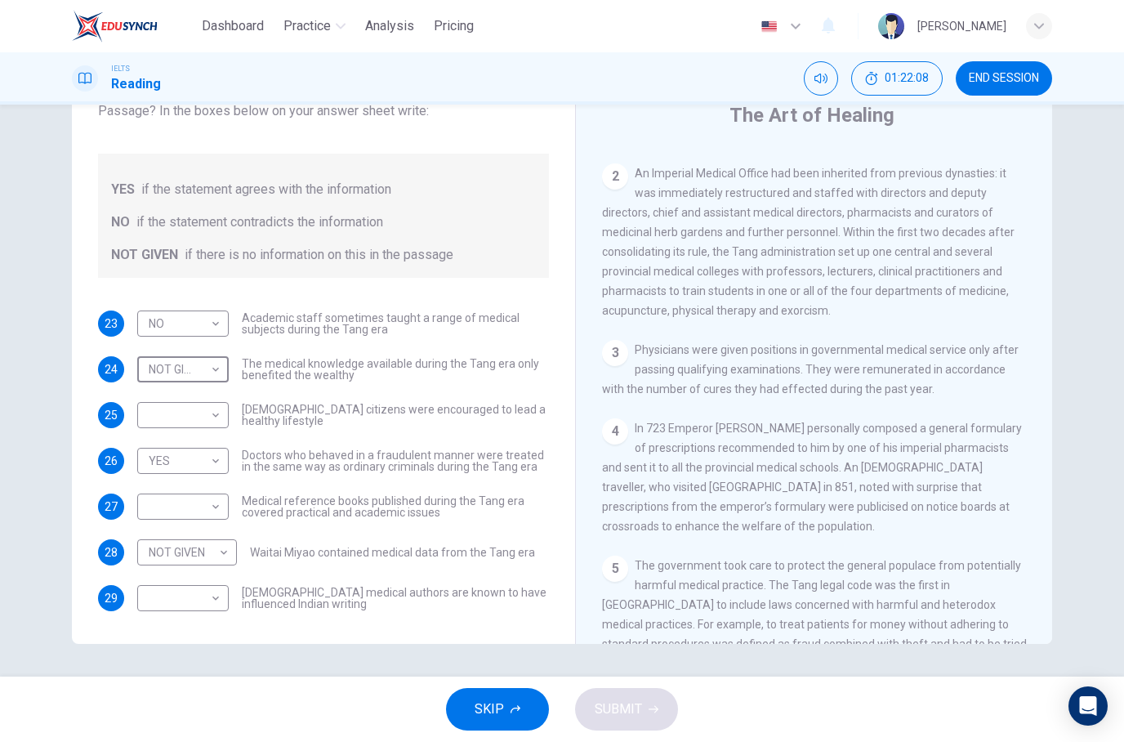
type input "YES"
click at [161, 413] on body "Dashboard Practice Analysis Pricing English en ​ [PERSON_NAME] IELTS Reading 01…" at bounding box center [562, 371] width 1124 height 742
type input "NOT GIVEN"
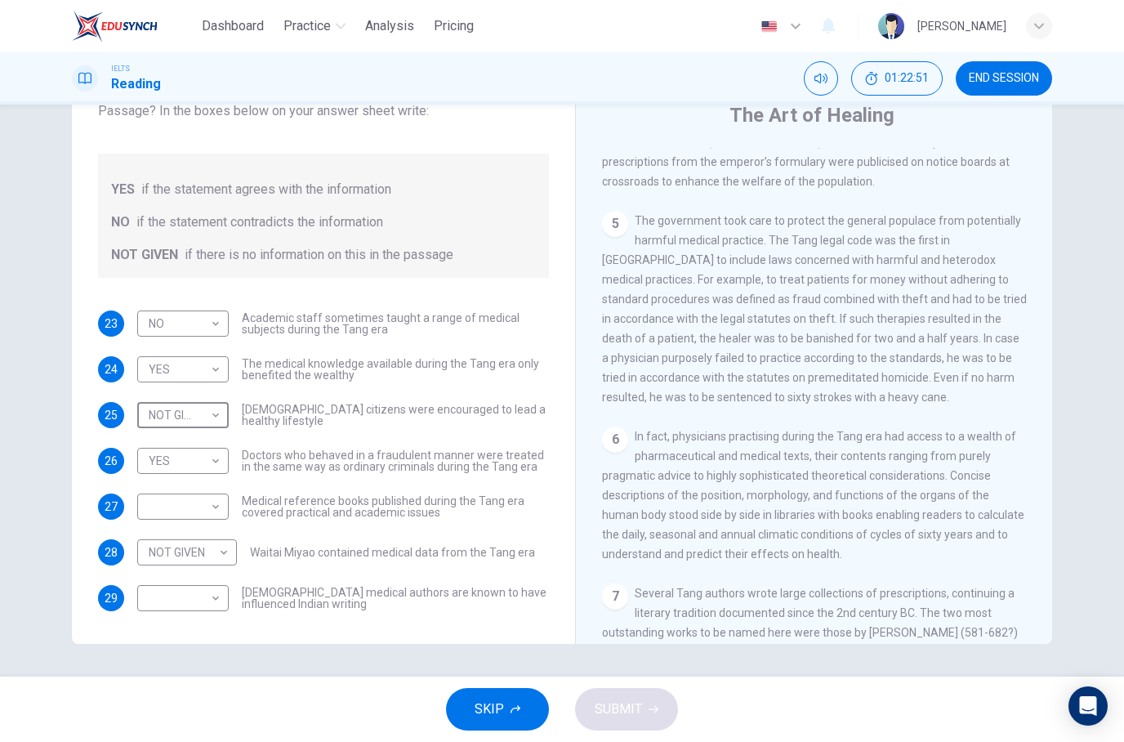
scroll to position [930, 0]
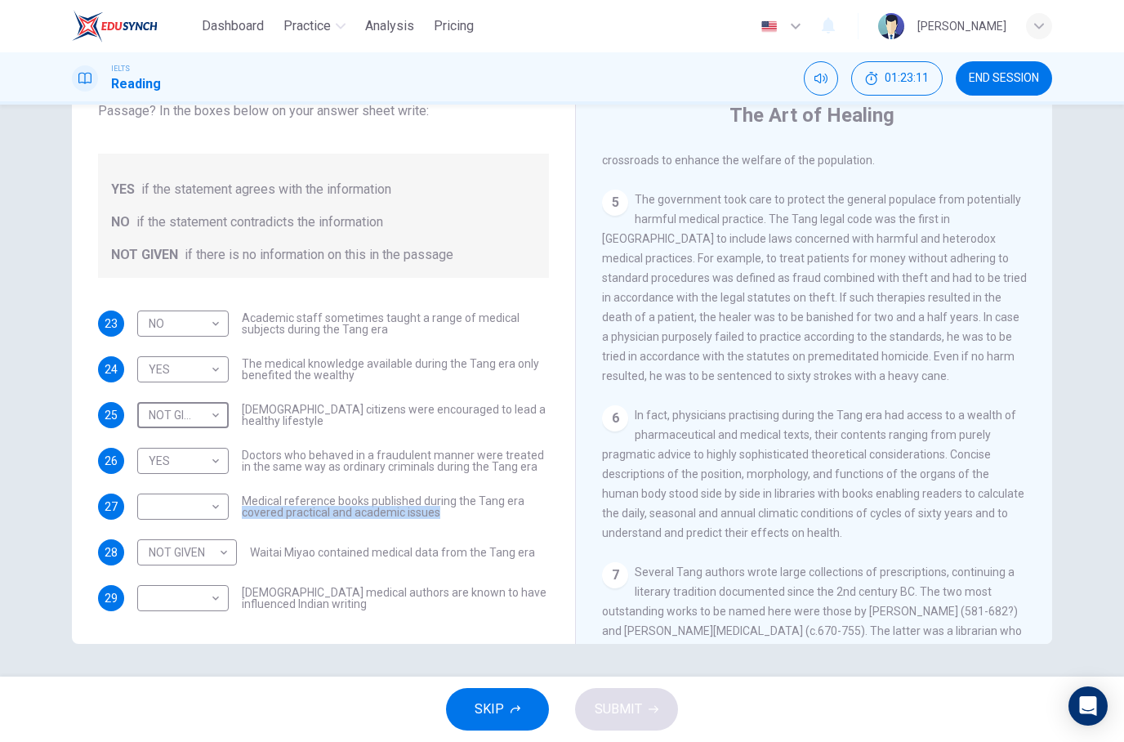
click at [1072, 319] on div "Questions 23 - 29 Do the following statements agree with the information given …" at bounding box center [562, 360] width 1033 height 568
click at [161, 498] on body "Dashboard Practice Analysis Pricing English en ​ [PERSON_NAME] IELTS Reading 01…" at bounding box center [562, 371] width 1124 height 742
click at [158, 741] on li "YES" at bounding box center [562, 752] width 1124 height 20
type input "YES"
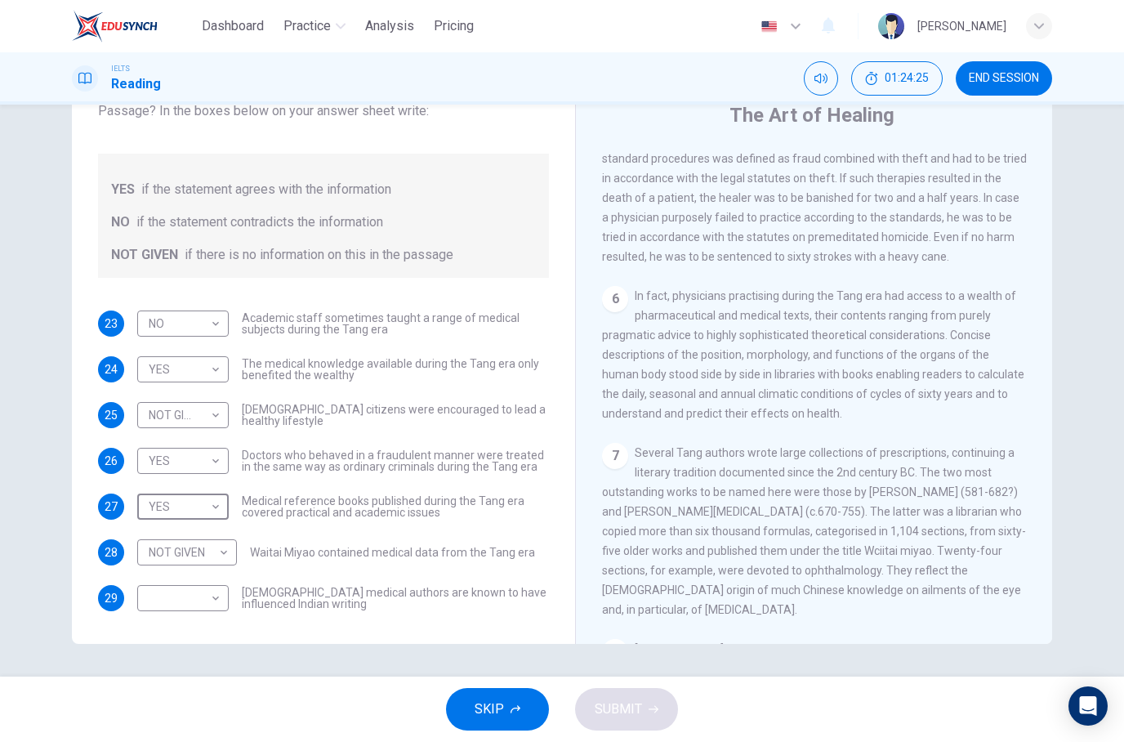
scroll to position [1052, 0]
click at [154, 555] on body "Dashboard Practice Analysis Pricing English en ​ [PERSON_NAME] IELTS Reading 01…" at bounding box center [562, 371] width 1124 height 742
type input "NO"
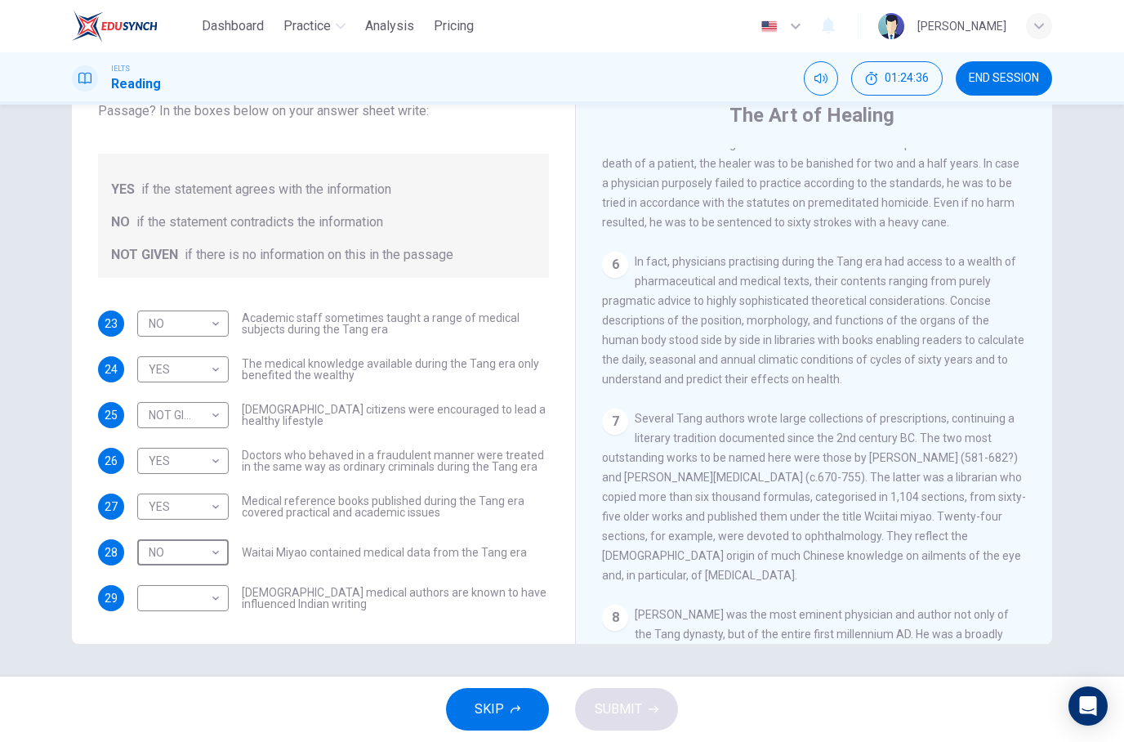
scroll to position [1084, 0]
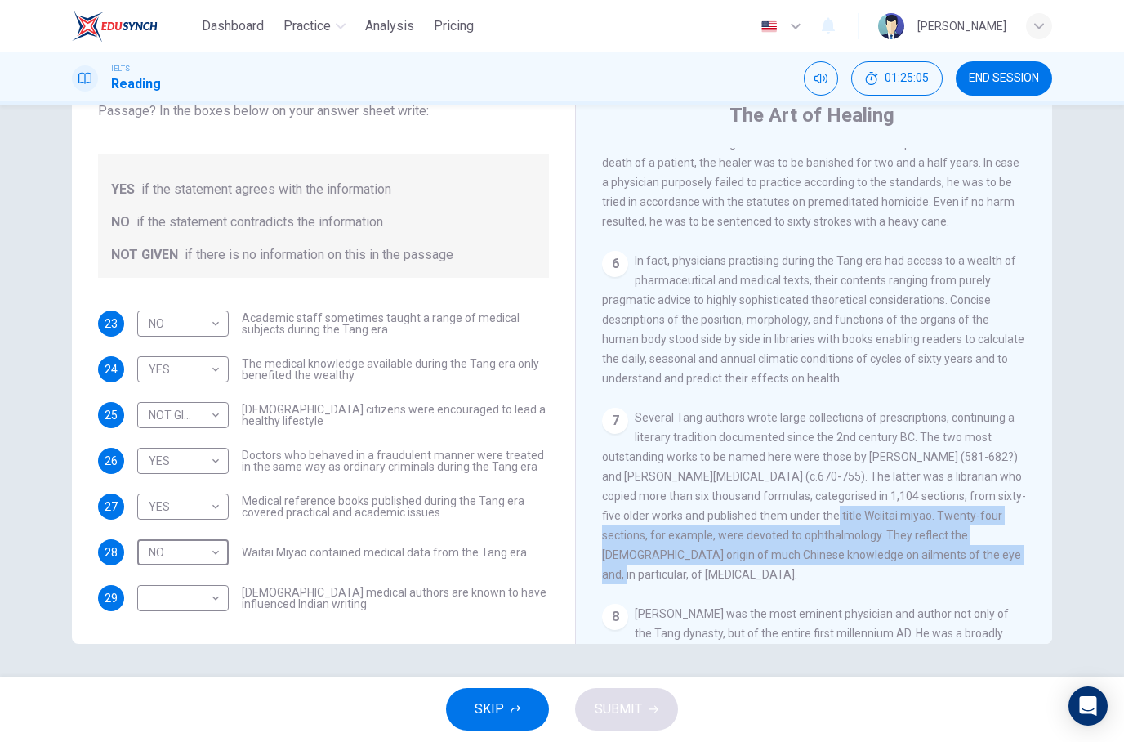
click at [1060, 230] on div "Questions 23 - 29 Do the following statements agree with the information given …" at bounding box center [562, 360] width 1033 height 568
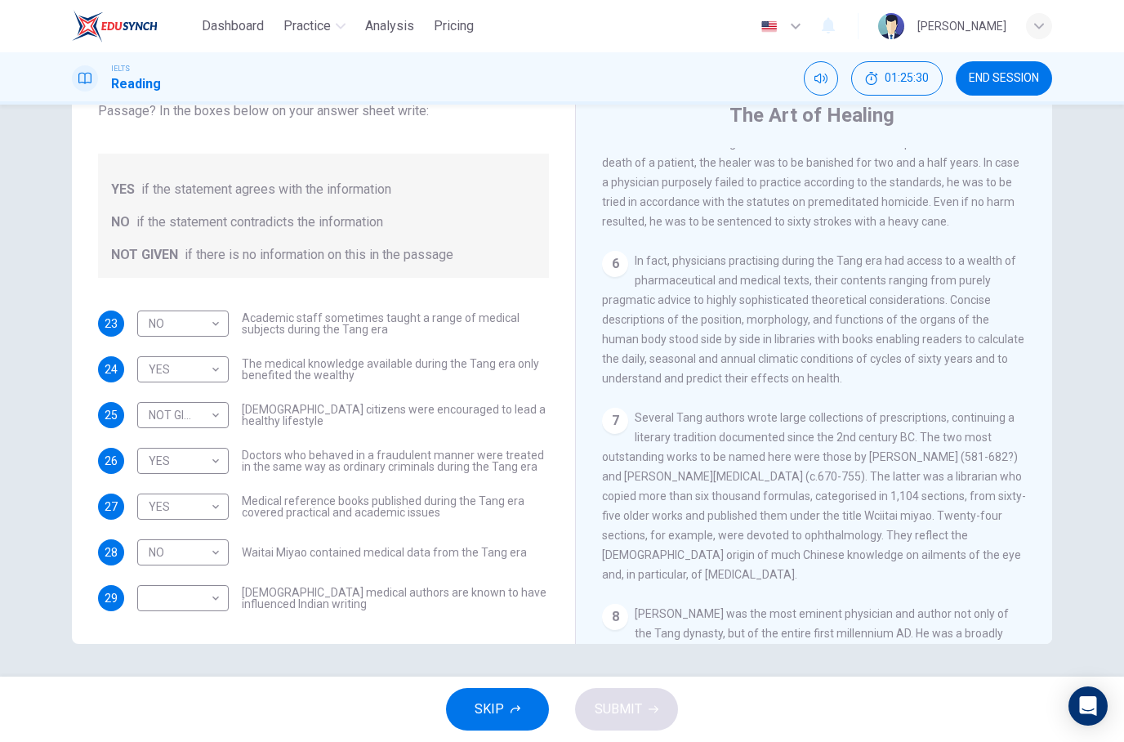
click at [202, 600] on body "Dashboard Practice Analysis Pricing English en ​ [PERSON_NAME] IELTS Reading 01…" at bounding box center [562, 371] width 1124 height 742
click at [203, 741] on li "YES" at bounding box center [562, 752] width 1124 height 20
type input "YES"
click at [613, 712] on span "SUBMIT" at bounding box center [618, 709] width 47 height 23
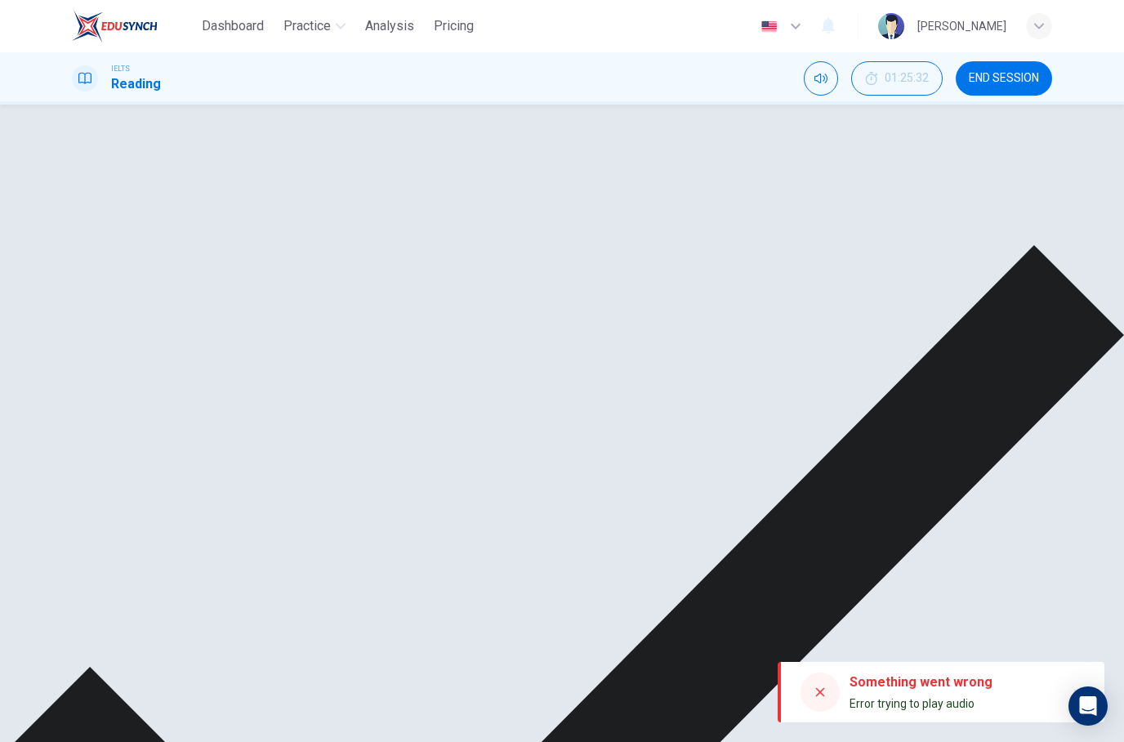
click at [163, 641] on div "NO" at bounding box center [201, 664] width 129 height 47
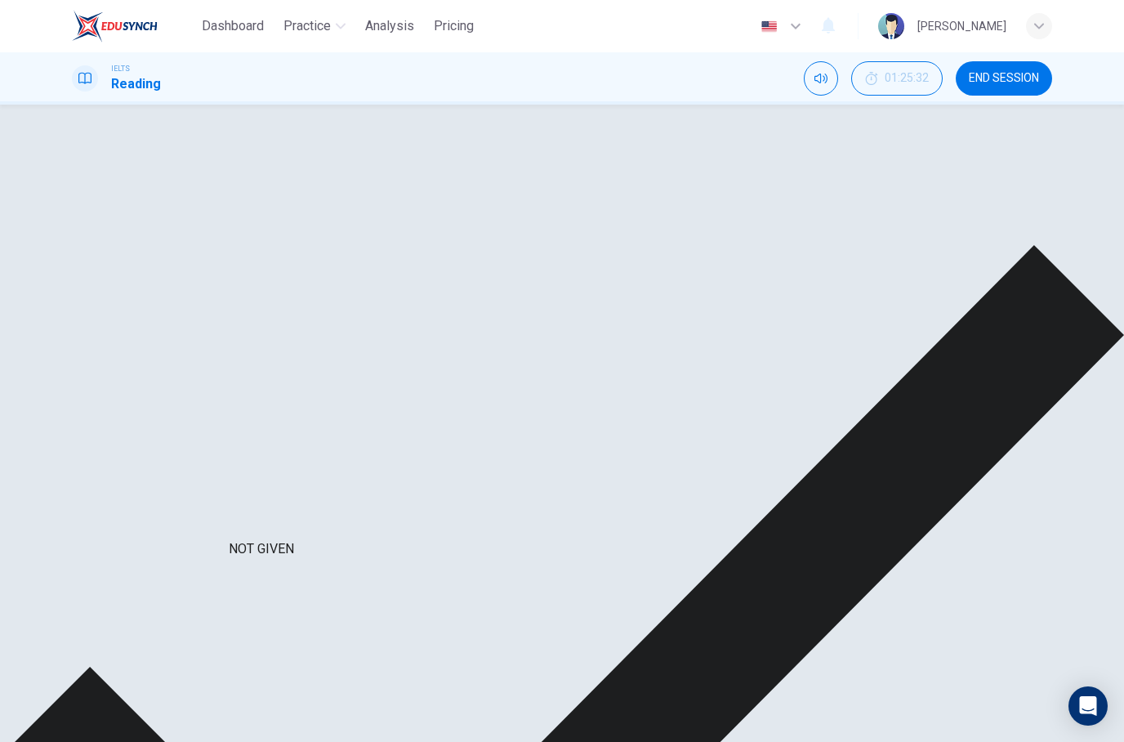
click at [143, 641] on div "NO" at bounding box center [201, 664] width 129 height 47
click at [154, 708] on div "YES" at bounding box center [201, 731] width 129 height 47
click at [150, 708] on div "YES" at bounding box center [201, 731] width 129 height 47
click at [164, 377] on div "YES" at bounding box center [201, 400] width 129 height 47
click at [397, 720] on span "[DEMOGRAPHIC_DATA] medical authors are known to have influenced Indian writing" at bounding box center [395, 731] width 307 height 23
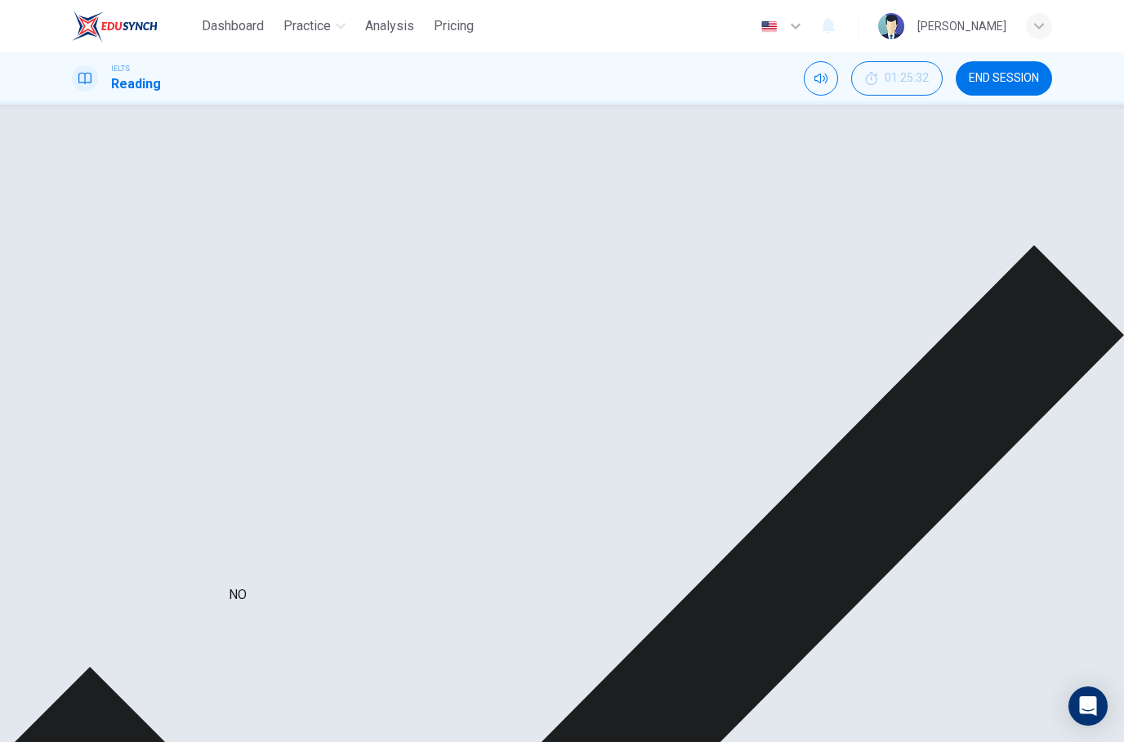
click at [593, 601] on div "The Art of Healing CLICK TO ZOOM Click to Zoom 1 As with so much, the medicine …" at bounding box center [813, 373] width 477 height 594
click at [144, 382] on div "YES" at bounding box center [201, 400] width 129 height 47
click at [156, 328] on div "NO" at bounding box center [201, 333] width 129 height 47
click at [341, 631] on div "Questions 23 - 29 Do the following statements agree with the information given …" at bounding box center [323, 367] width 477 height 551
click at [137, 708] on div "YES" at bounding box center [201, 731] width 129 height 47
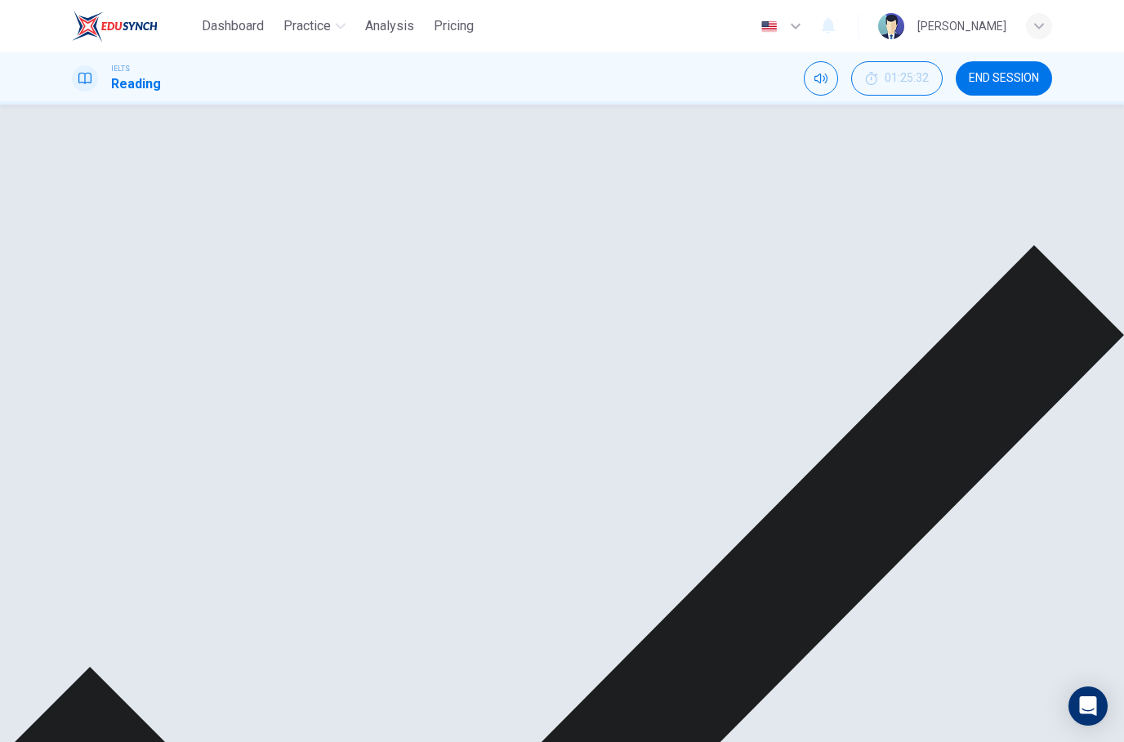
click at [93, 633] on div "Questions 23 - 29 Do the following statements agree with the information given …" at bounding box center [323, 367] width 477 height 551
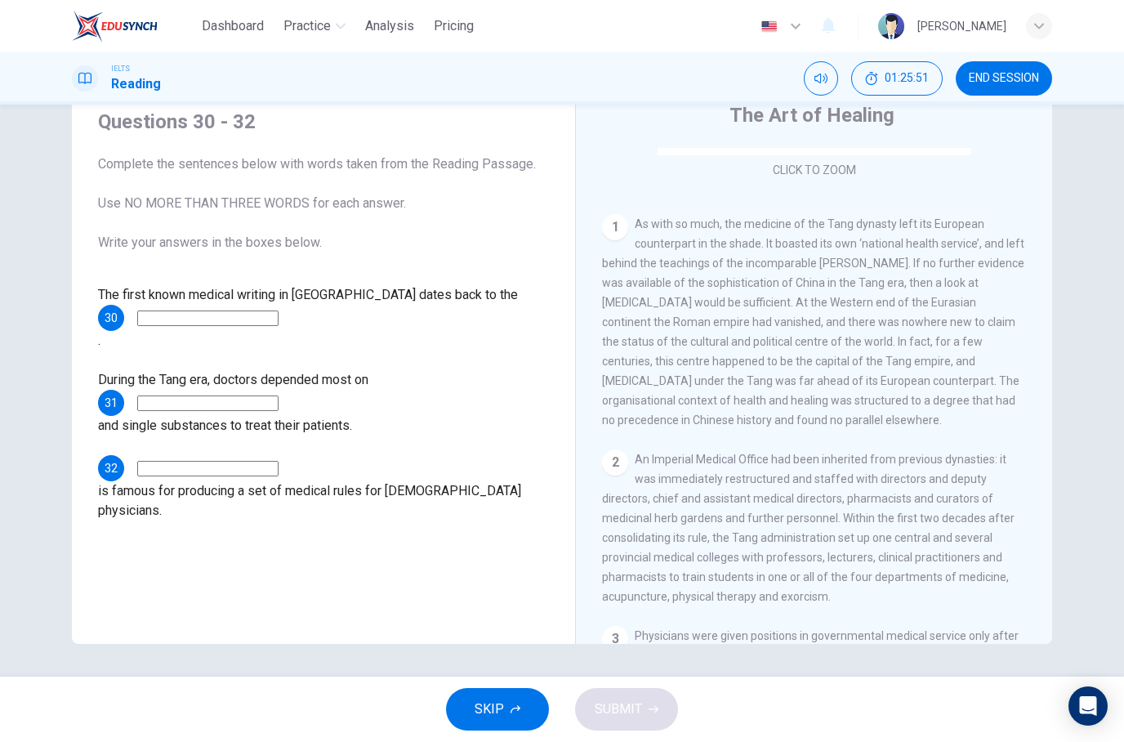
scroll to position [279, 0]
click at [194, 321] on input at bounding box center [207, 318] width 141 height 16
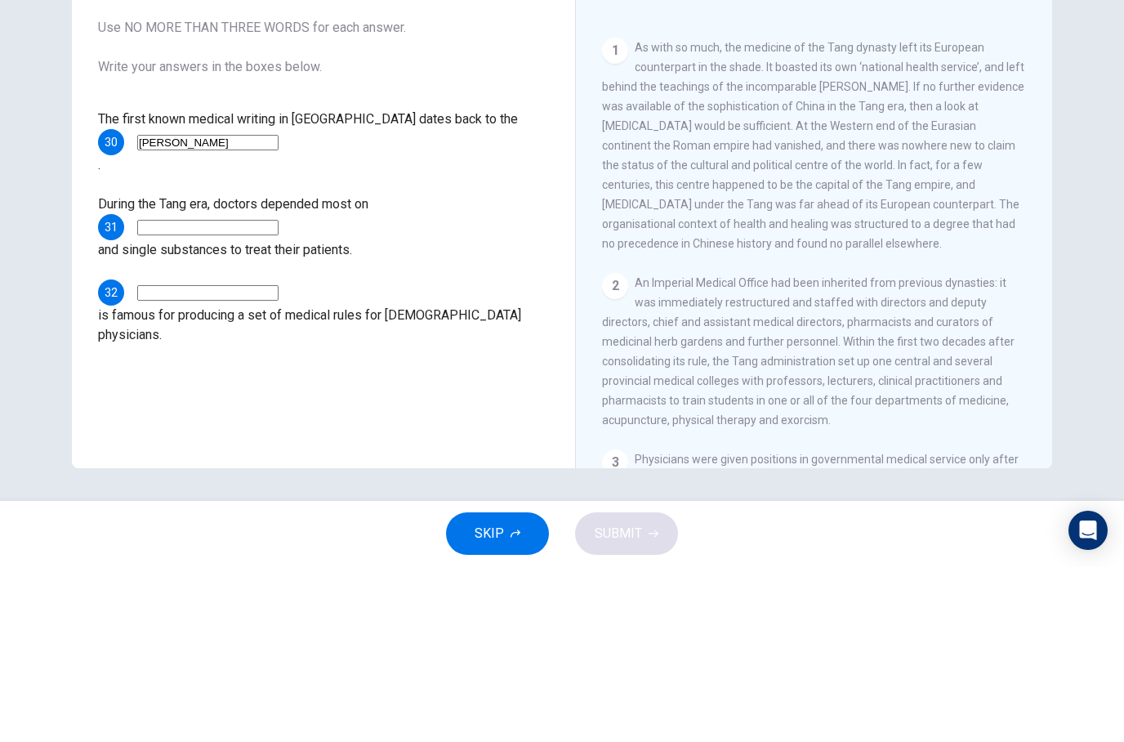
click at [1091, 211] on div "Questions 30 - 32 Complete the sentences below with words taken from the Readin…" at bounding box center [562, 391] width 1124 height 572
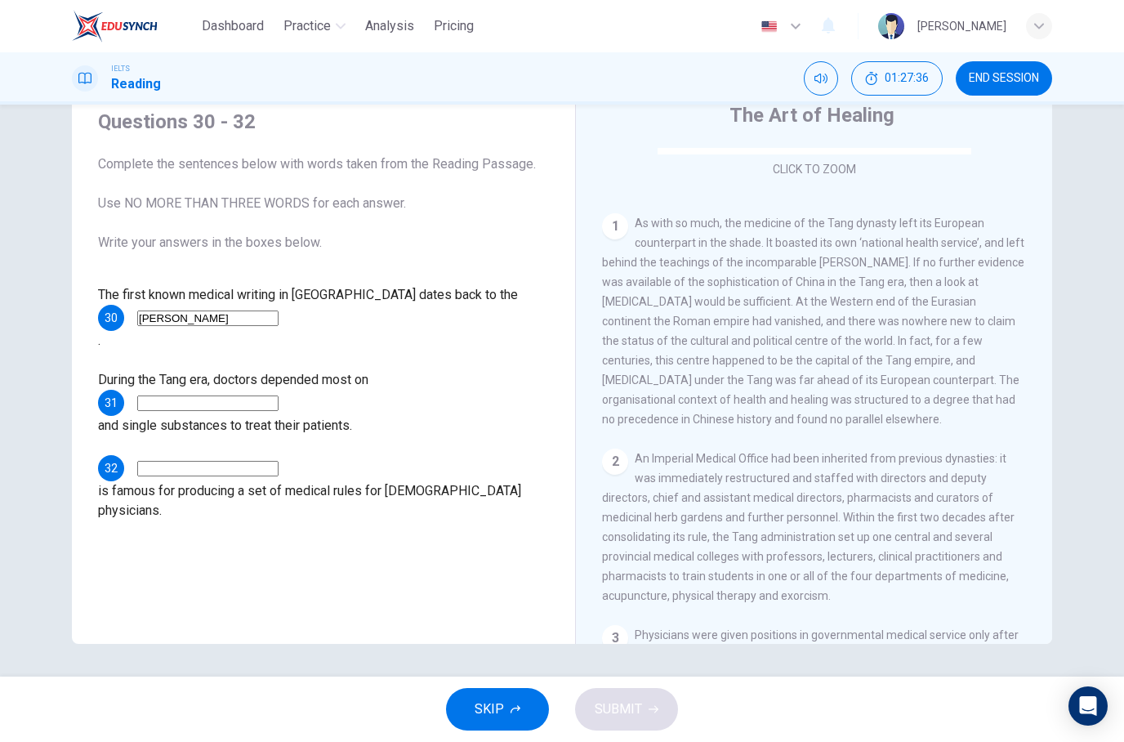
click at [238, 316] on input "[PERSON_NAME]" at bounding box center [207, 318] width 141 height 16
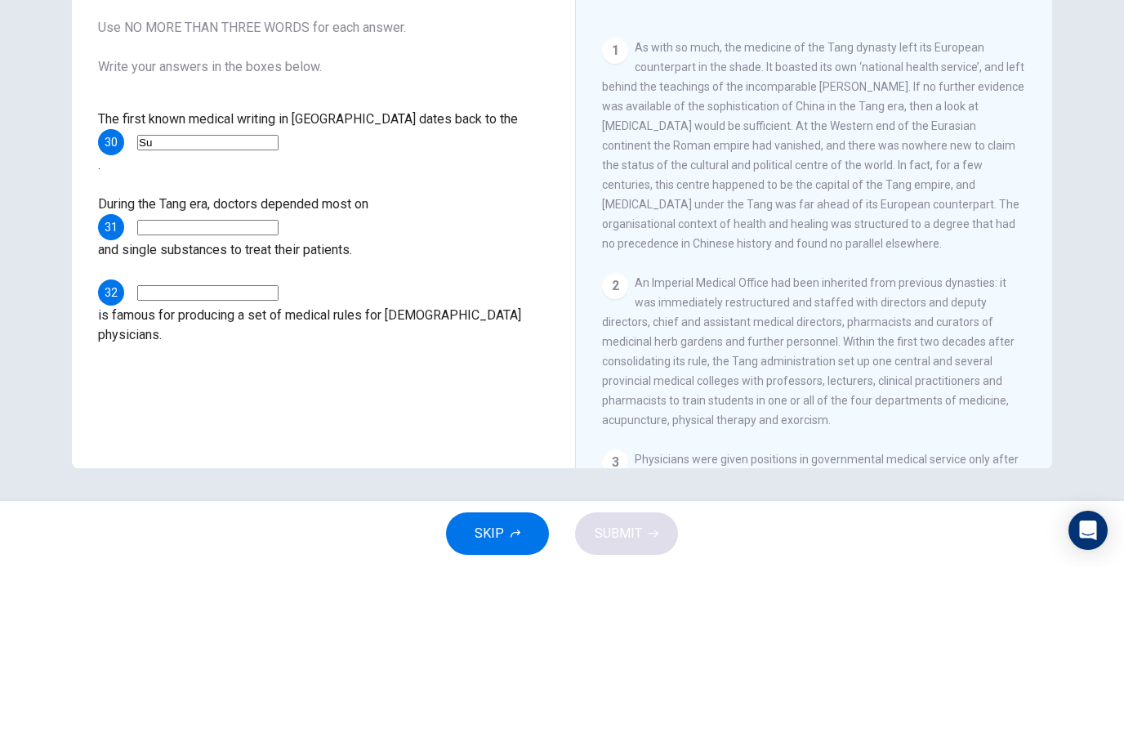
type input "S"
type input "Tang era"
click at [177, 395] on input at bounding box center [207, 403] width 141 height 16
click at [1060, 267] on div "Questions 30 - 32 Complete the sentences below with words taken from the Readin…" at bounding box center [562, 360] width 1033 height 568
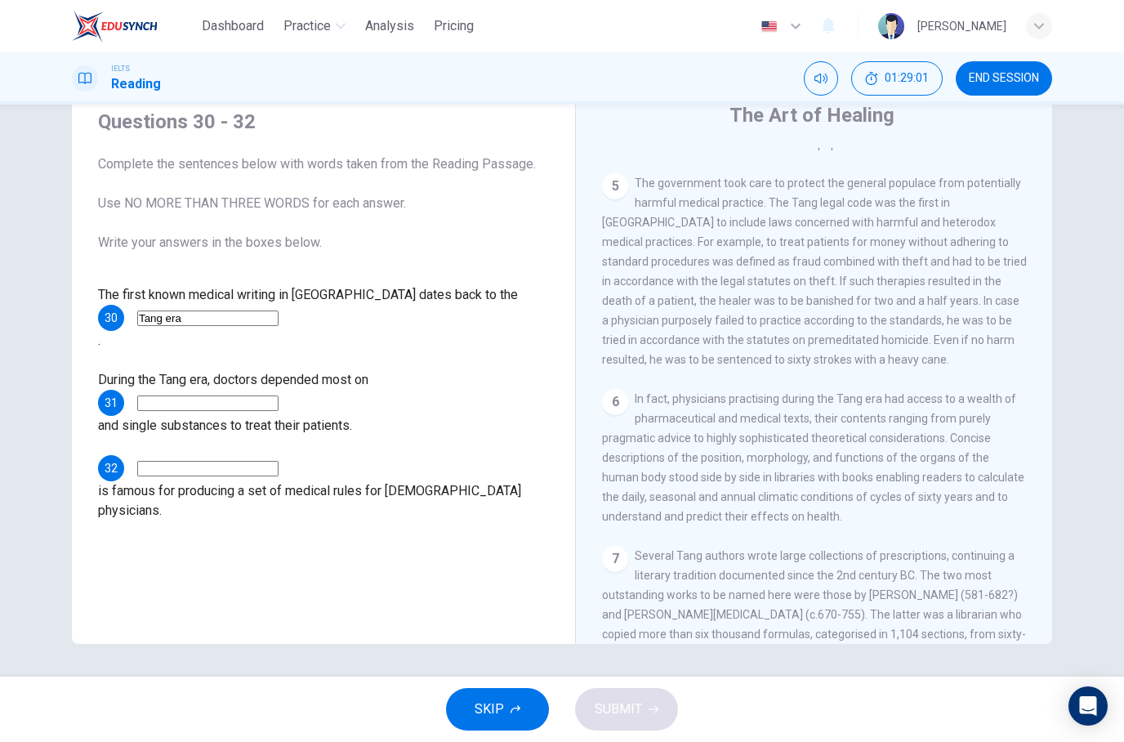
scroll to position [947, 0]
click at [193, 395] on input at bounding box center [207, 403] width 141 height 16
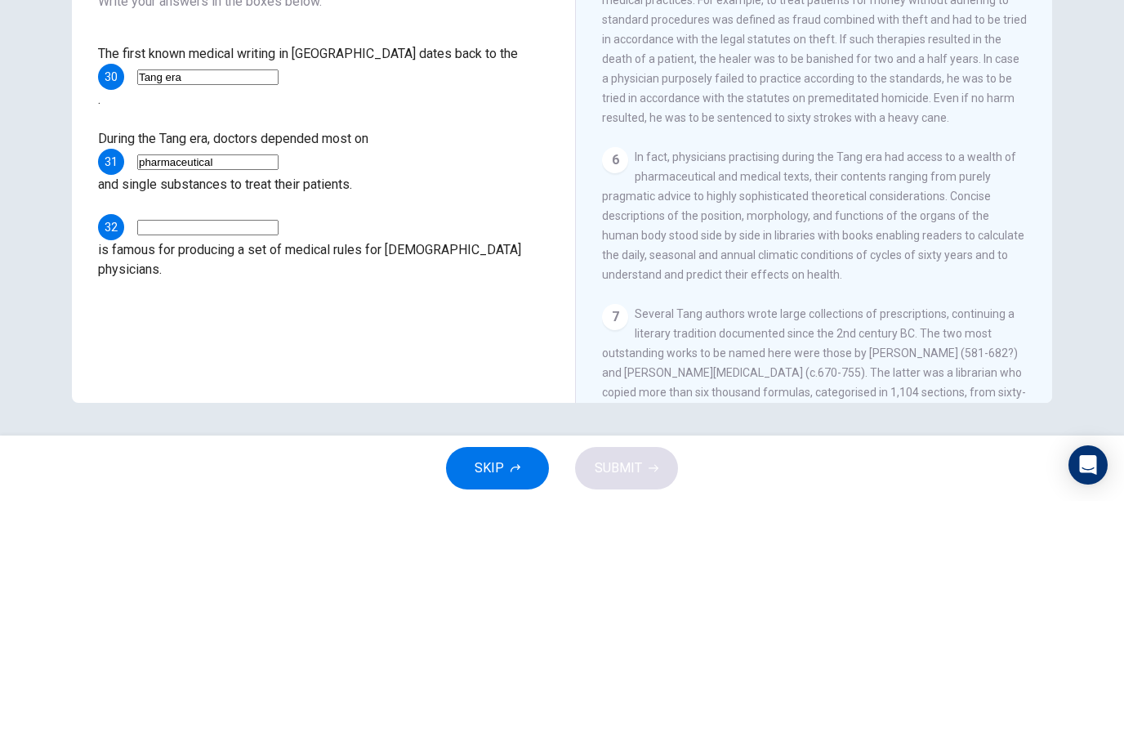
type input "pharmaceutical"
click at [491, 242] on div "Questions 30 - 32 Complete the sentences below with words taken from the Readin…" at bounding box center [323, 314] width 477 height 444
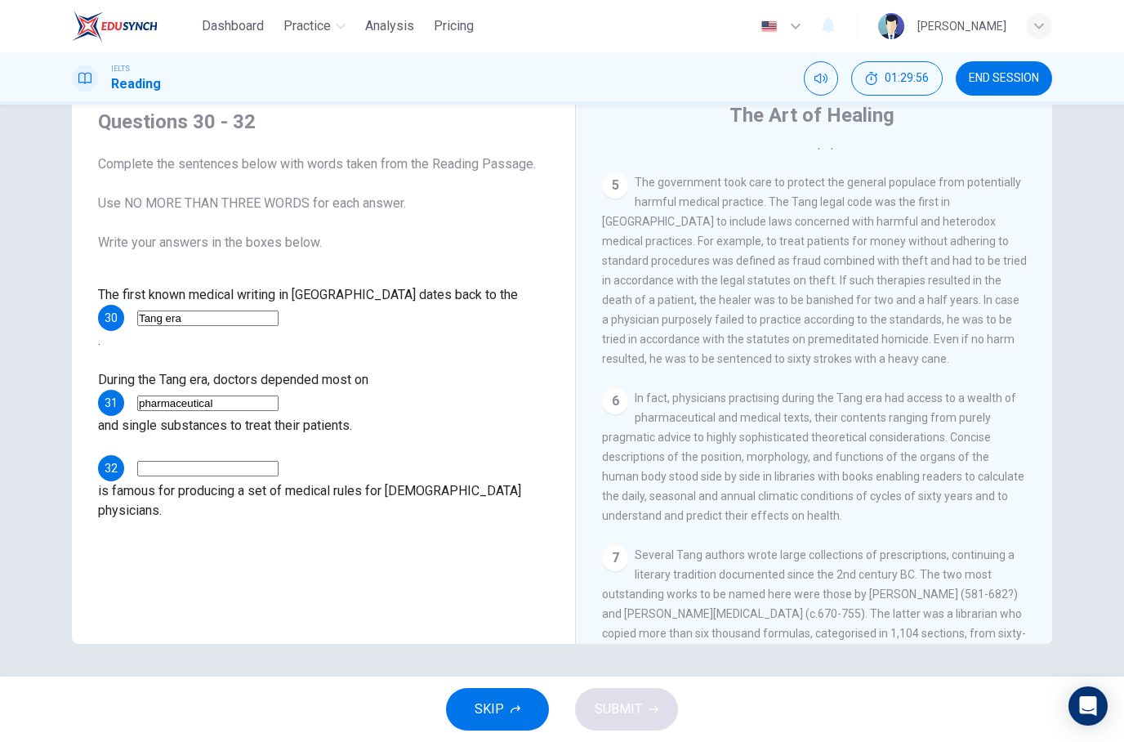
click at [167, 461] on input at bounding box center [207, 469] width 141 height 16
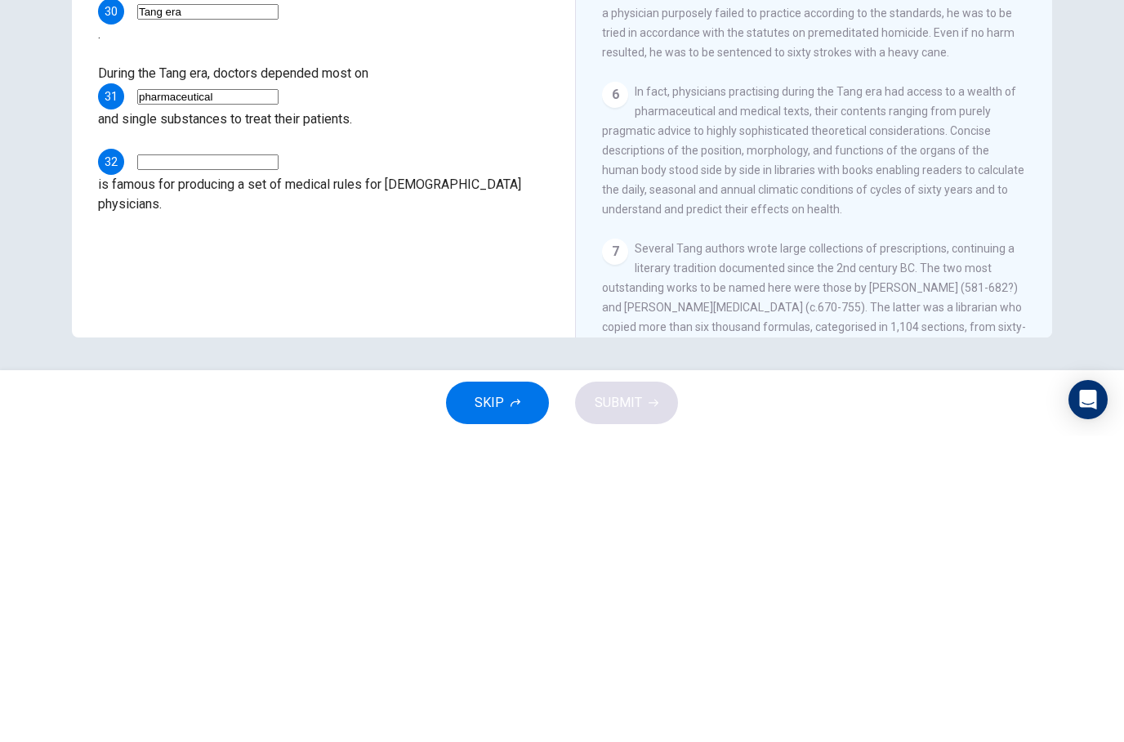
click at [121, 225] on div "Questions 30 - 32 Complete the sentences below with words taken from the Readin…" at bounding box center [323, 367] width 477 height 551
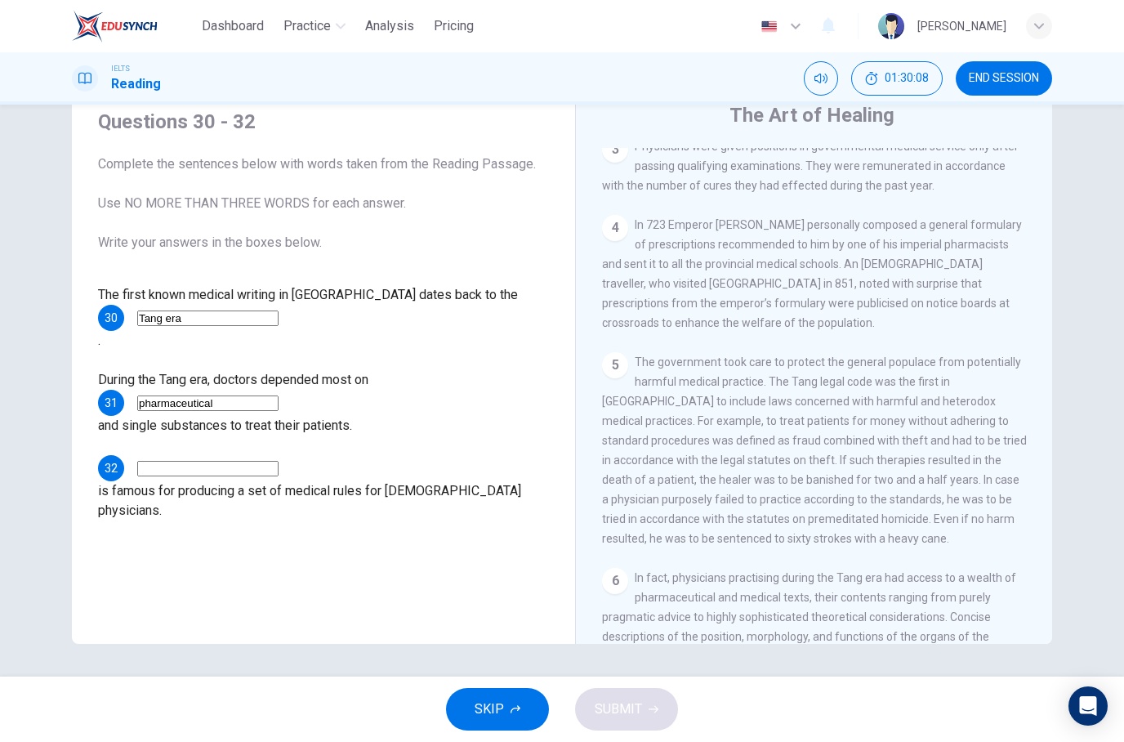
scroll to position [769, 0]
click at [160, 461] on input at bounding box center [207, 469] width 141 height 16
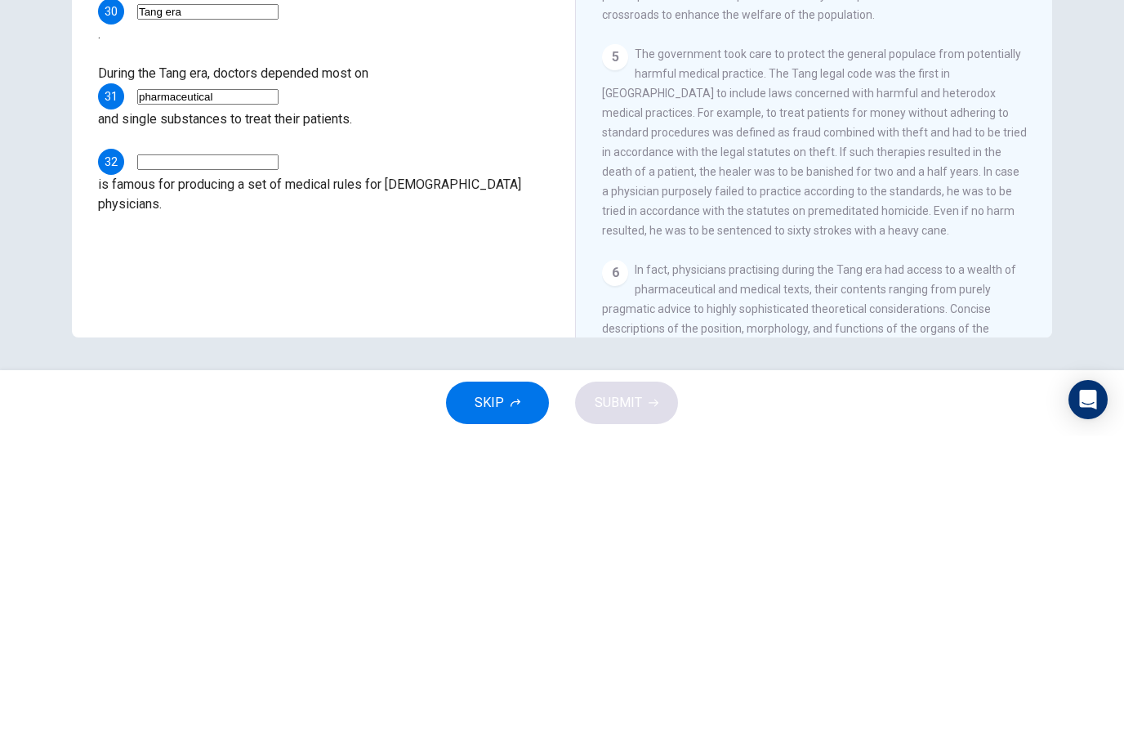
type input "R"
type input "The Tang"
click at [1051, 201] on div "The Art of Healing CLICK TO ZOOM Click to Zoom 1 As with so much, the medicine …" at bounding box center [813, 373] width 477 height 594
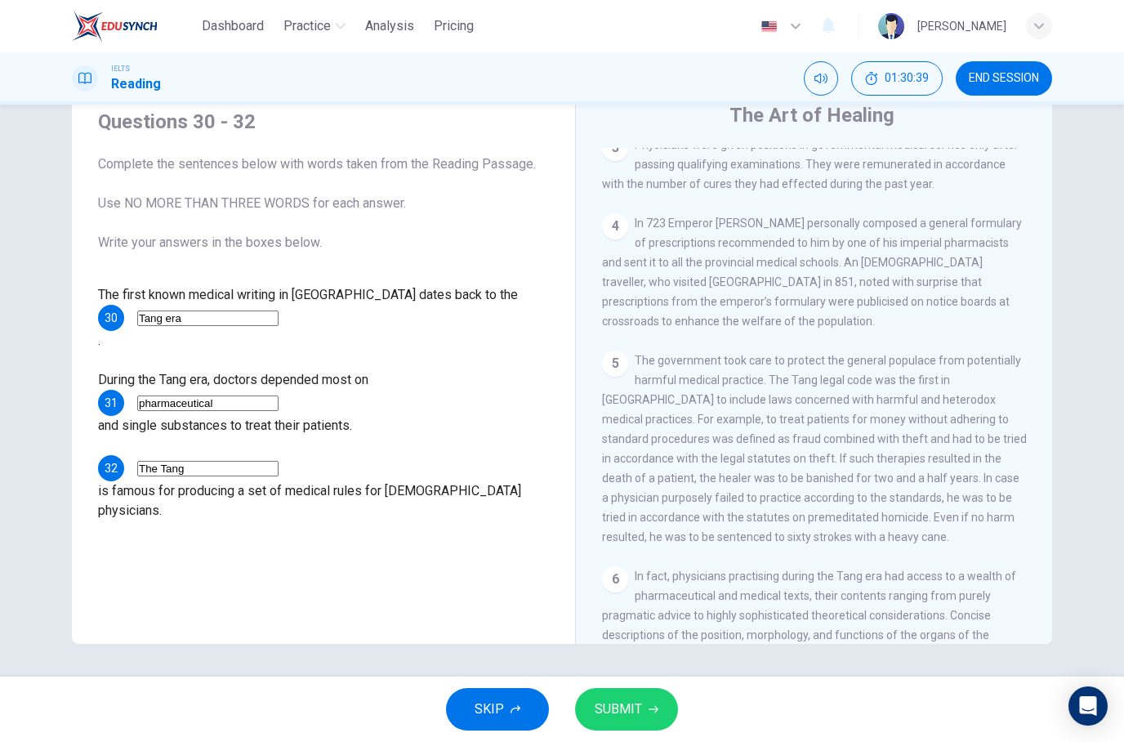
click at [650, 730] on button "SUBMIT" at bounding box center [626, 709] width 103 height 42
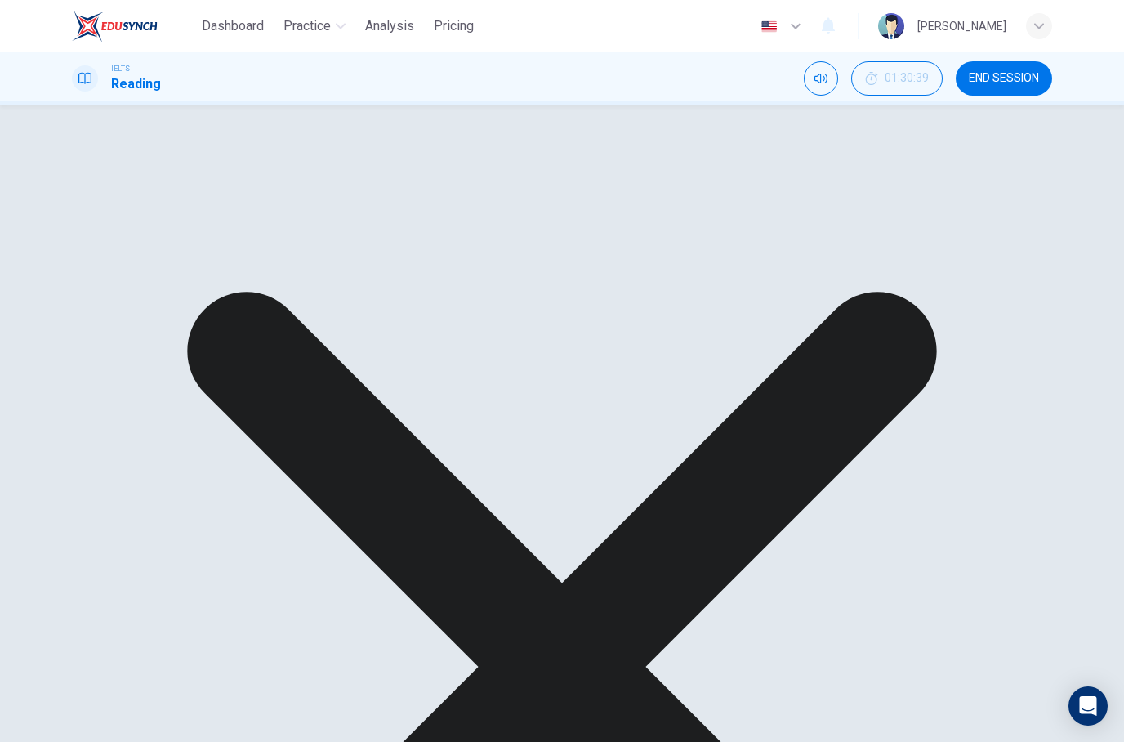
scroll to position [444, 0]
click at [1040, 275] on div "CLICK TO ZOOM Click to Zoom 1 As with so much, the medicine of the Tang dynasty…" at bounding box center [825, 396] width 446 height 496
click at [1055, 268] on div "Questions 30 - 32 Complete the sentences below with words taken from the Readin…" at bounding box center [562, 360] width 1033 height 568
click at [1091, 105] on div "Questions 30 - 32 Complete the sentences below with words taken from the Readin…" at bounding box center [562, 105] width 1124 height 0
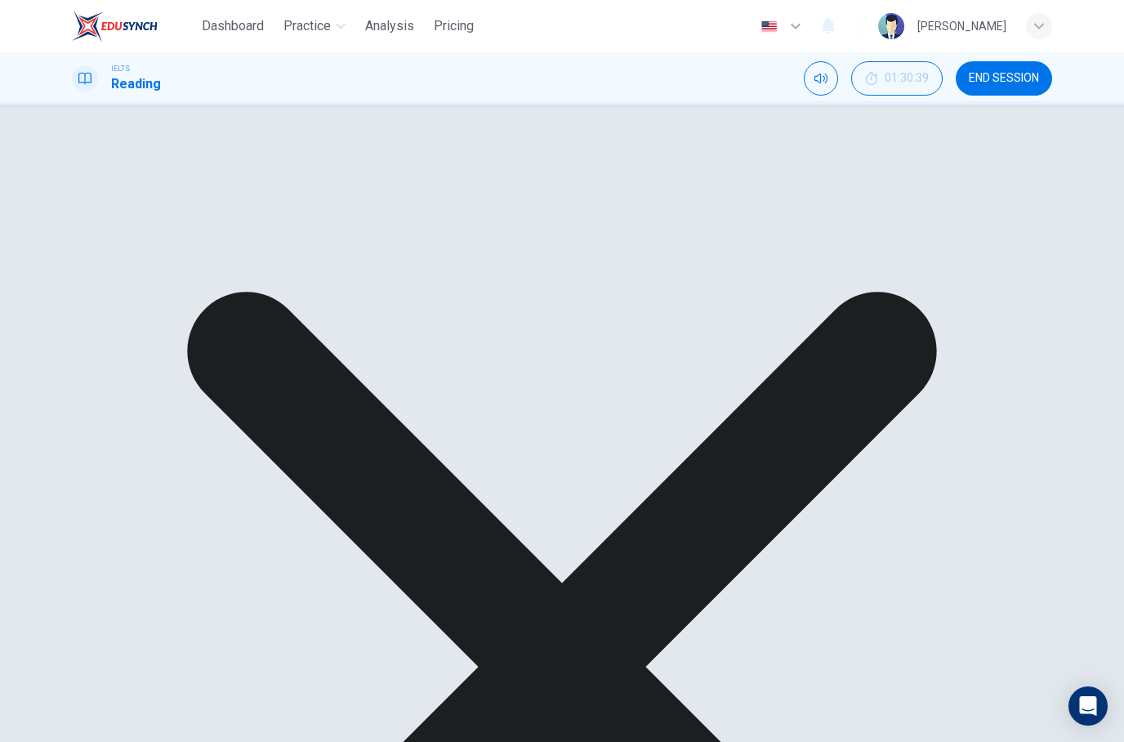
scroll to position [0, 0]
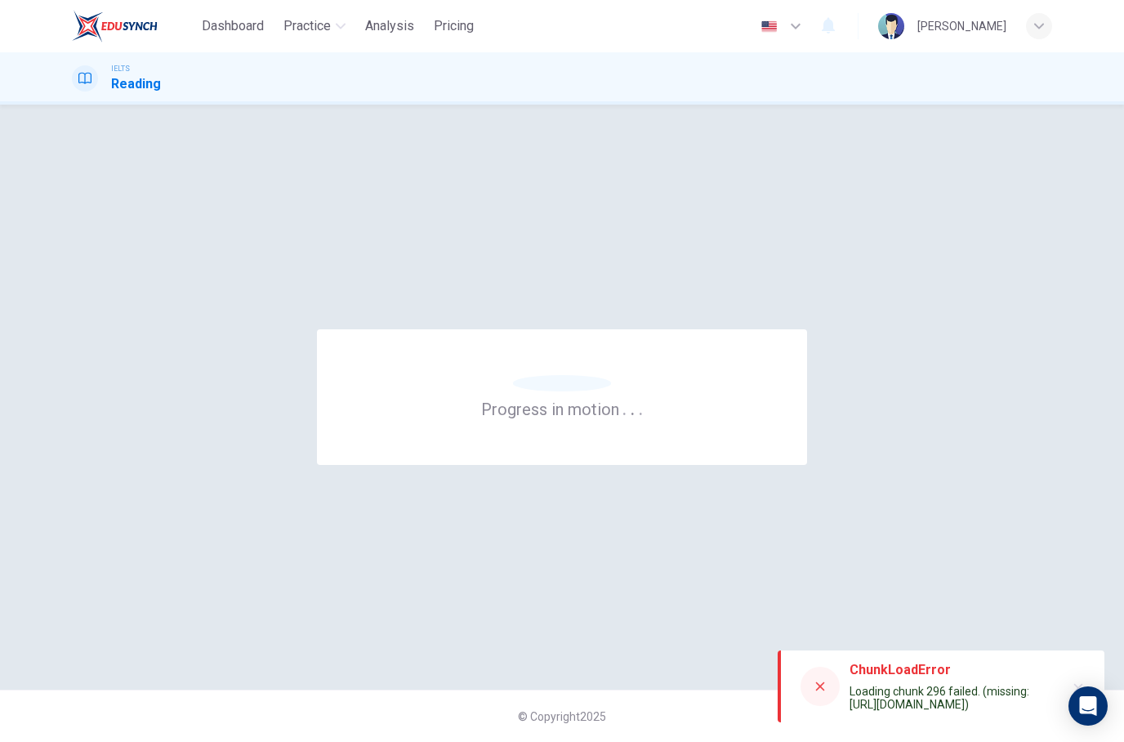
click at [810, 686] on div at bounding box center [820, 686] width 39 height 39
click at [822, 676] on div at bounding box center [820, 686] width 39 height 39
click at [802, 684] on div at bounding box center [820, 686] width 39 height 39
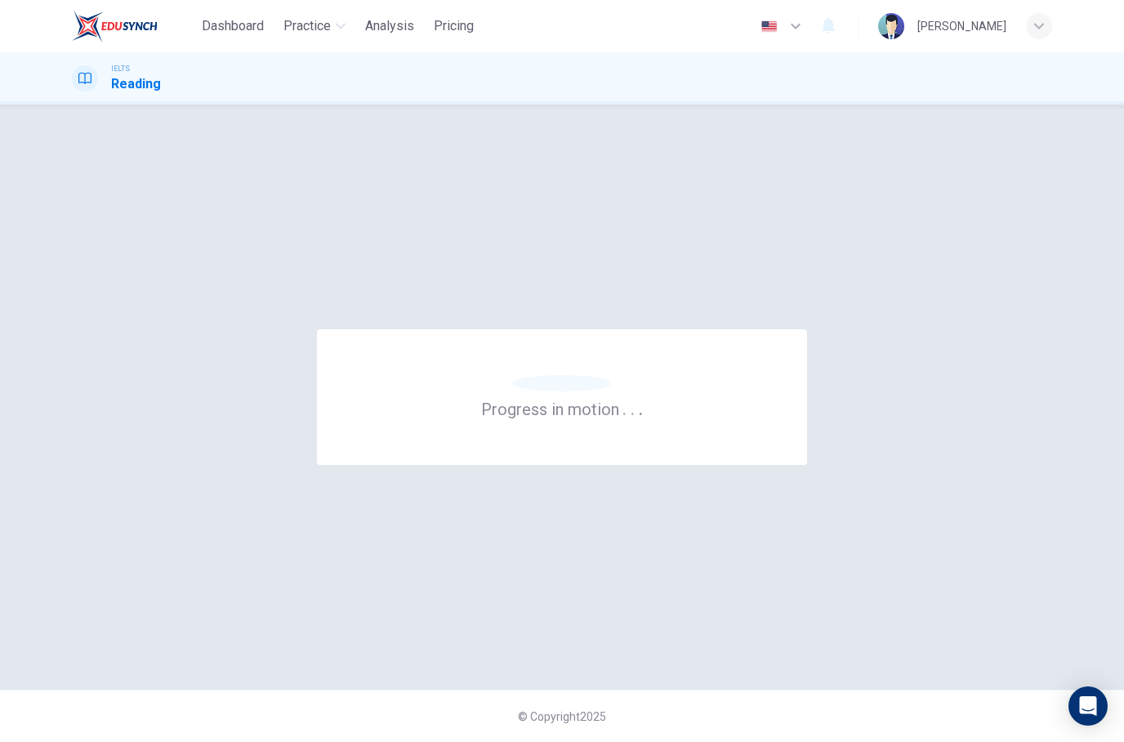
click at [1075, 310] on div "Progress in motion . . ." at bounding box center [562, 397] width 1033 height 520
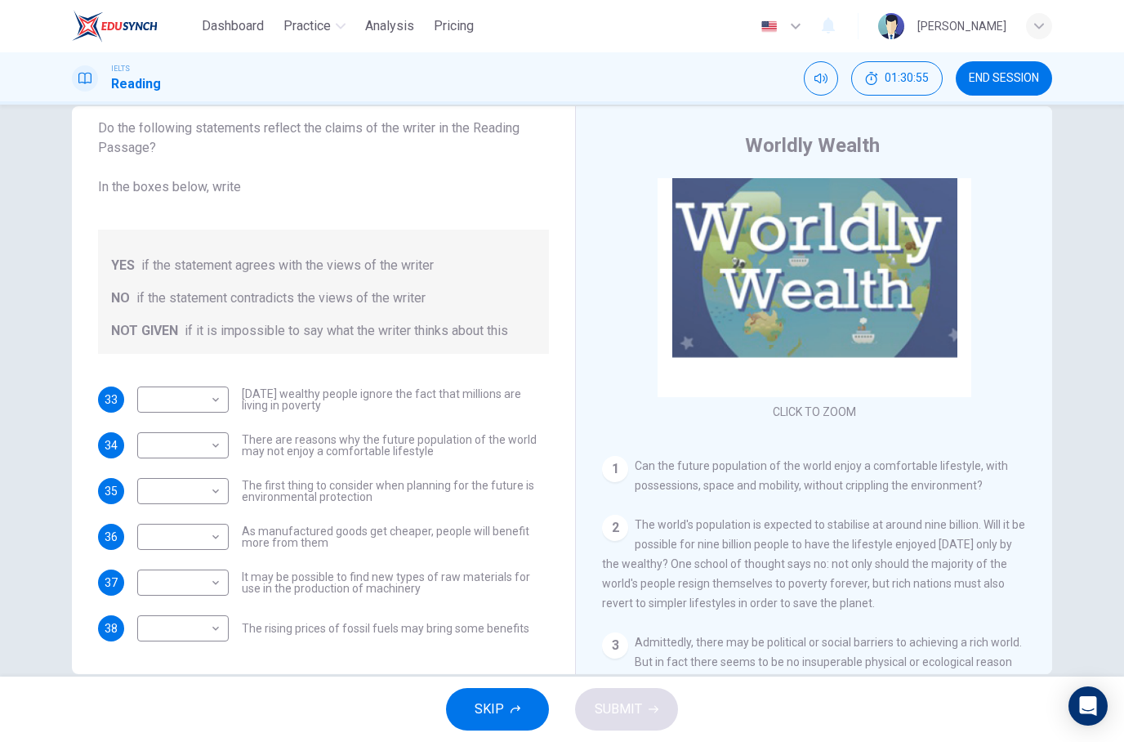
scroll to position [53, 0]
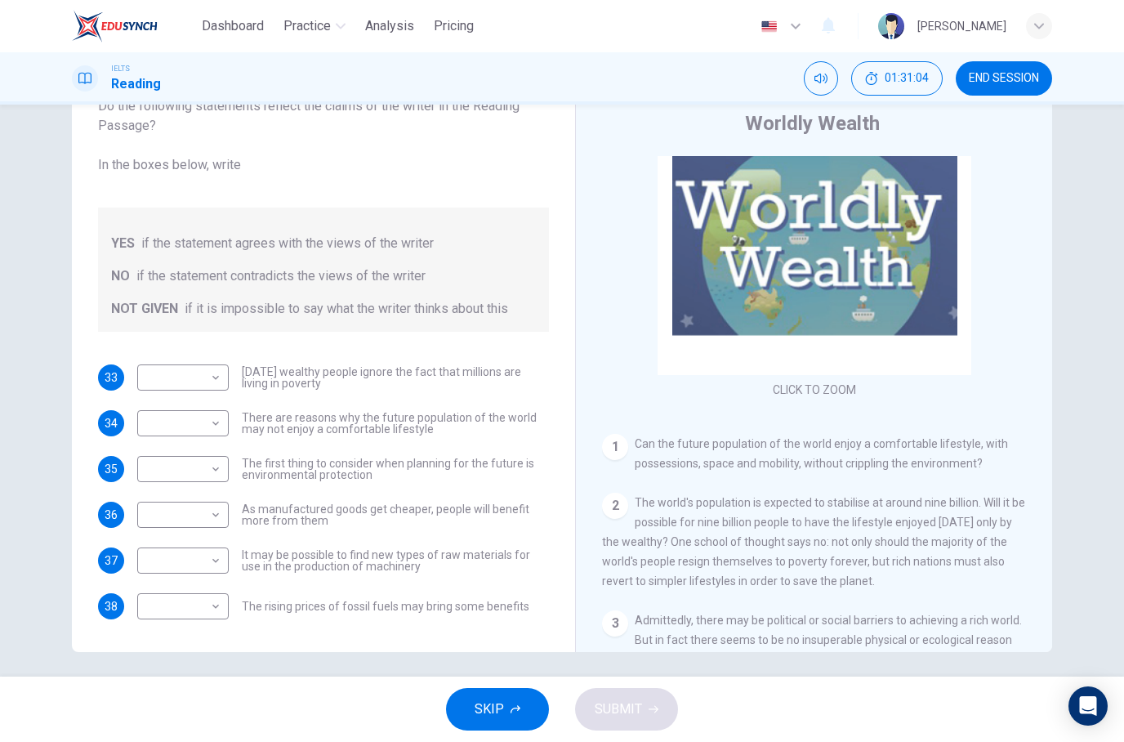
click at [990, 447] on span "Can the future population of the world enjoy a comfortable lifestyle, with poss…" at bounding box center [821, 453] width 373 height 33
click at [1058, 340] on div "Questions 33 - 38 Do the following statements reflect the claims of the writer …" at bounding box center [562, 368] width 1033 height 568
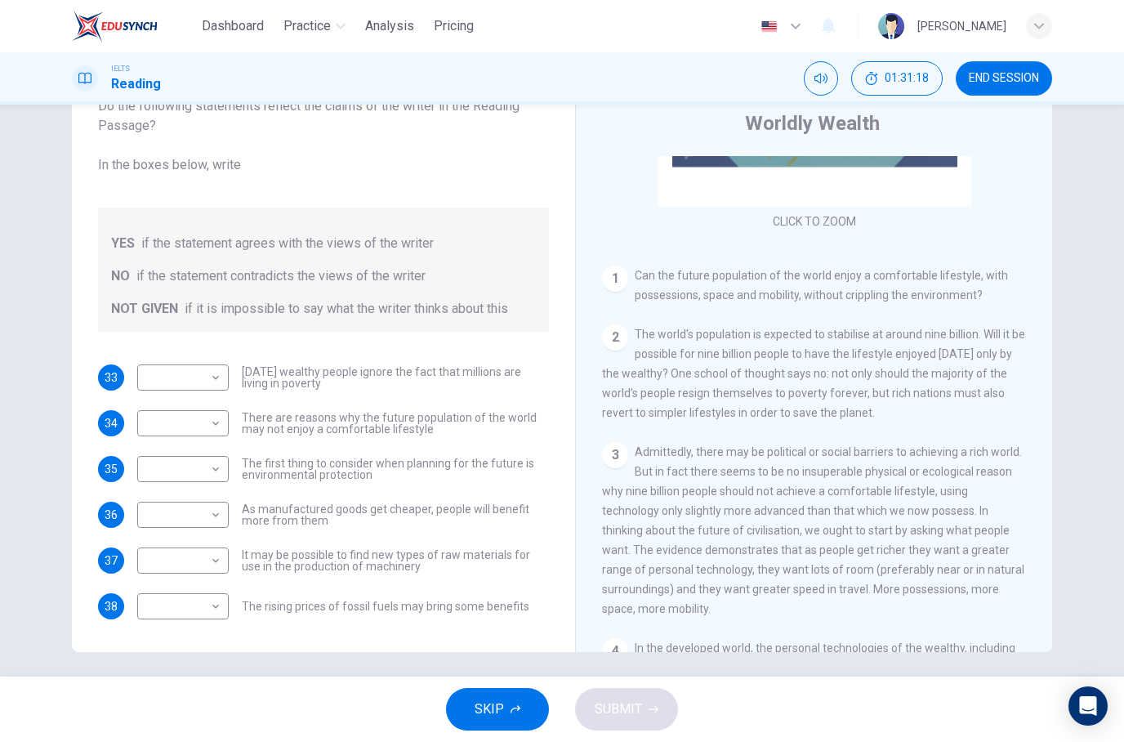
scroll to position [239, 0]
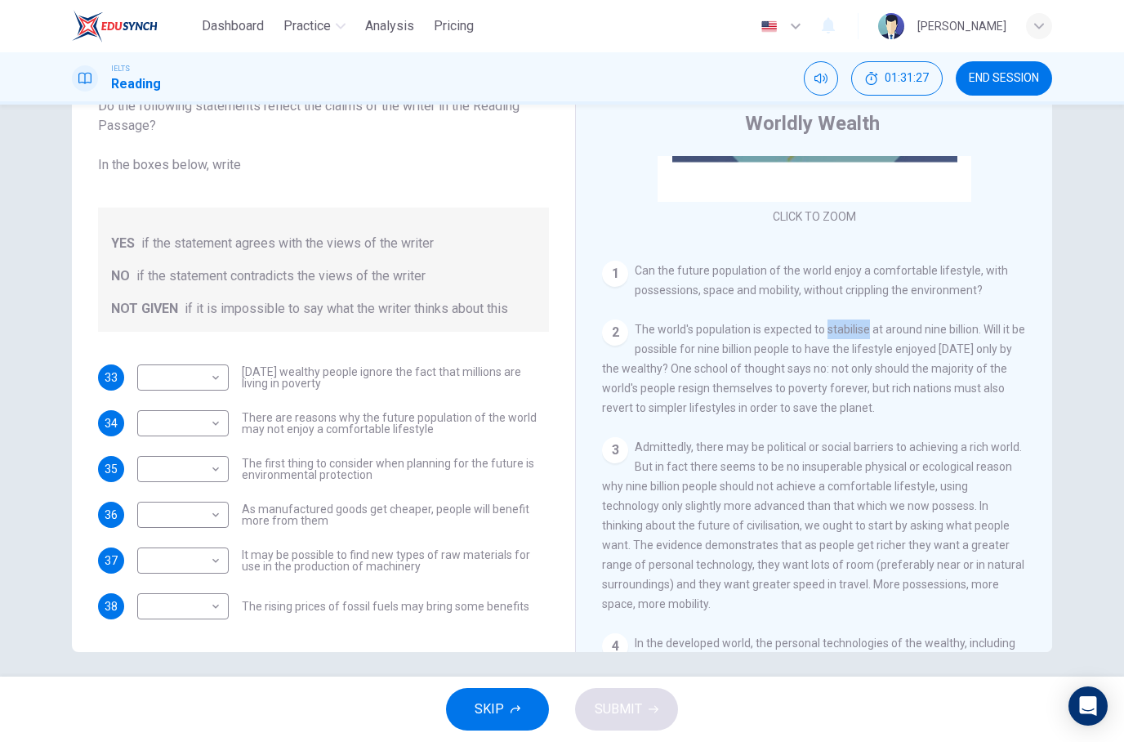
click at [1083, 319] on div "Questions 33 - 38 Do the following statements reflect the claims of the writer …" at bounding box center [562, 391] width 1124 height 572
click at [953, 435] on div "CLICK TO ZOOM Click to Zoom 1 Can the future population of the world enjoy a co…" at bounding box center [825, 404] width 446 height 496
click at [772, 505] on div "3 Admittedly, there may be political or social barriers to achieving a rich wor…" at bounding box center [814, 525] width 425 height 176
click at [933, 454] on span "Admittedly, there may be political or social barriers to achieving a rich world…" at bounding box center [813, 525] width 422 height 170
click at [813, 408] on span "The world's population is expected to stabilise at around nine billion. Will it…" at bounding box center [813, 369] width 423 height 92
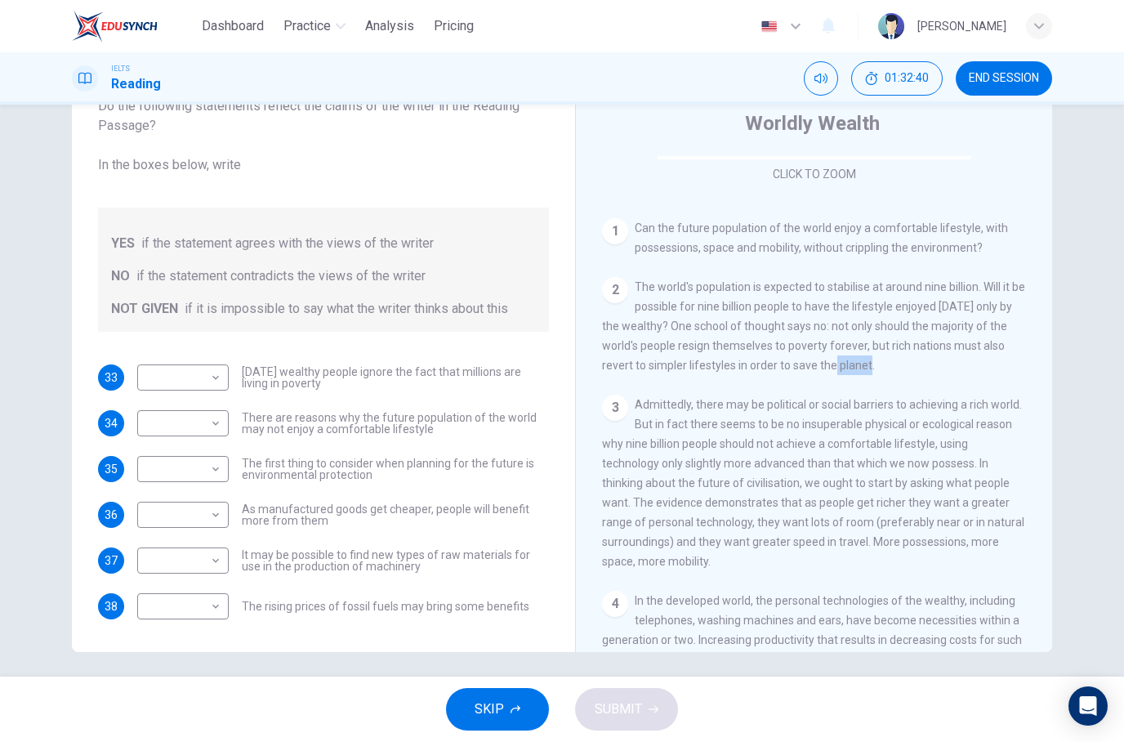
scroll to position [289, 0]
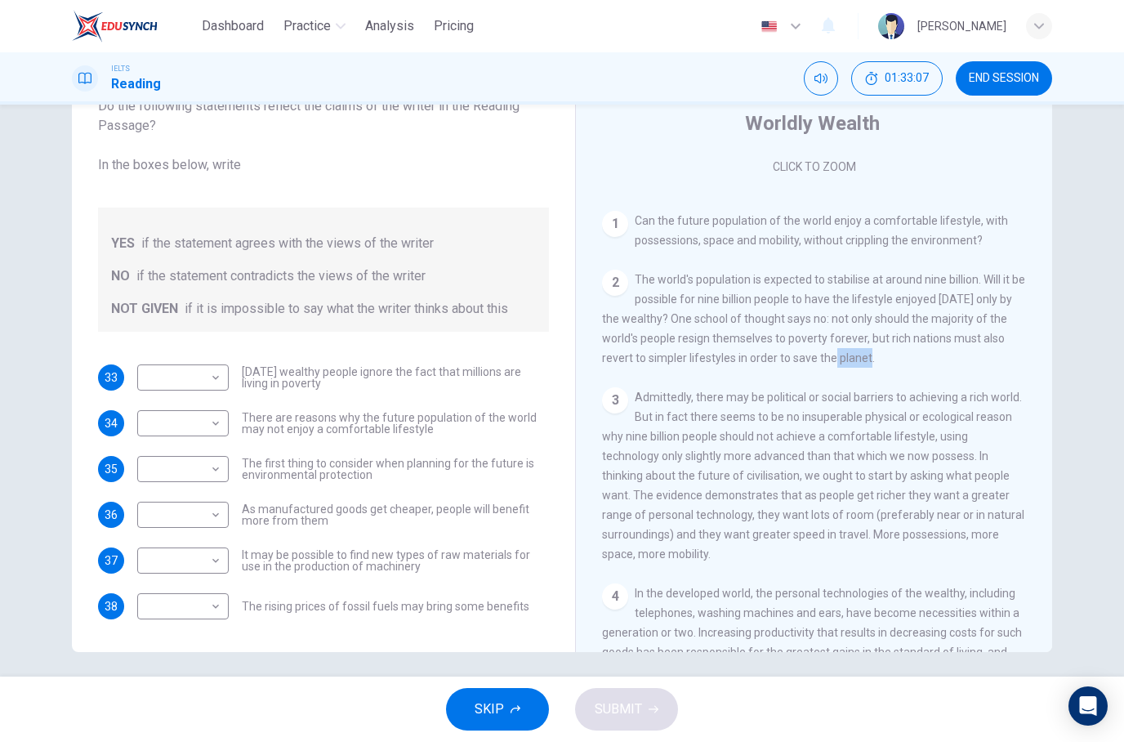
click at [684, 502] on span "Admittedly, there may be political or social barriers to achieving a rich world…" at bounding box center [813, 476] width 422 height 170
click at [848, 492] on div "3 Admittedly, there may be political or social barriers to achieving a rich wor…" at bounding box center [814, 475] width 425 height 176
click at [671, 408] on span "Admittedly, there may be political or social barriers to achieving a rich world…" at bounding box center [813, 476] width 422 height 170
click at [755, 489] on span "Admittedly, there may be political or social barriers to achieving a rich world…" at bounding box center [813, 476] width 422 height 170
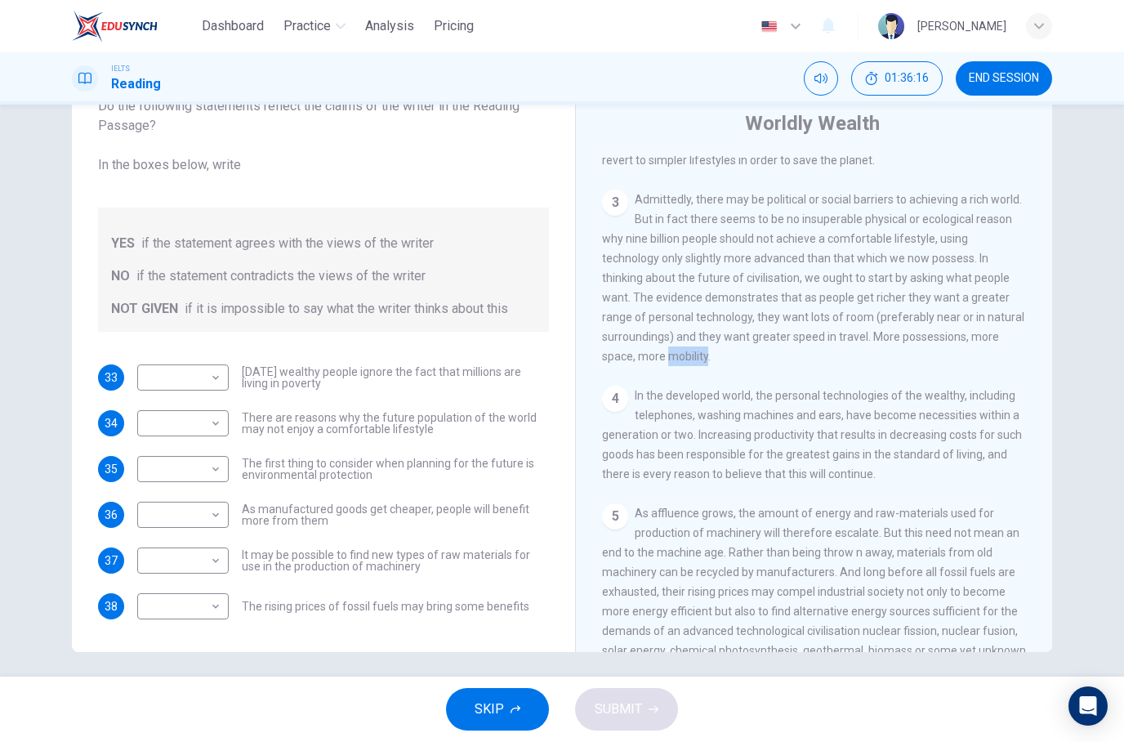
scroll to position [489, 0]
click at [182, 389] on body "Dashboard Practice Analysis Pricing English en ​ [PERSON_NAME] IELTS Reading 01…" at bounding box center [562, 371] width 1124 height 742
type input "NOT GIVEN"
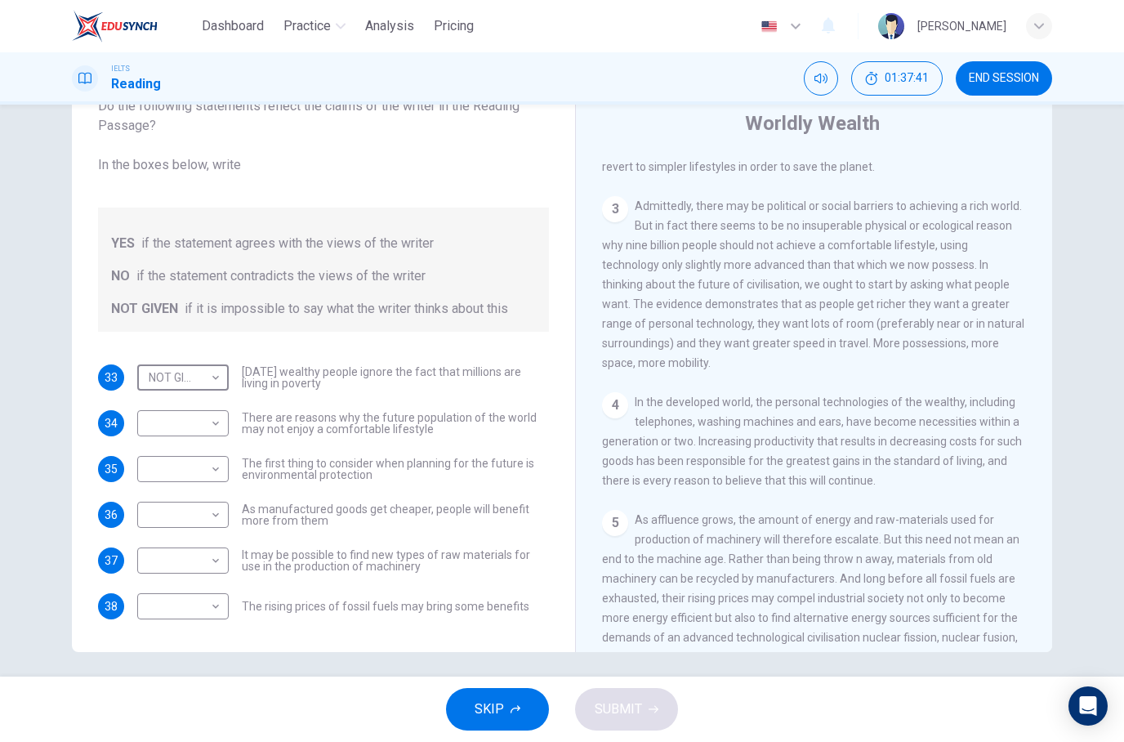
scroll to position [476, 0]
click at [218, 426] on body "Dashboard Practice Analysis Pricing English en ​ [PERSON_NAME] IELTS Reading 01…" at bounding box center [562, 371] width 1124 height 742
click at [201, 741] on li "YES" at bounding box center [562, 752] width 1124 height 20
type input "YES"
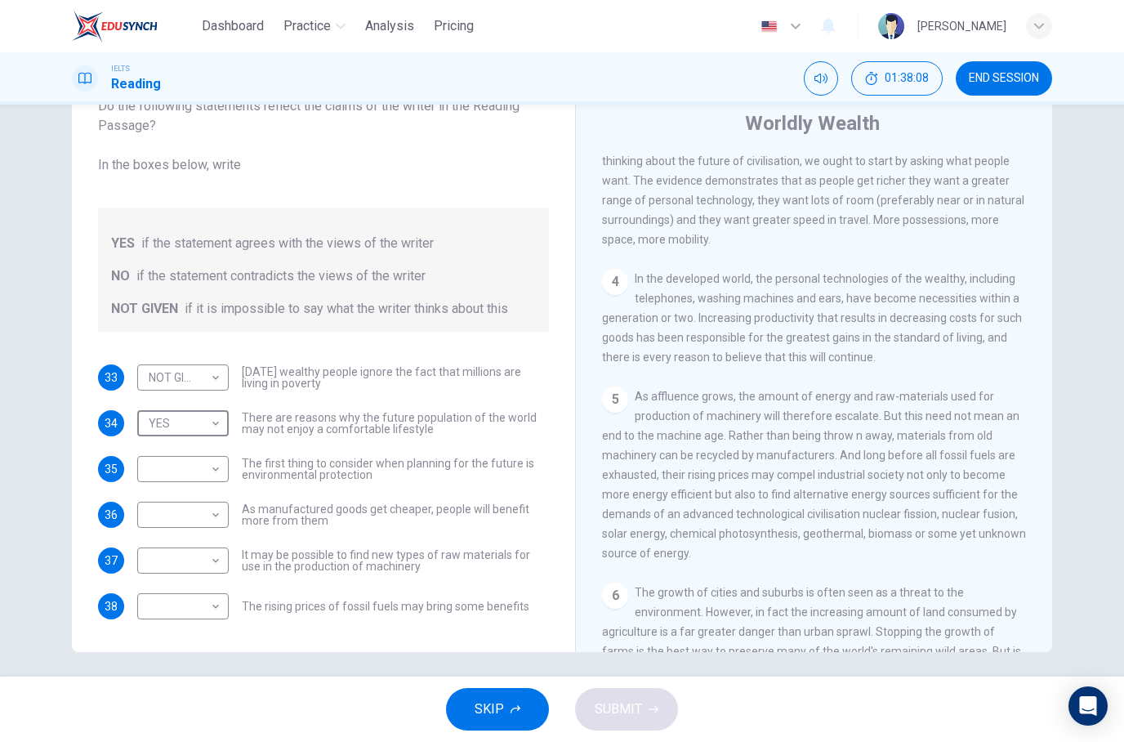
scroll to position [605, 0]
click at [993, 195] on div "3 Admittedly, there may be political or social barriers to achieving a rich wor…" at bounding box center [814, 160] width 425 height 176
click at [953, 215] on span "Admittedly, there may be political or social barriers to achieving a rich world…" at bounding box center [813, 160] width 422 height 170
click at [212, 466] on body "Dashboard Practice Analysis Pricing English en ​ [PERSON_NAME] IELTS Reading 01…" at bounding box center [562, 371] width 1124 height 742
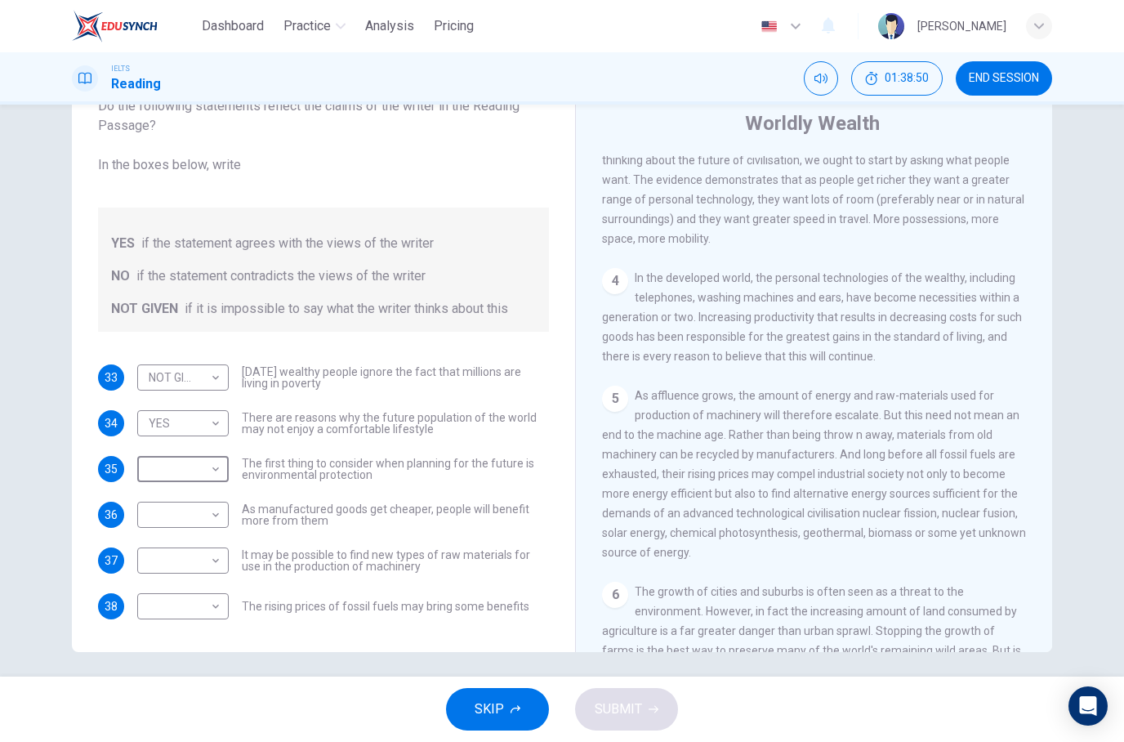
type input "NOT GIVEN"
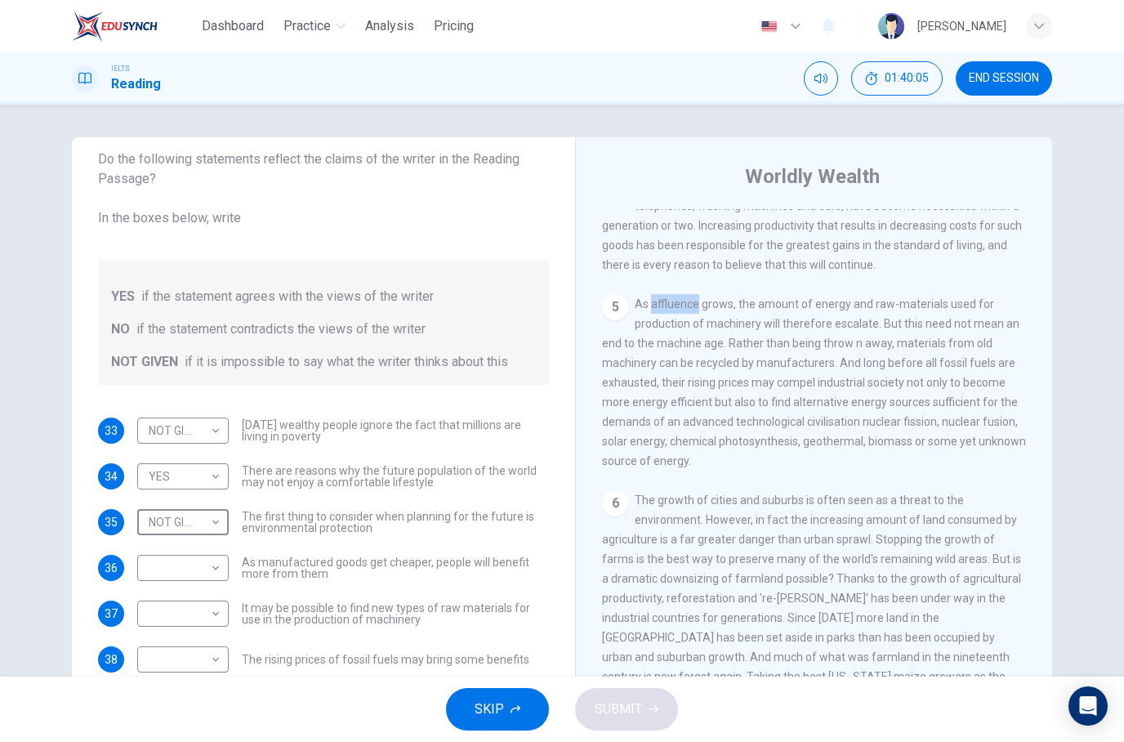
scroll to position [748, 0]
click at [685, 453] on div "5 As affluence grows, the amount of energy and raw-materials used for productio…" at bounding box center [814, 383] width 425 height 176
click at [923, 423] on span "As affluence grows, the amount of energy and raw-materials used for production …" at bounding box center [814, 383] width 424 height 170
click at [1014, 250] on div "4 In the developed world, the personal technologies of the wealthy, including t…" at bounding box center [814, 226] width 425 height 98
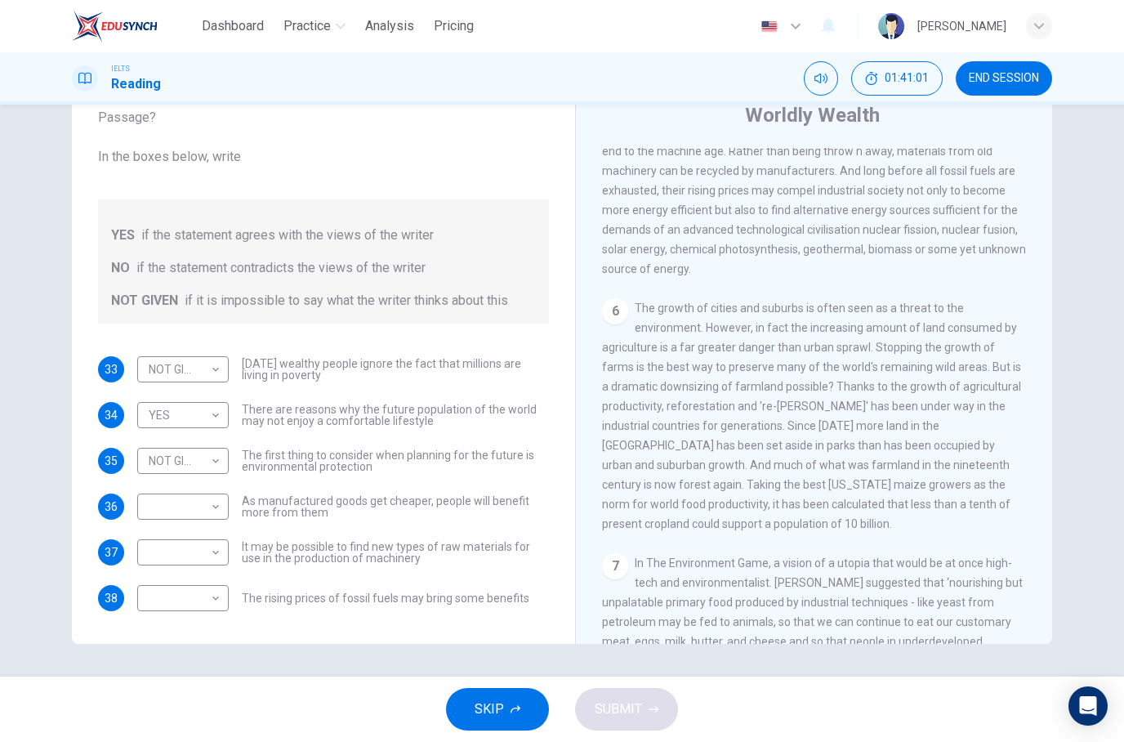
scroll to position [881, 0]
click at [728, 353] on span "The growth of cities and suburbs is often seen as a threat to the environment. …" at bounding box center [811, 415] width 419 height 229
click at [727, 226] on span "As affluence grows, the amount of energy and raw-materials used for production …" at bounding box center [814, 190] width 424 height 170
click at [1053, 188] on div "Questions 33 - 38 Do the following statements reflect the claims of the writer …" at bounding box center [562, 360] width 1033 height 568
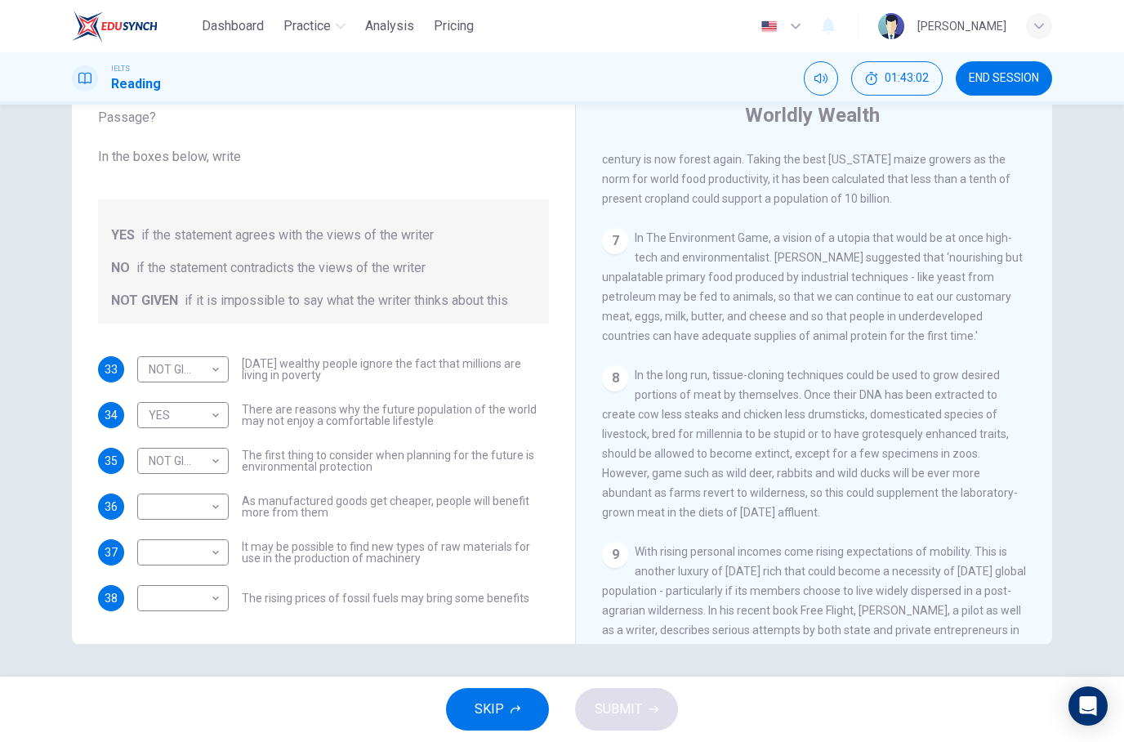
scroll to position [1208, 0]
click at [975, 190] on span "The growth of cities and suburbs is often seen as a threat to the environment. …" at bounding box center [811, 88] width 419 height 229
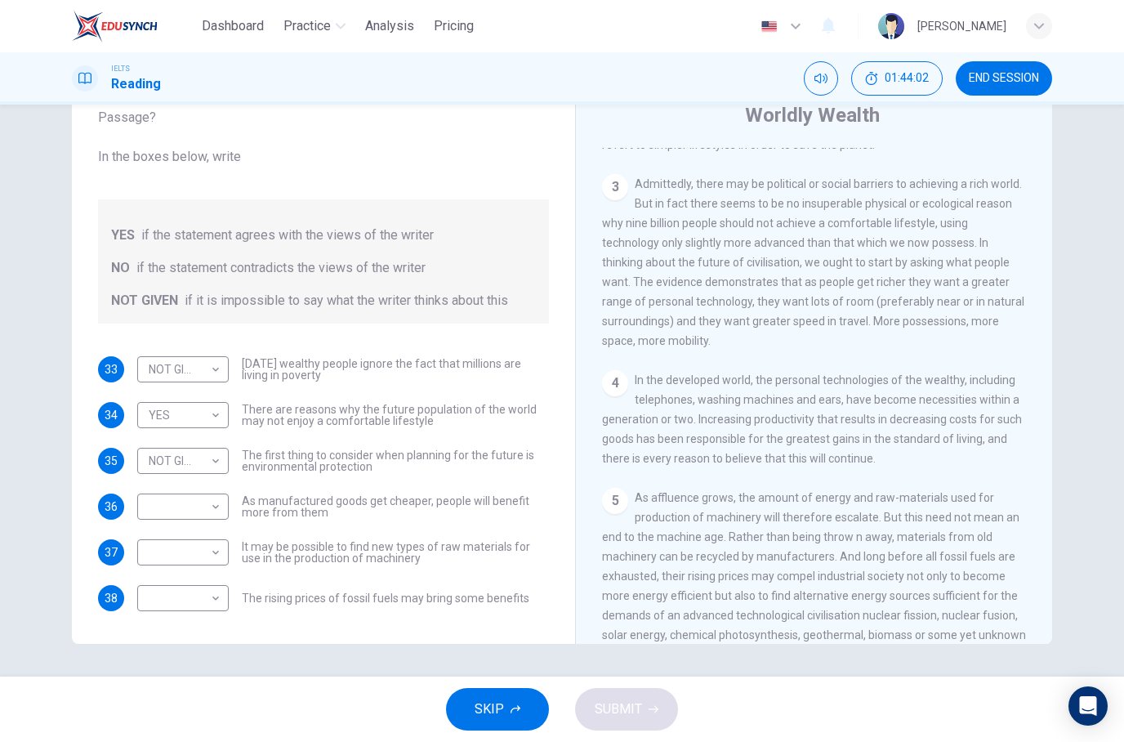
scroll to position [488, 0]
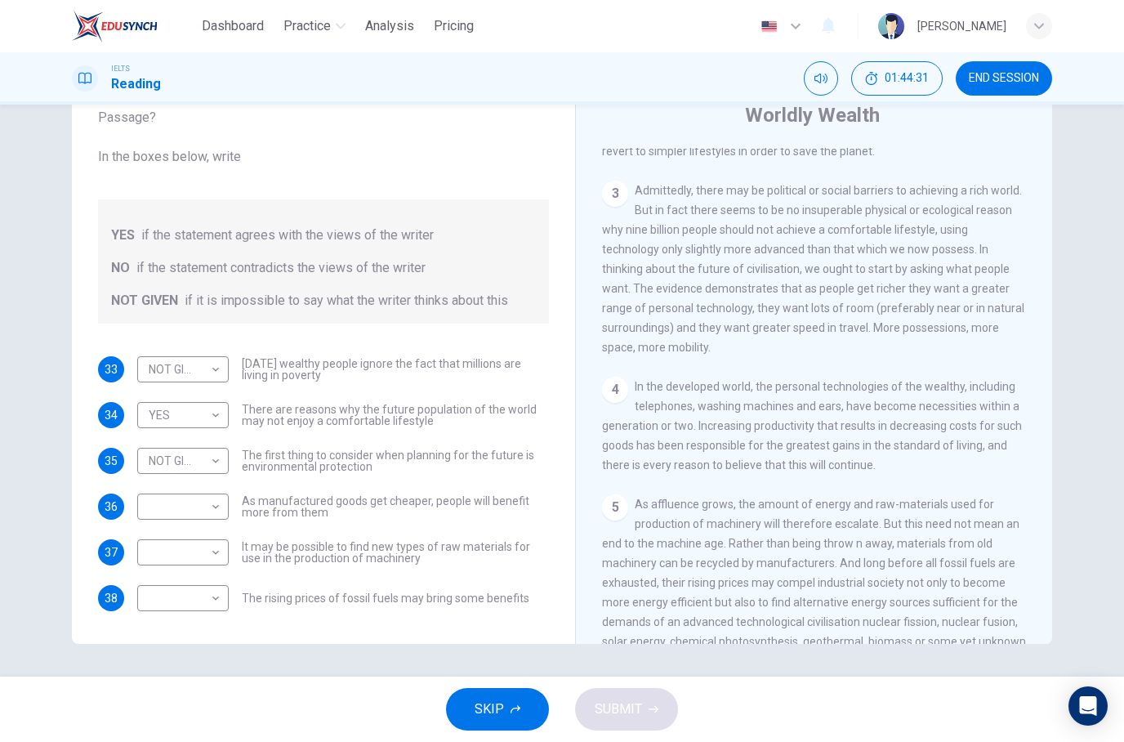
click at [181, 515] on body "Dashboard Practice Analysis Pricing English en ​ [PERSON_NAME] IELTS Reading 01…" at bounding box center [562, 371] width 1124 height 742
click at [190, 741] on li "YES" at bounding box center [562, 752] width 1124 height 20
type input "YES"
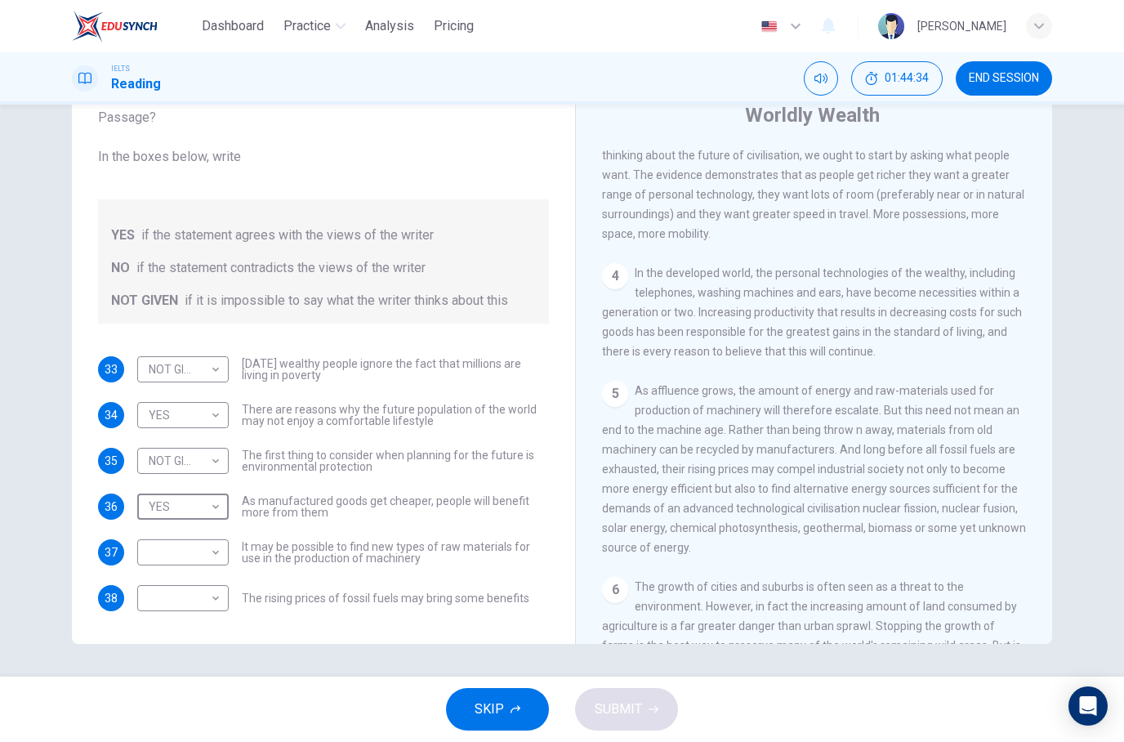
scroll to position [603, 0]
click at [197, 579] on body "Dashboard Practice Analysis Pricing English en ​ [PERSON_NAME] IELTS Reading 01…" at bounding box center [562, 371] width 1124 height 742
click at [197, 741] on div at bounding box center [562, 742] width 1124 height 0
click at [194, 562] on body "Dashboard Practice Analysis Pricing English en ​ [PERSON_NAME] IELTS Reading 01…" at bounding box center [562, 371] width 1124 height 742
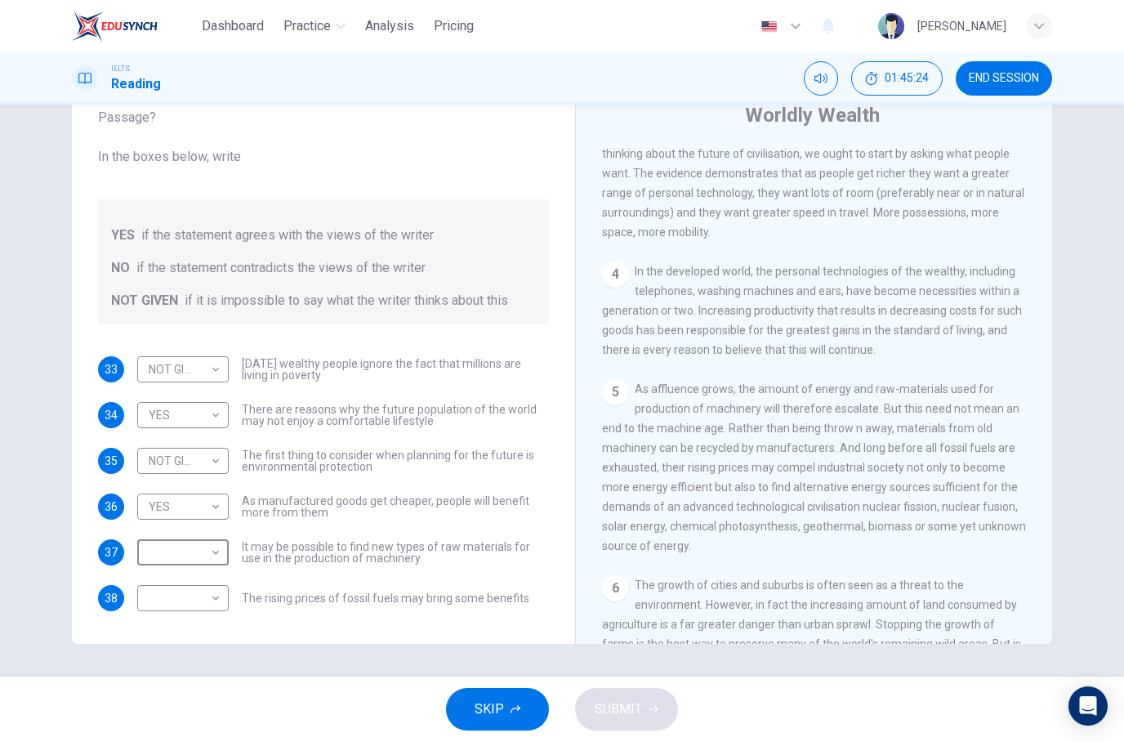
type input "NOT GIVEN"
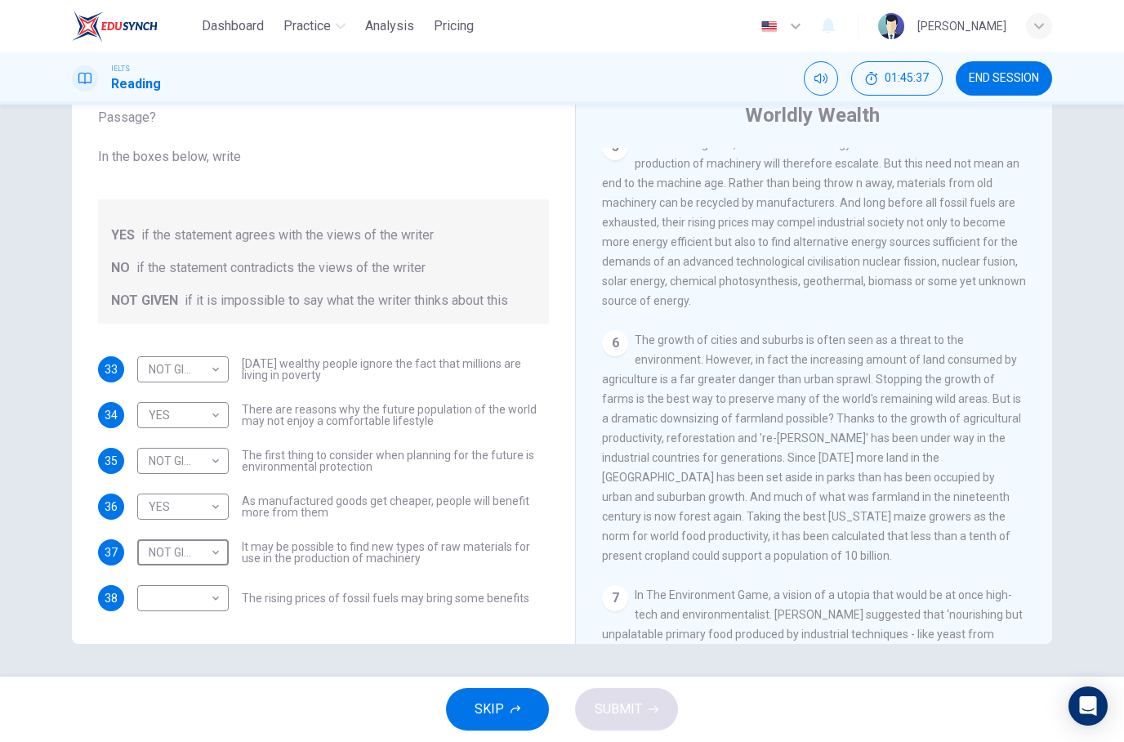
scroll to position [887, 0]
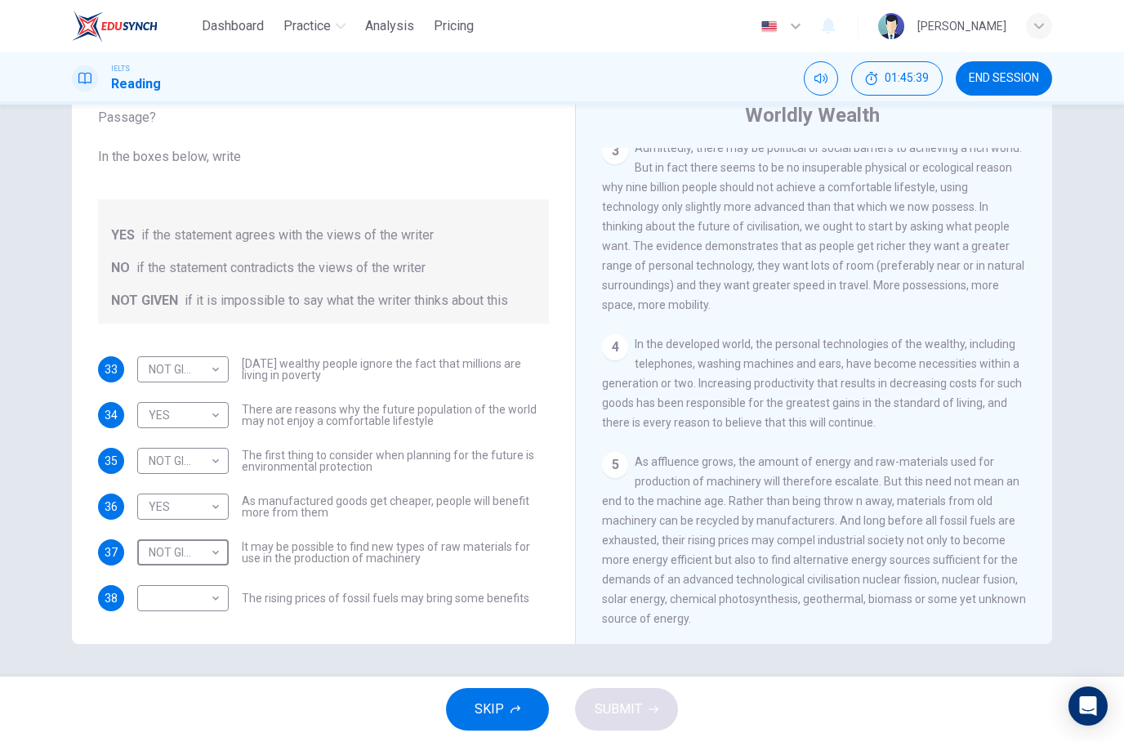
click at [170, 618] on body "Dashboard Practice Analysis Pricing English en ​ [PERSON_NAME] IELTS Reading 01…" at bounding box center [562, 371] width 1124 height 742
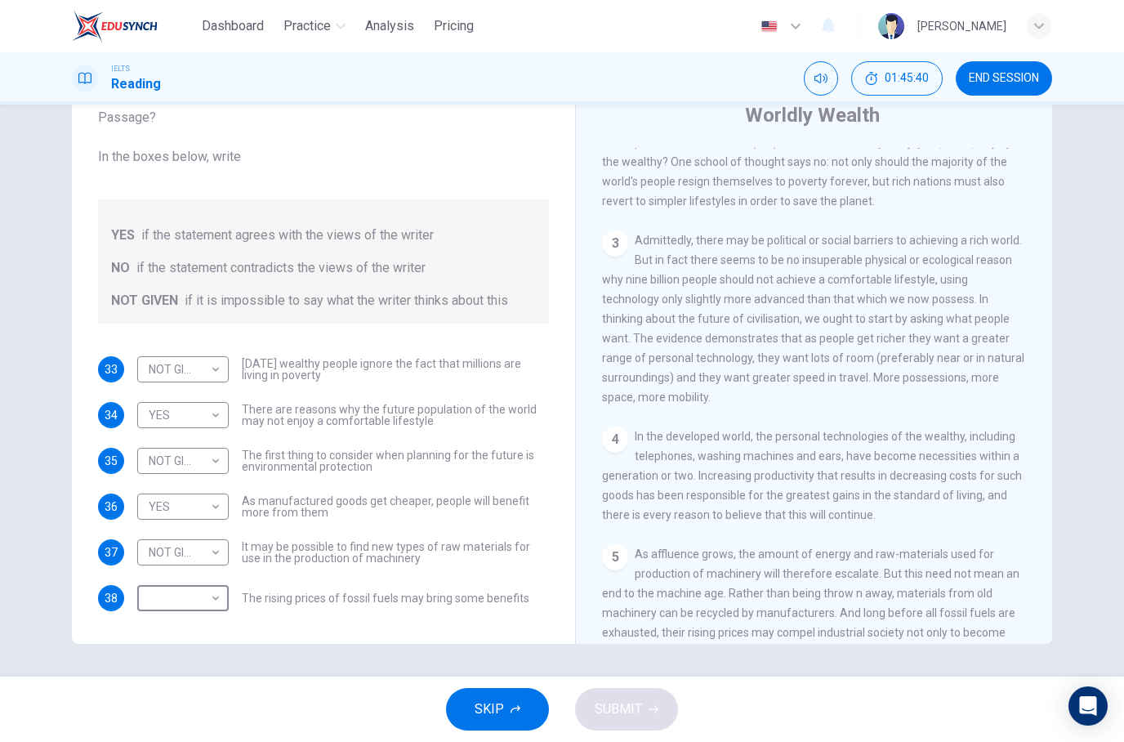
type input "NO"
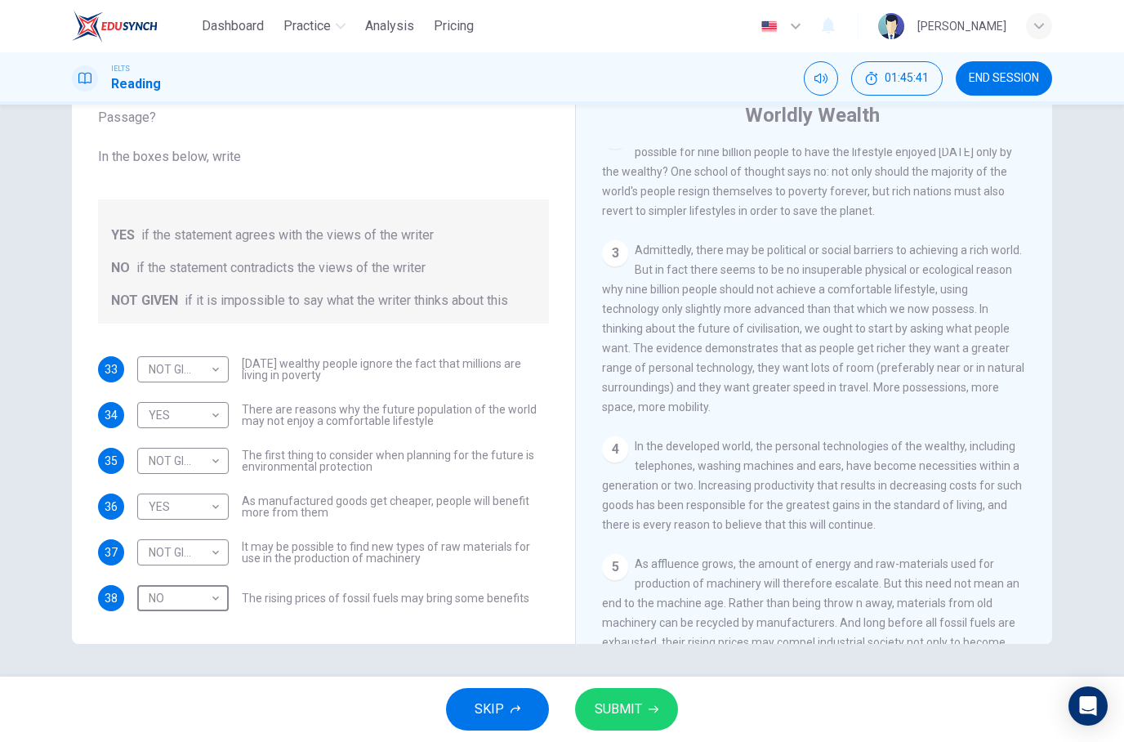
scroll to position [427, 0]
click at [623, 728] on button "SUBMIT" at bounding box center [626, 709] width 103 height 42
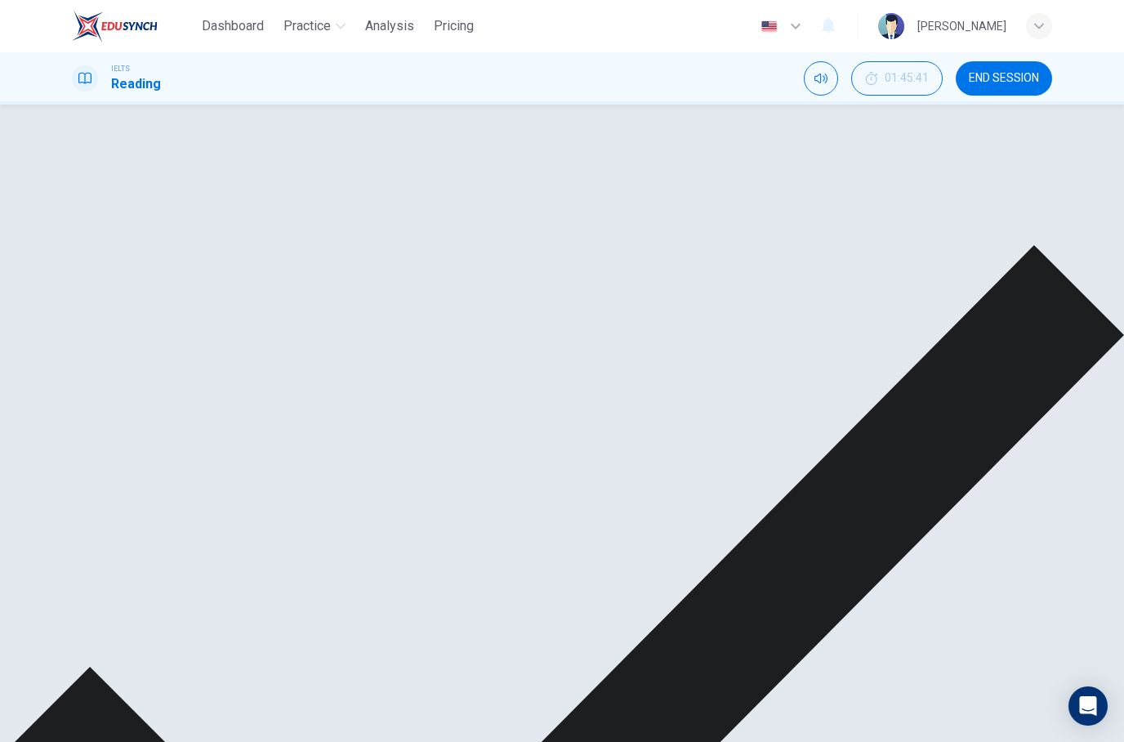
click at [190, 489] on div "NOT GIVEN" at bounding box center [201, 512] width 129 height 47
click at [99, 698] on div "38" at bounding box center [111, 711] width 26 height 26
click at [480, 489] on div "NOT GIVEN NOT GIVEN ​ The first thing to consider when planning for the future …" at bounding box center [343, 512] width 412 height 47
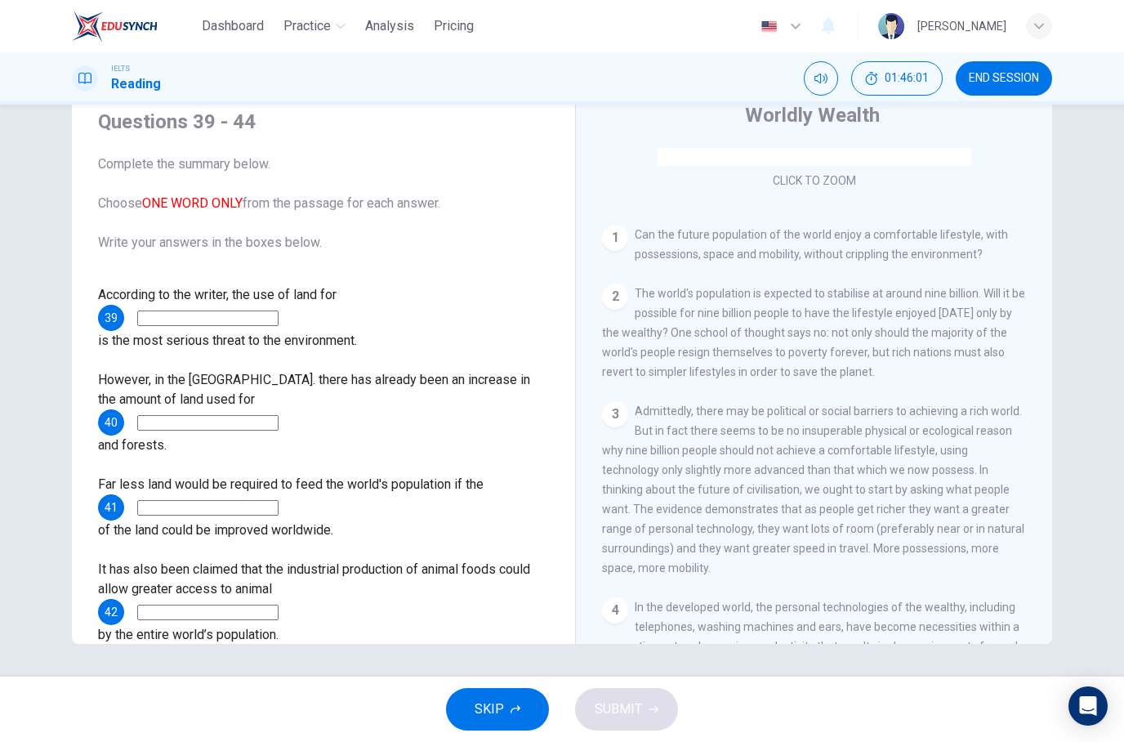
scroll to position [275, 0]
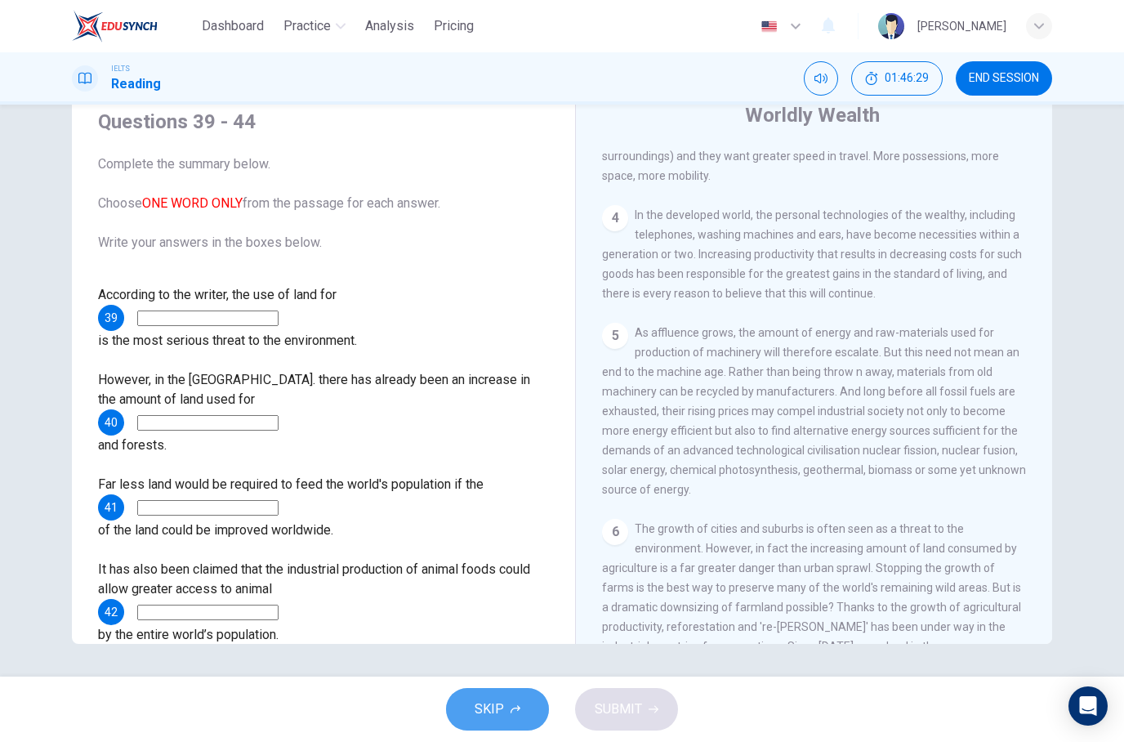
click at [511, 698] on button "SKIP" at bounding box center [497, 709] width 103 height 42
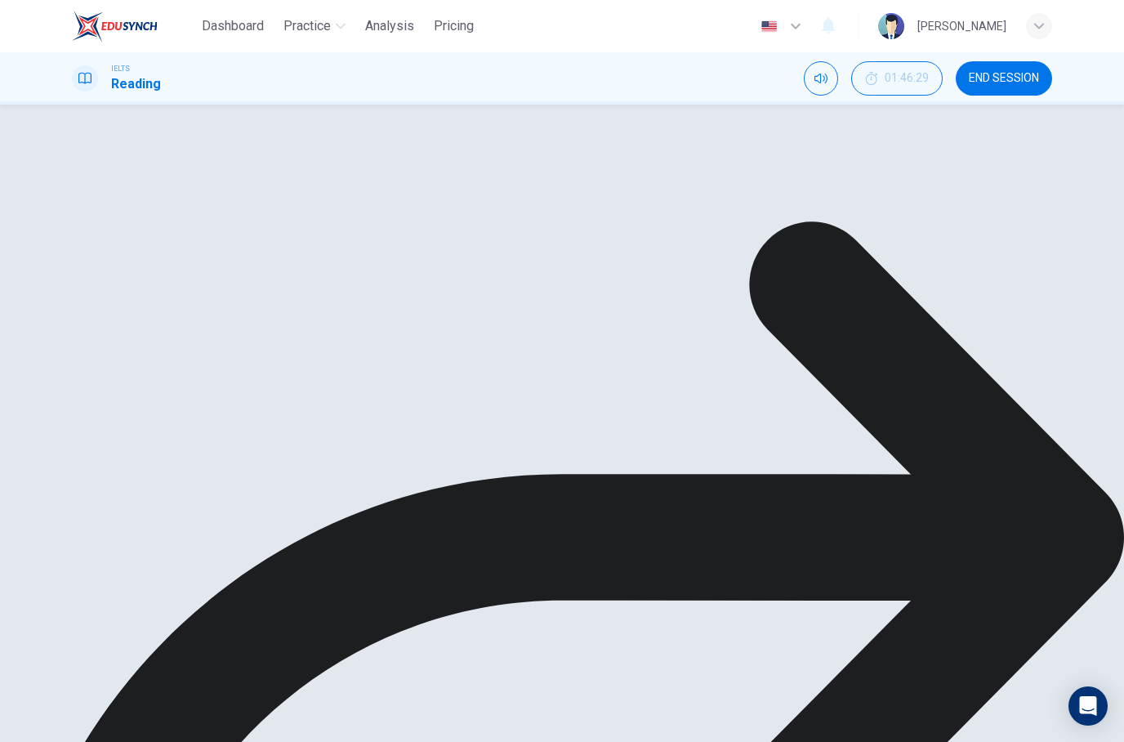
scroll to position [791, 0]
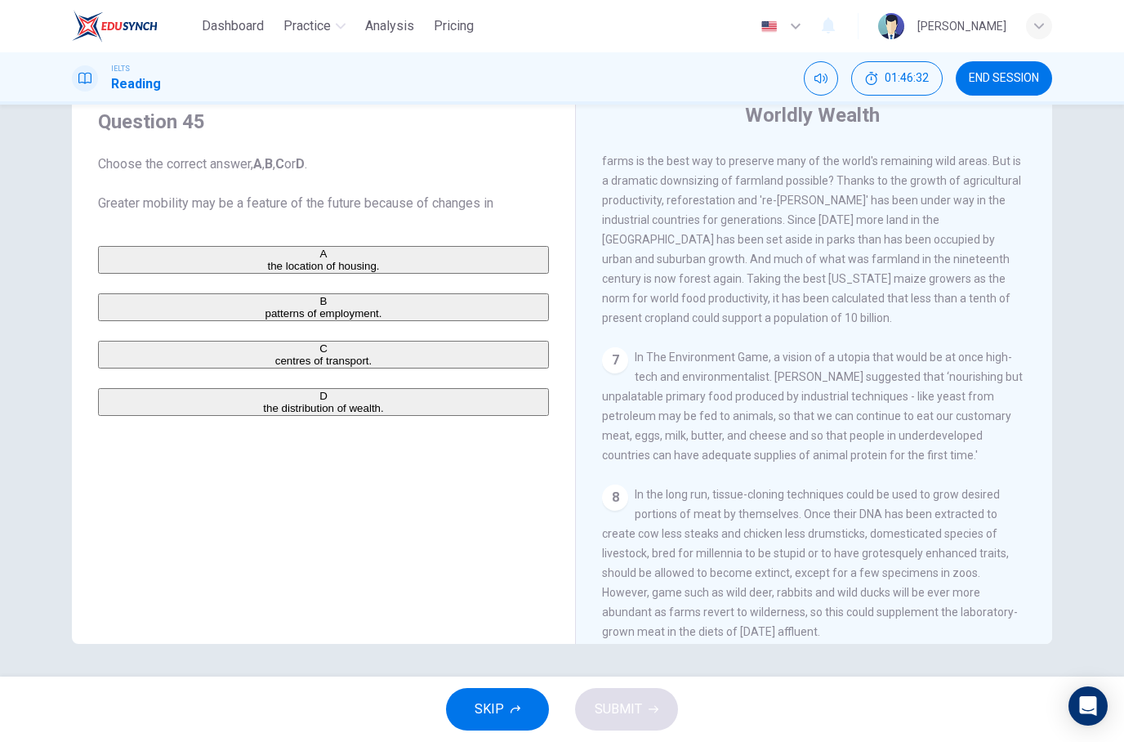
click at [304, 321] on button "B patterns of employment." at bounding box center [323, 307] width 451 height 28
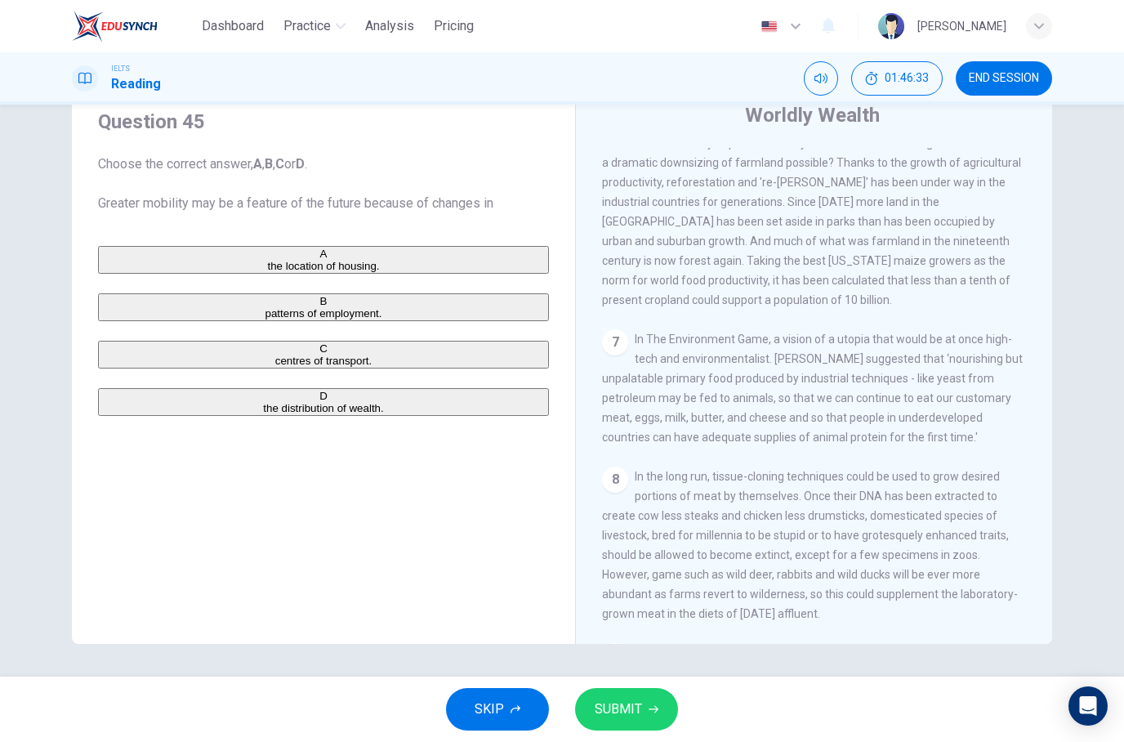
scroll to position [1105, 0]
click at [640, 683] on div "SKIP SUBMIT" at bounding box center [562, 708] width 1124 height 65
click at [613, 711] on span "SUBMIT" at bounding box center [618, 709] width 47 height 23
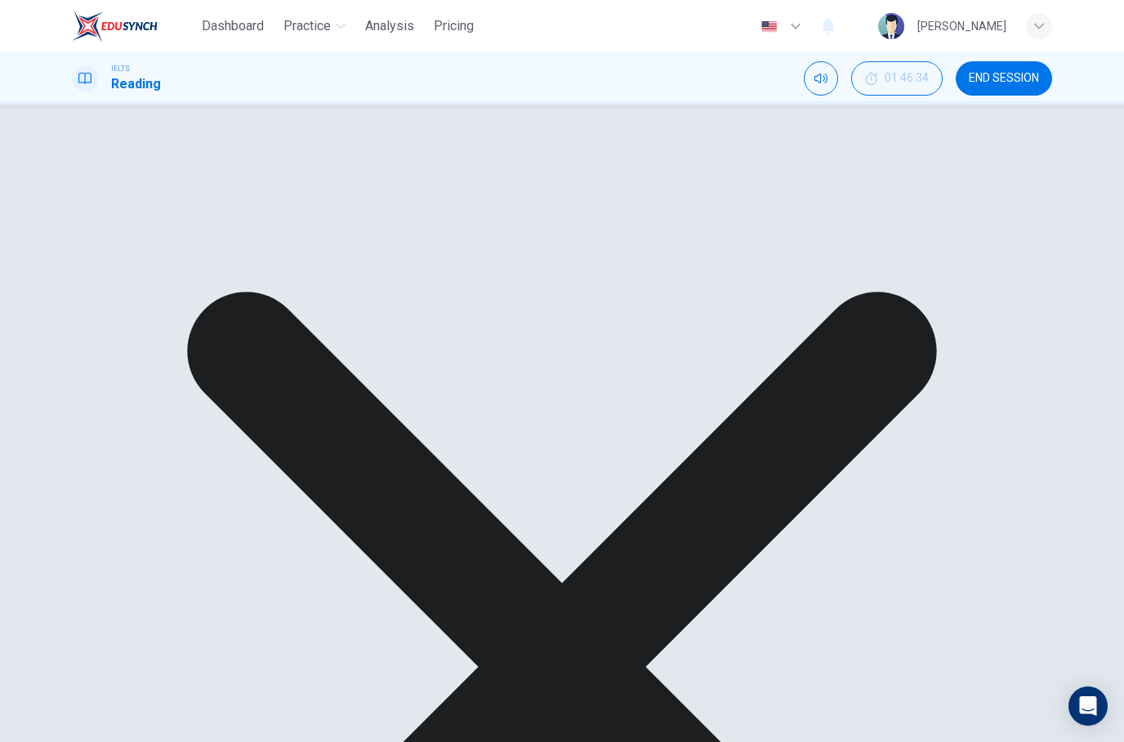
click at [796, 681] on div "Oops! Wrong answer! Explanation NEXT" at bounding box center [562, 709] width 1124 height 1208
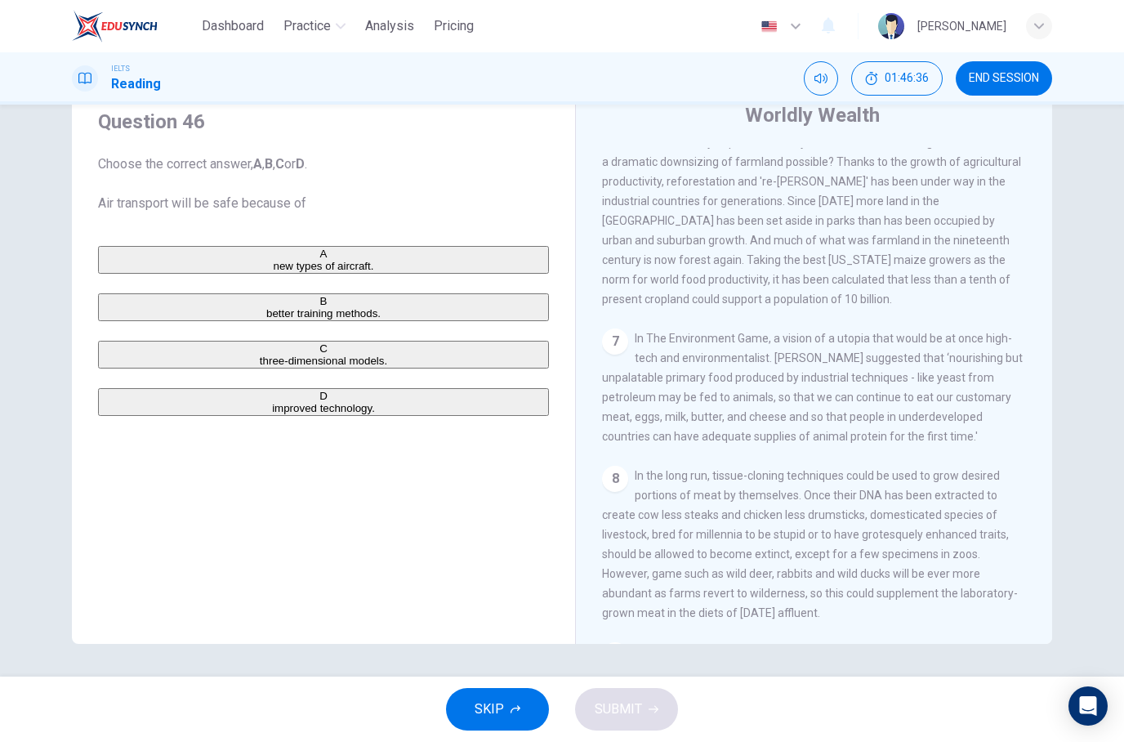
click at [308, 368] on button "C three-dimensional models." at bounding box center [323, 355] width 451 height 28
click at [663, 710] on button "SUBMIT" at bounding box center [626, 709] width 103 height 42
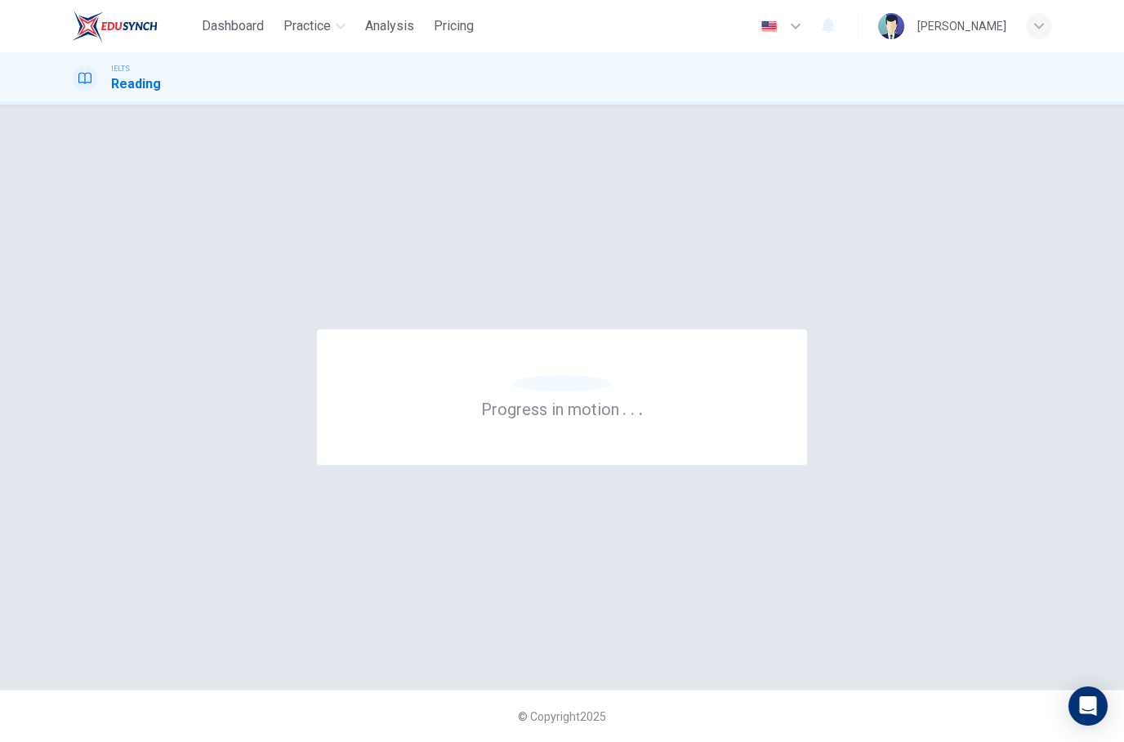
click at [819, 702] on div "© Copyright 2025" at bounding box center [562, 716] width 1124 height 52
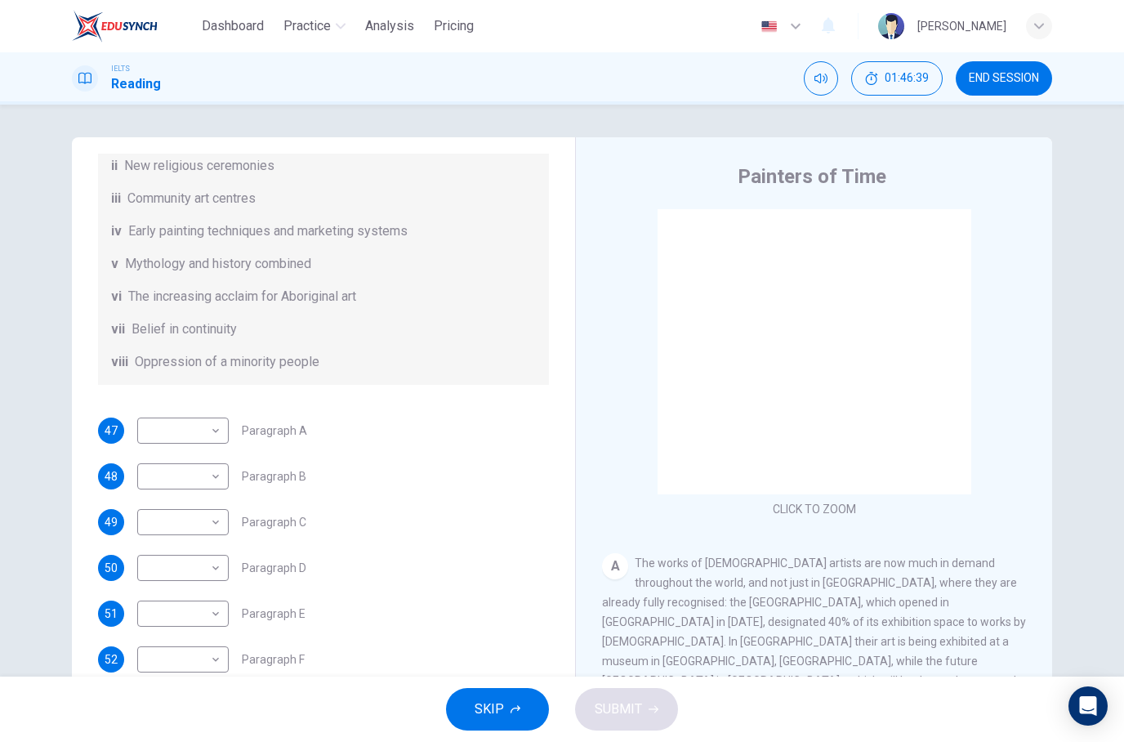
scroll to position [288, 0]
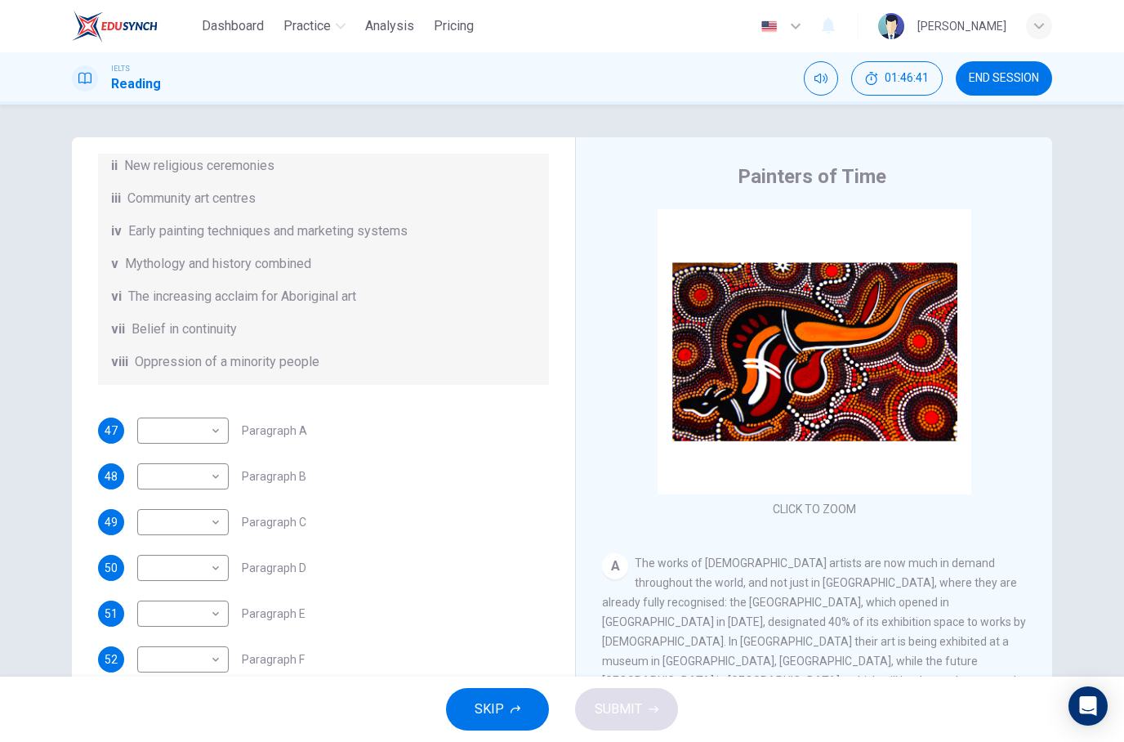
click at [514, 727] on button "SKIP" at bounding box center [497, 709] width 103 height 42
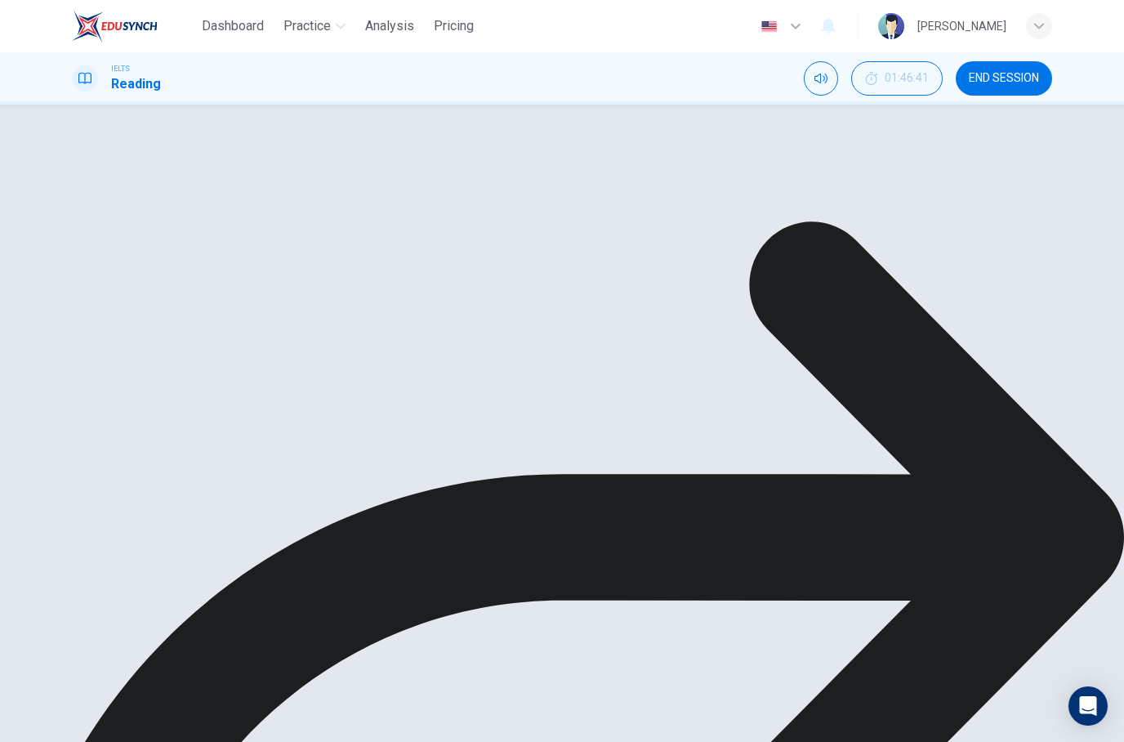
scroll to position [1455, 0]
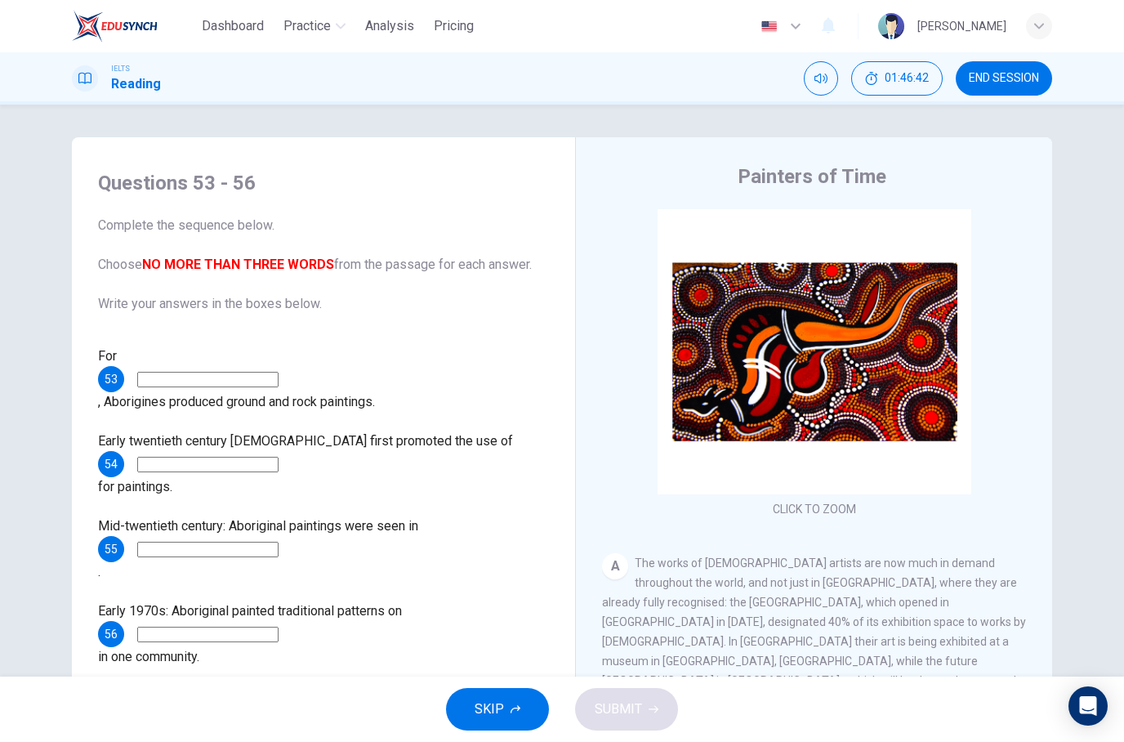
click at [479, 714] on span "SKIP" at bounding box center [489, 709] width 29 height 23
